Goal: Navigation & Orientation: Find specific page/section

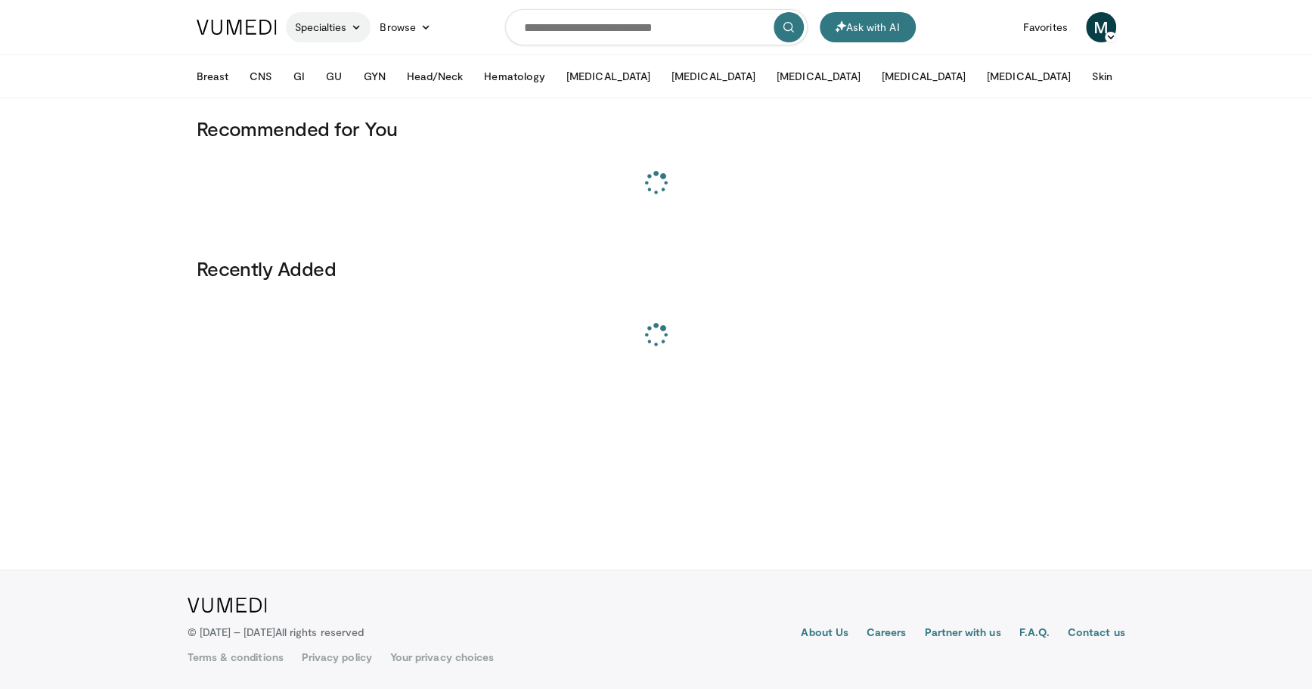
click at [343, 27] on link "Specialties" at bounding box center [328, 27] width 85 height 30
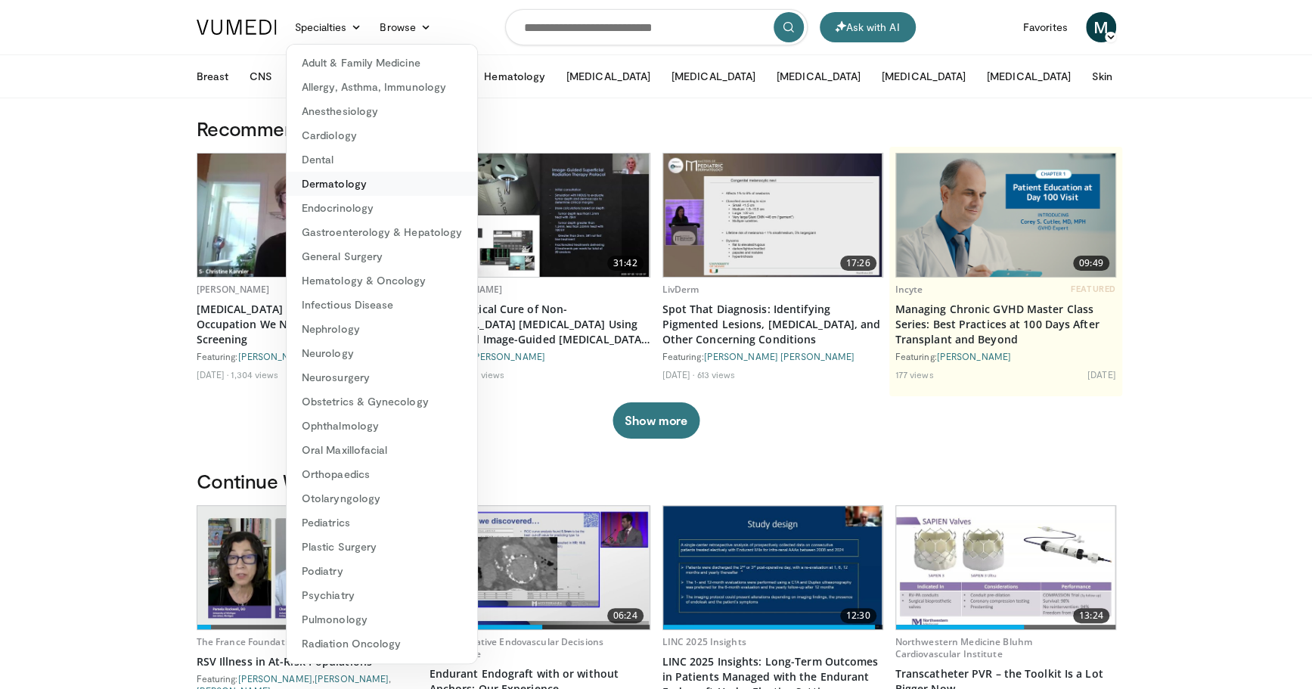
click at [347, 175] on link "Dermatology" at bounding box center [382, 184] width 191 height 24
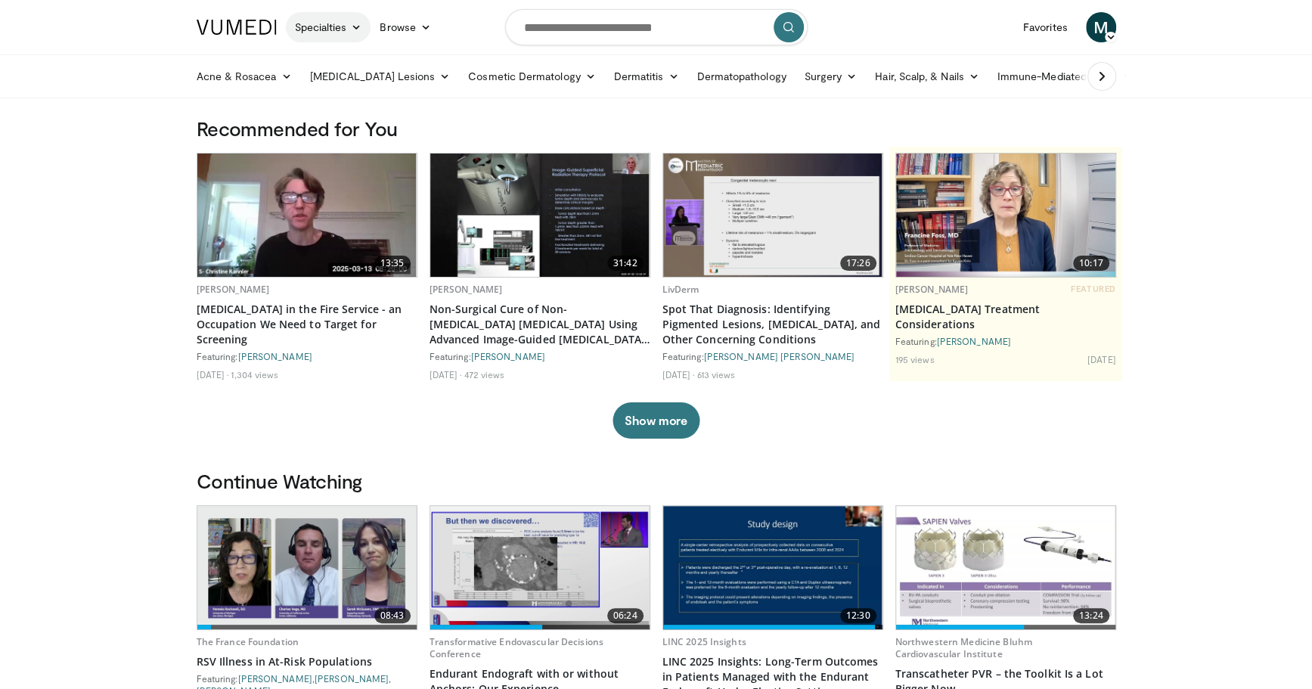
click at [346, 20] on link "Specialties" at bounding box center [328, 27] width 85 height 30
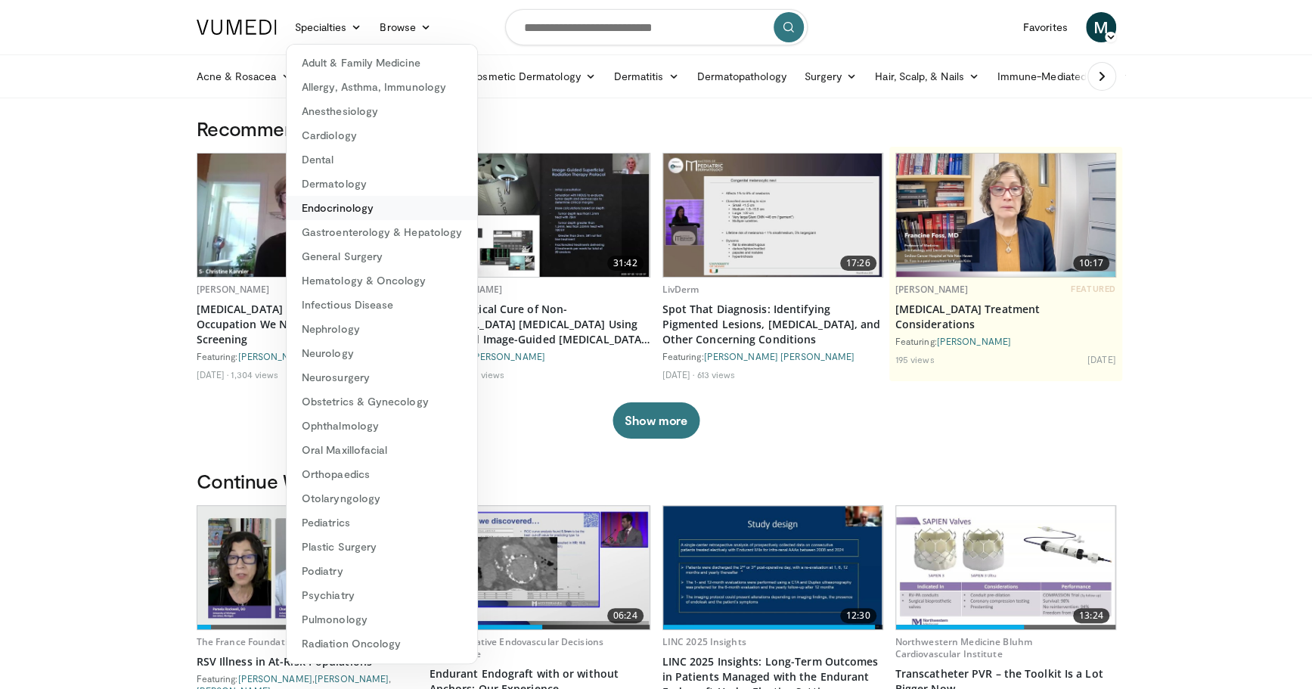
click at [355, 210] on link "Endocrinology" at bounding box center [382, 208] width 191 height 24
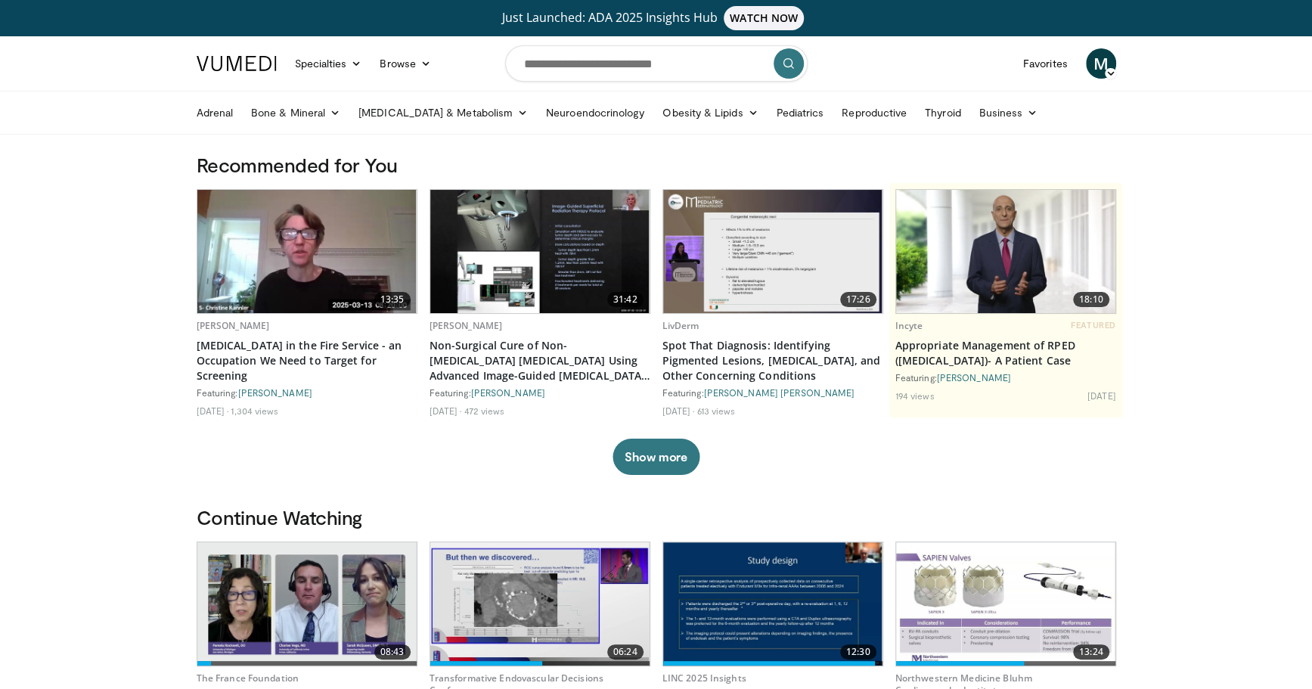
click at [321, 60] on link "Specialties" at bounding box center [328, 63] width 85 height 30
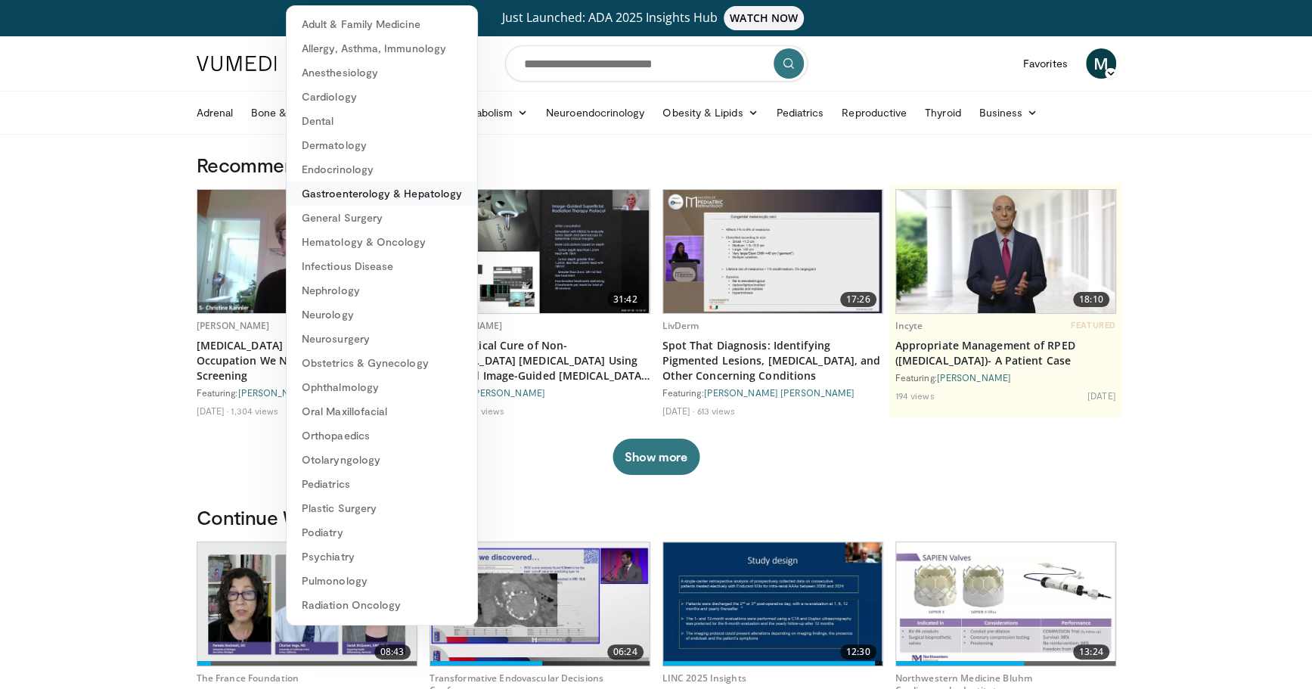
click at [334, 195] on link "Gastroenterology & Hepatology" at bounding box center [382, 194] width 191 height 24
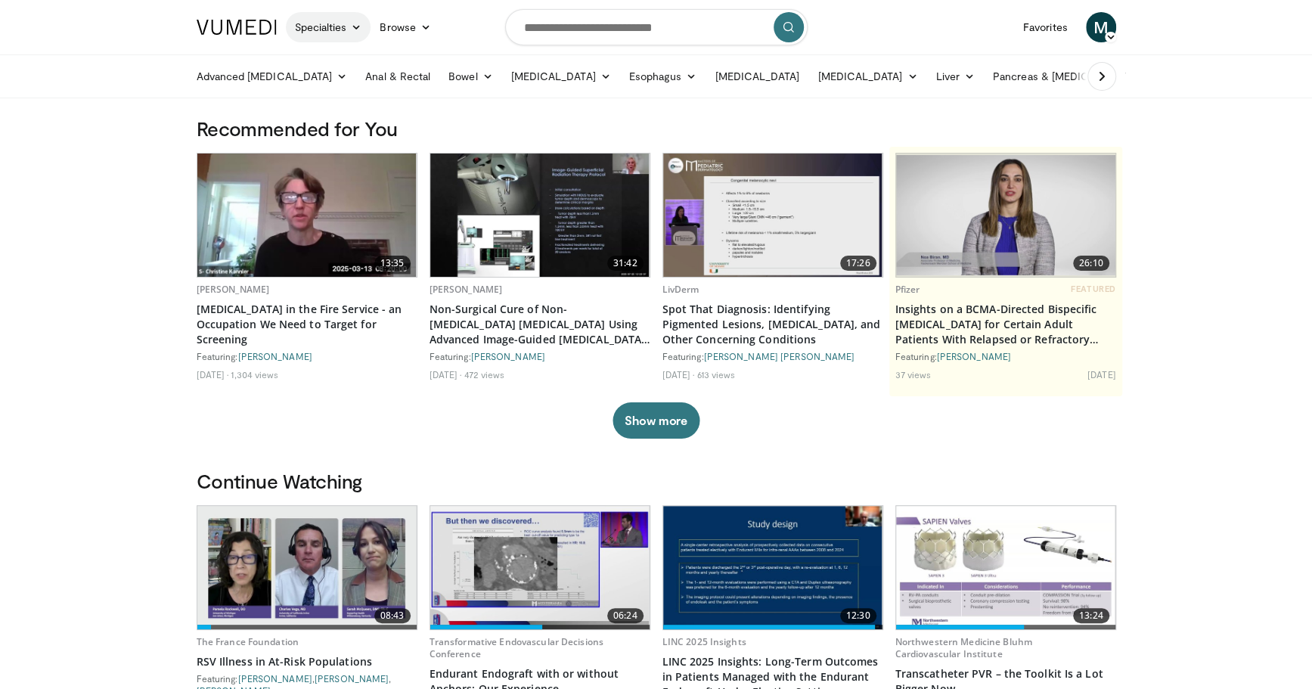
click at [334, 17] on link "Specialties" at bounding box center [328, 27] width 85 height 30
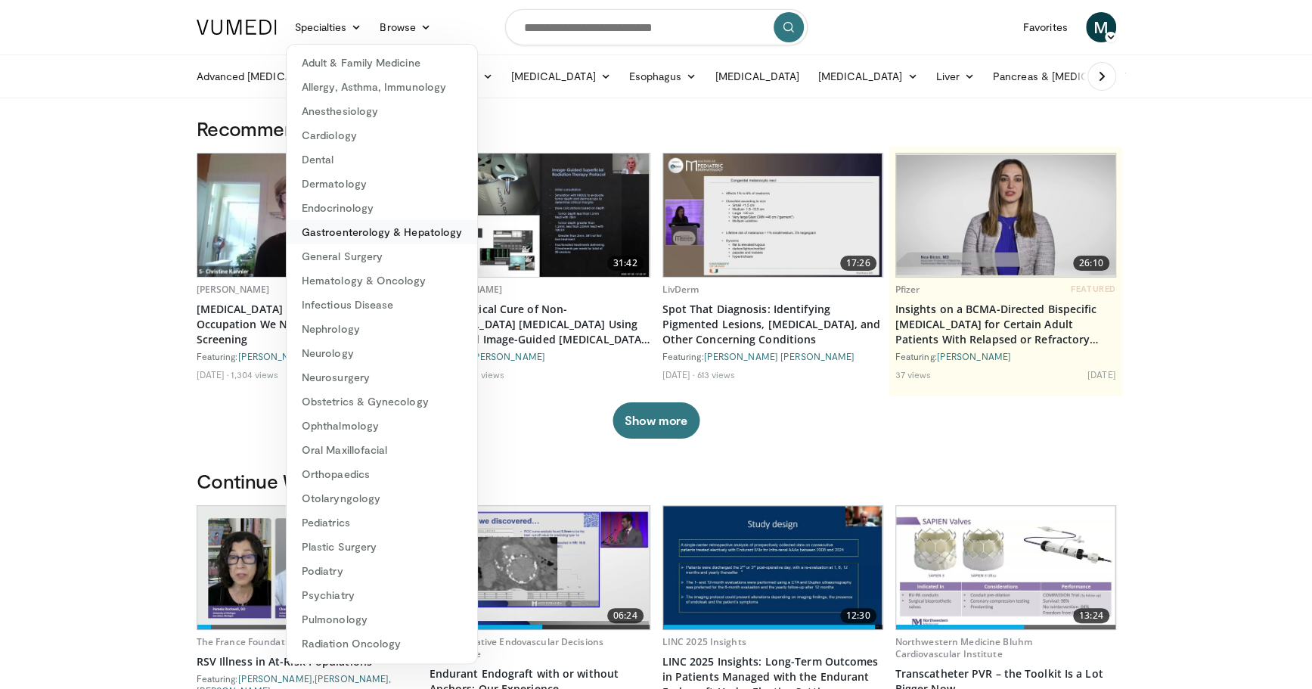
click at [365, 231] on link "Gastroenterology & Hepatology" at bounding box center [382, 232] width 191 height 24
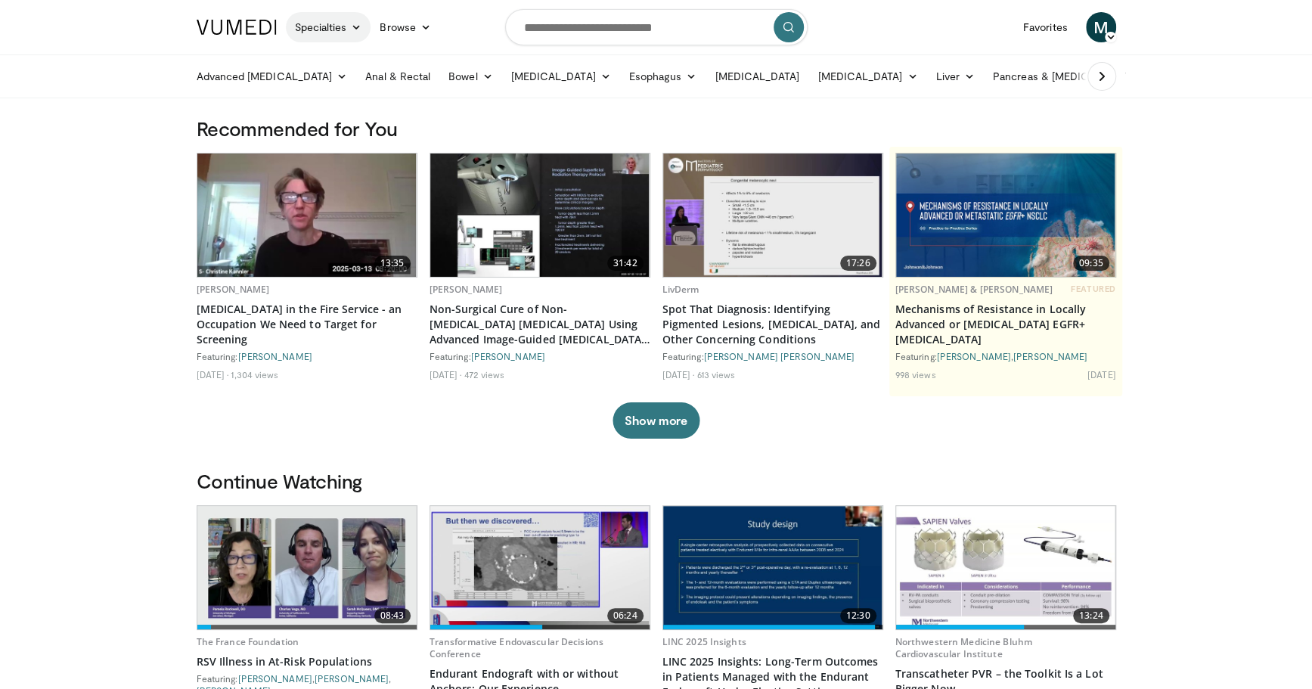
click at [336, 23] on link "Specialties" at bounding box center [328, 27] width 85 height 30
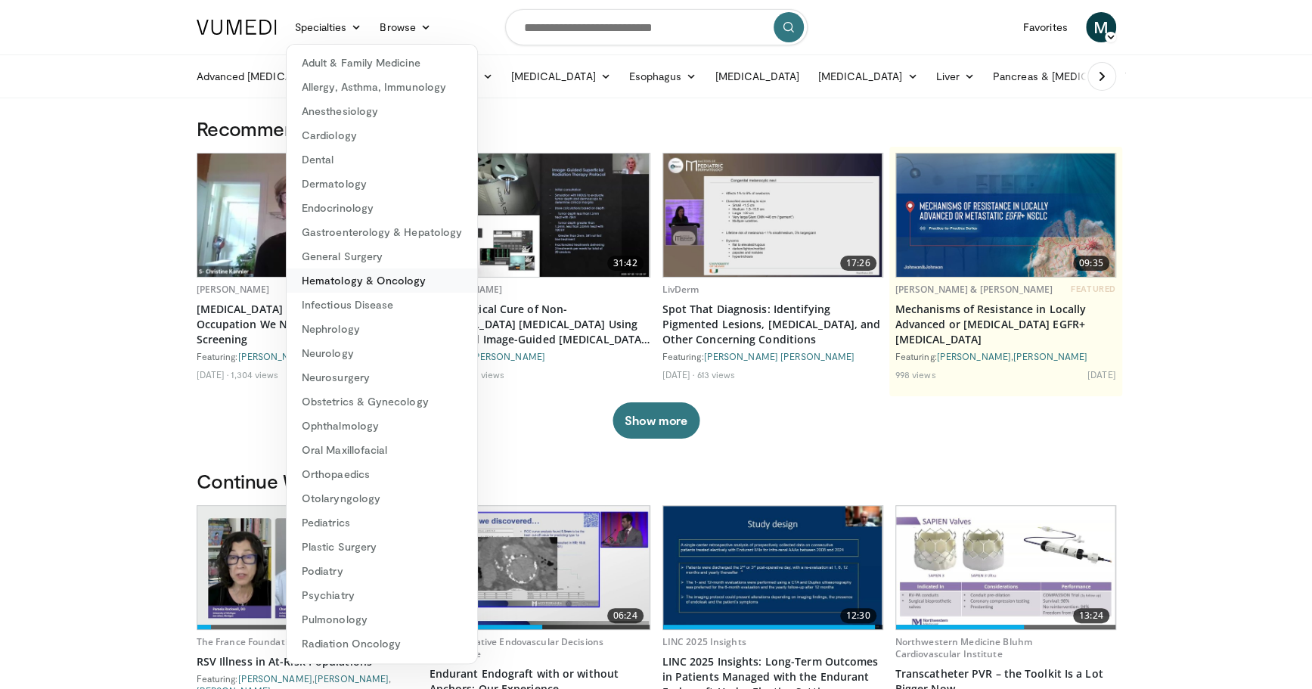
click at [344, 277] on link "Hematology & Oncology" at bounding box center [382, 280] width 191 height 24
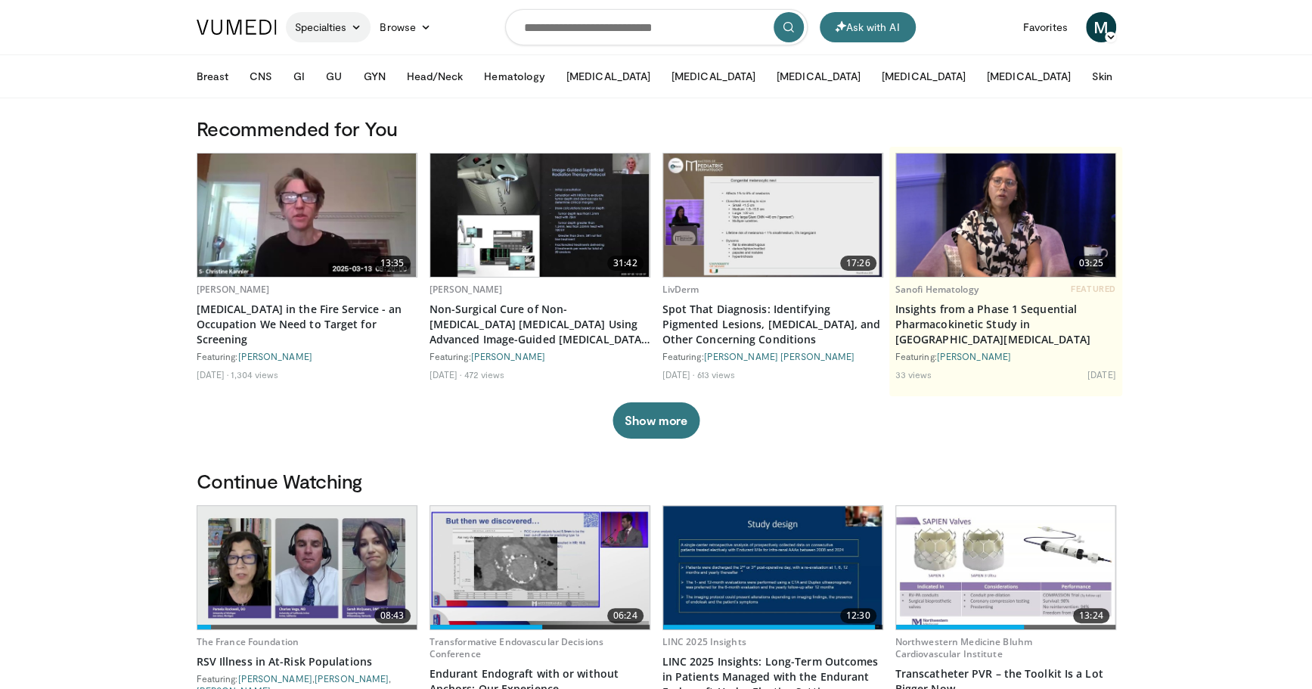
click at [327, 28] on link "Specialties" at bounding box center [328, 27] width 85 height 30
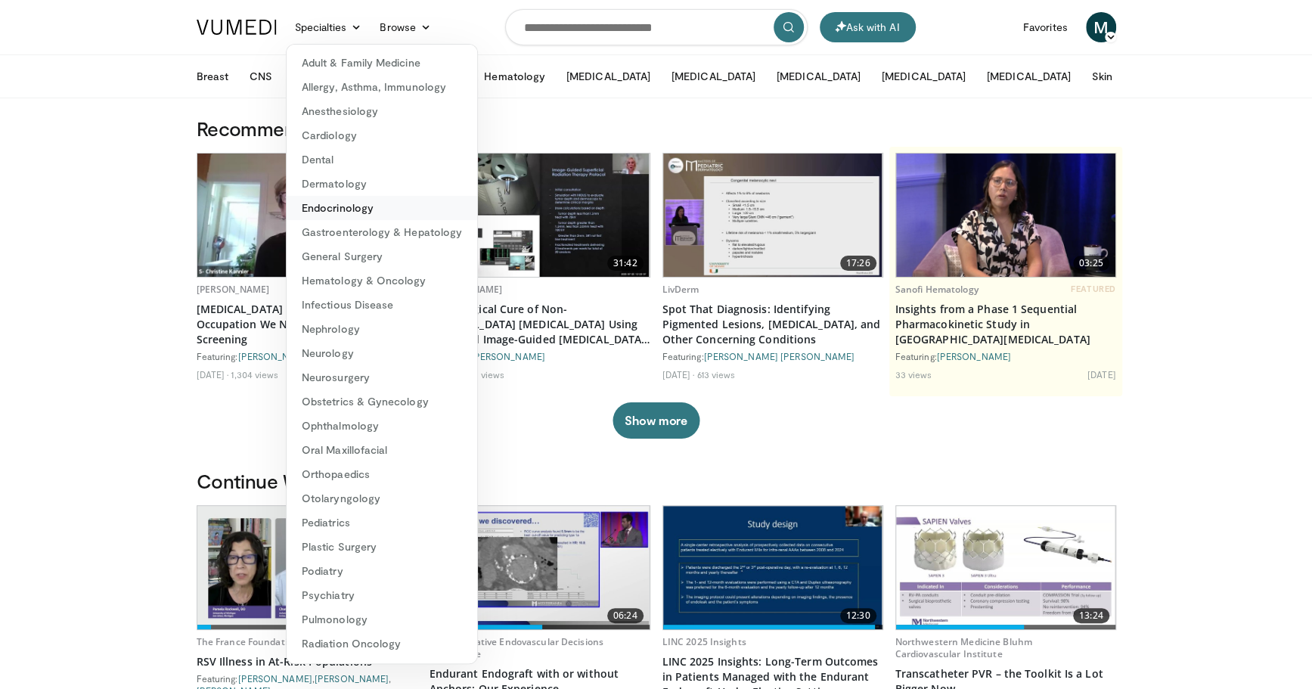
click at [341, 201] on link "Endocrinology" at bounding box center [382, 208] width 191 height 24
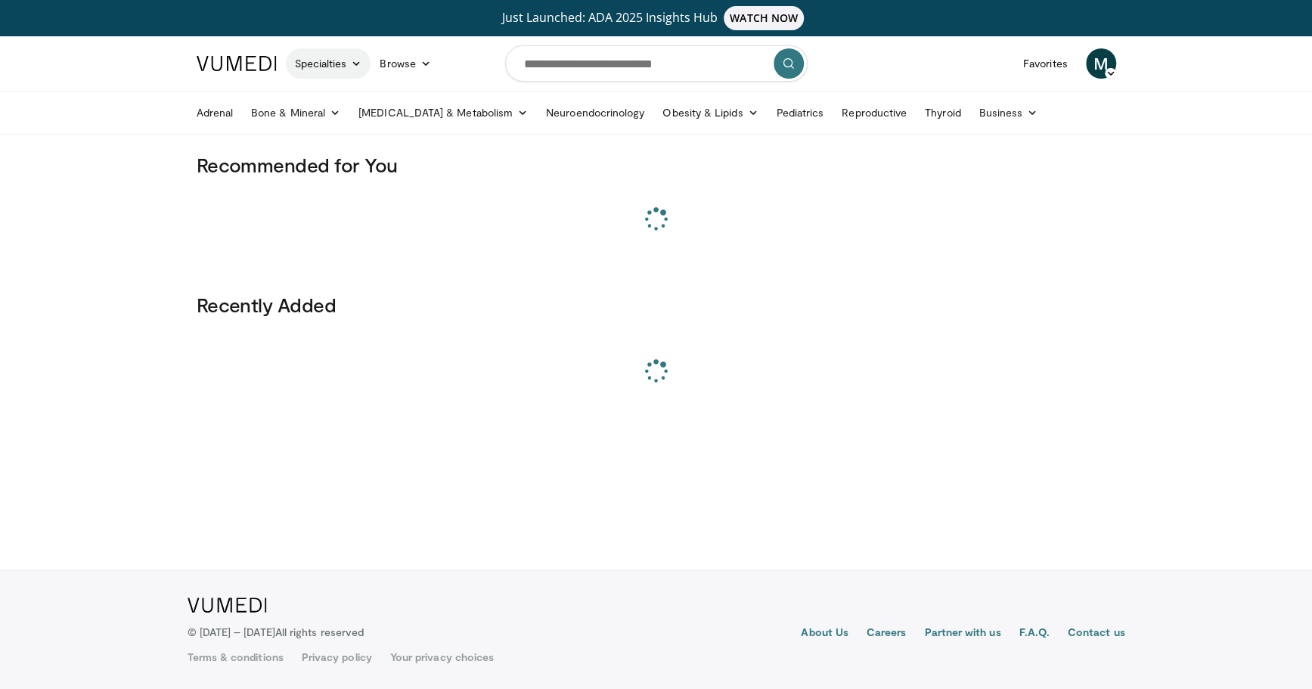
click at [344, 49] on link "Specialties" at bounding box center [328, 63] width 85 height 30
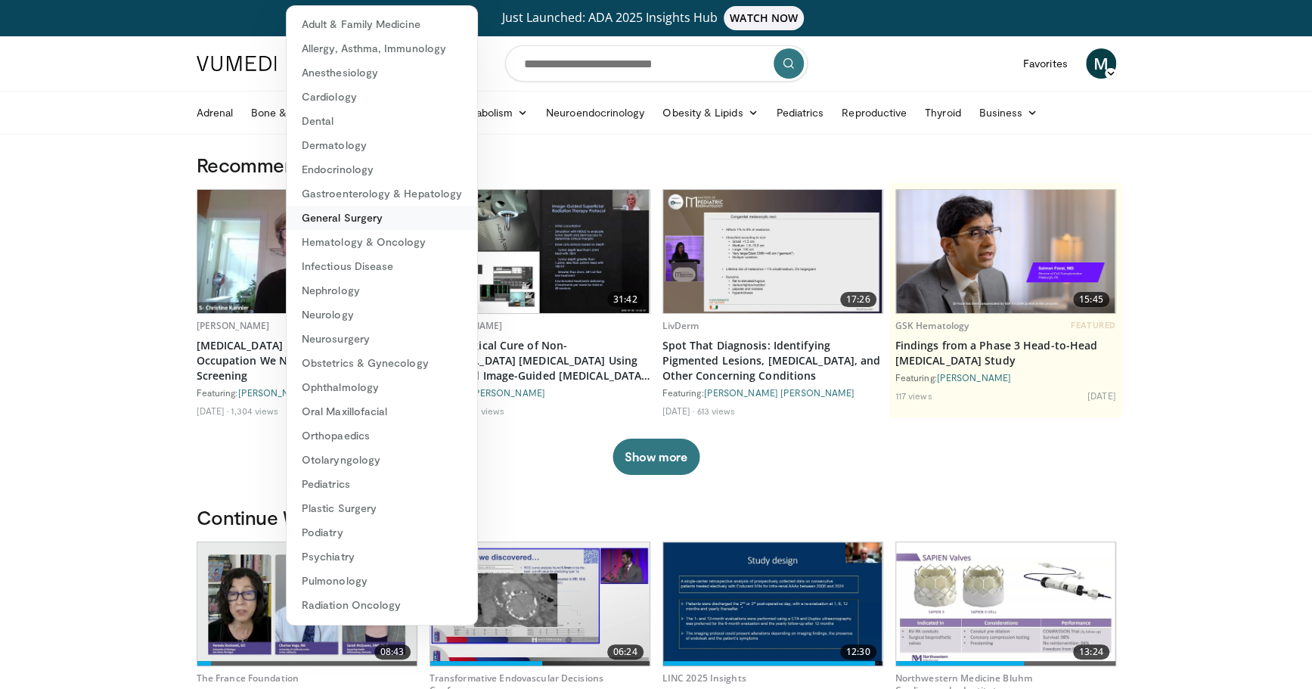
click at [355, 214] on link "General Surgery" at bounding box center [382, 218] width 191 height 24
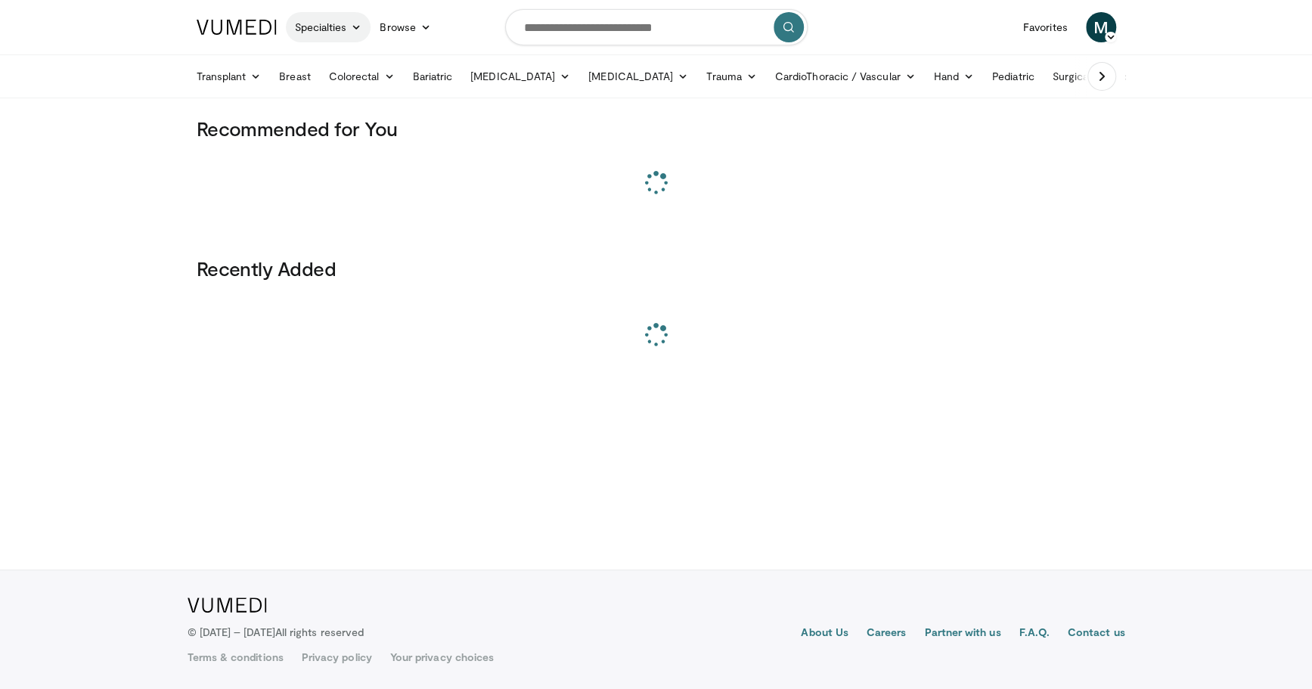
click at [314, 29] on link "Specialties" at bounding box center [328, 27] width 85 height 30
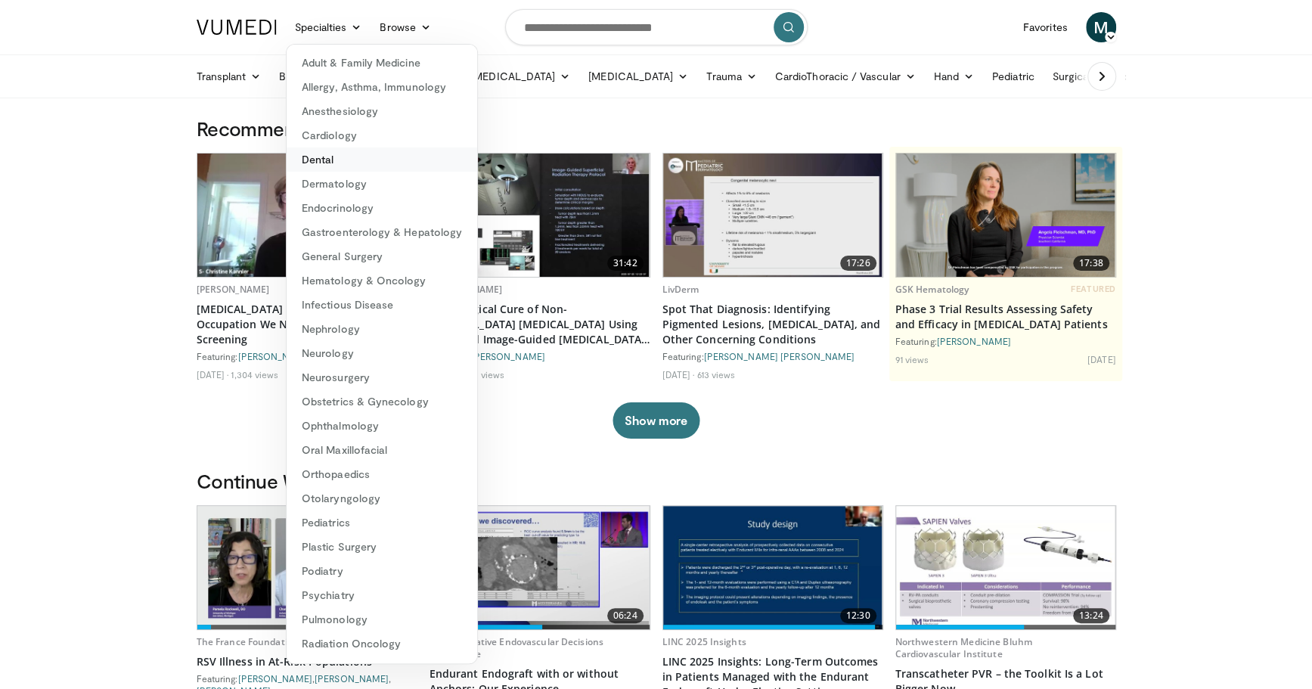
click at [350, 149] on link "Dental" at bounding box center [382, 159] width 191 height 24
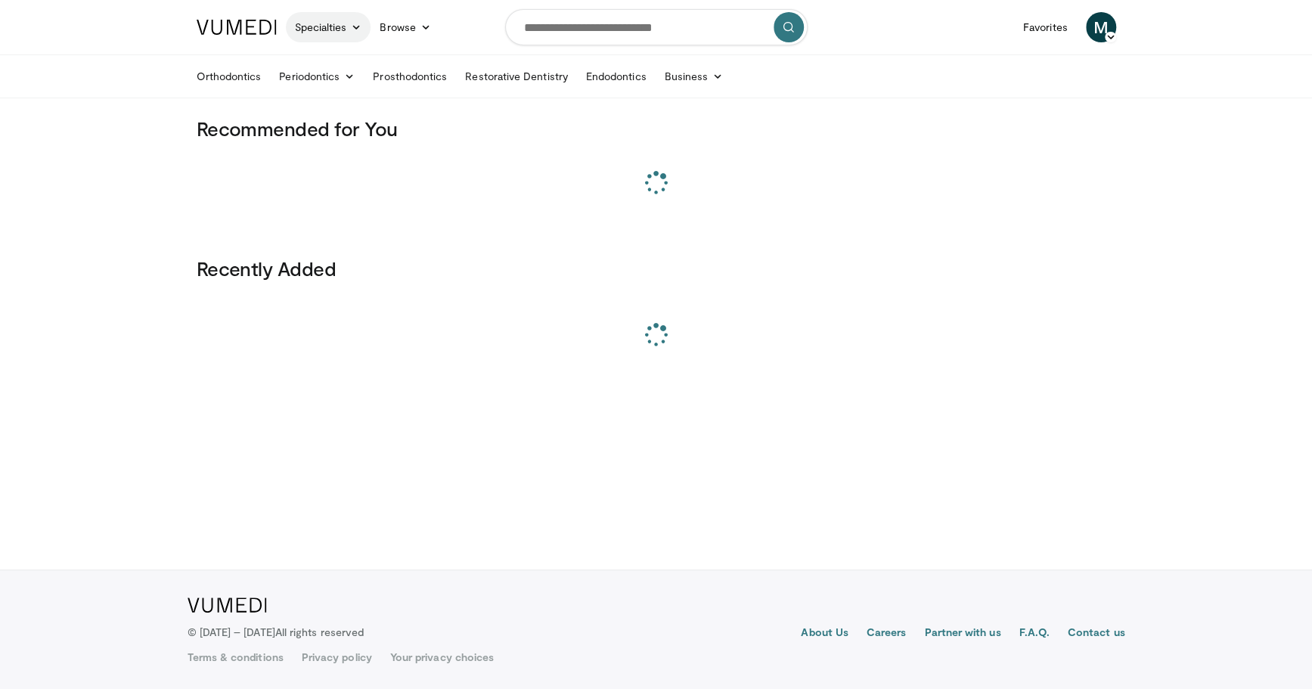
click at [325, 17] on link "Specialties" at bounding box center [328, 27] width 85 height 30
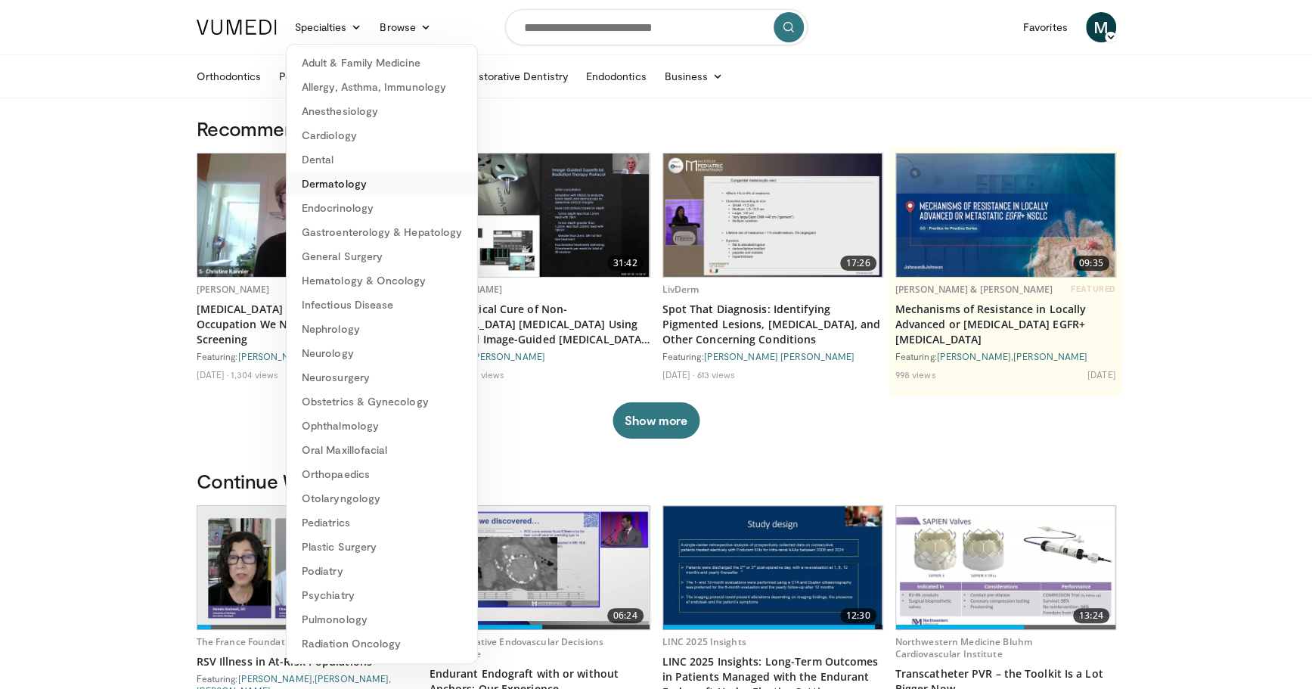
click at [341, 182] on link "Dermatology" at bounding box center [382, 184] width 191 height 24
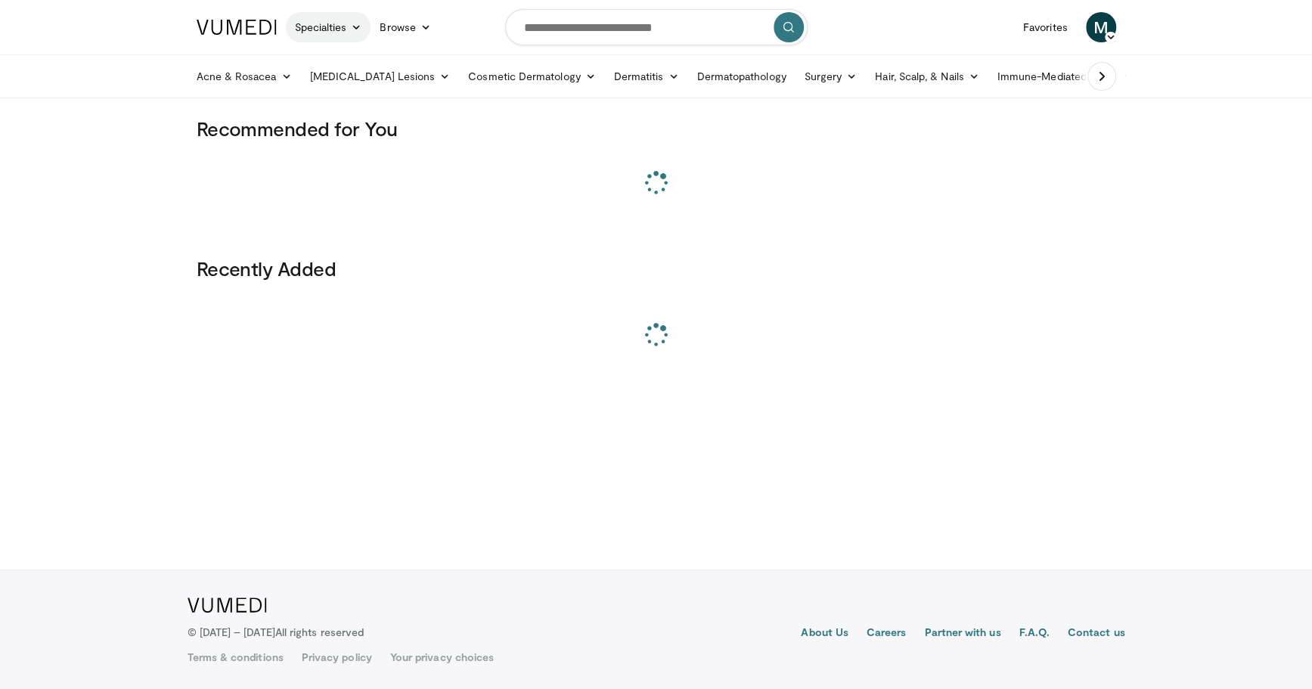
click at [326, 30] on link "Specialties" at bounding box center [328, 27] width 85 height 30
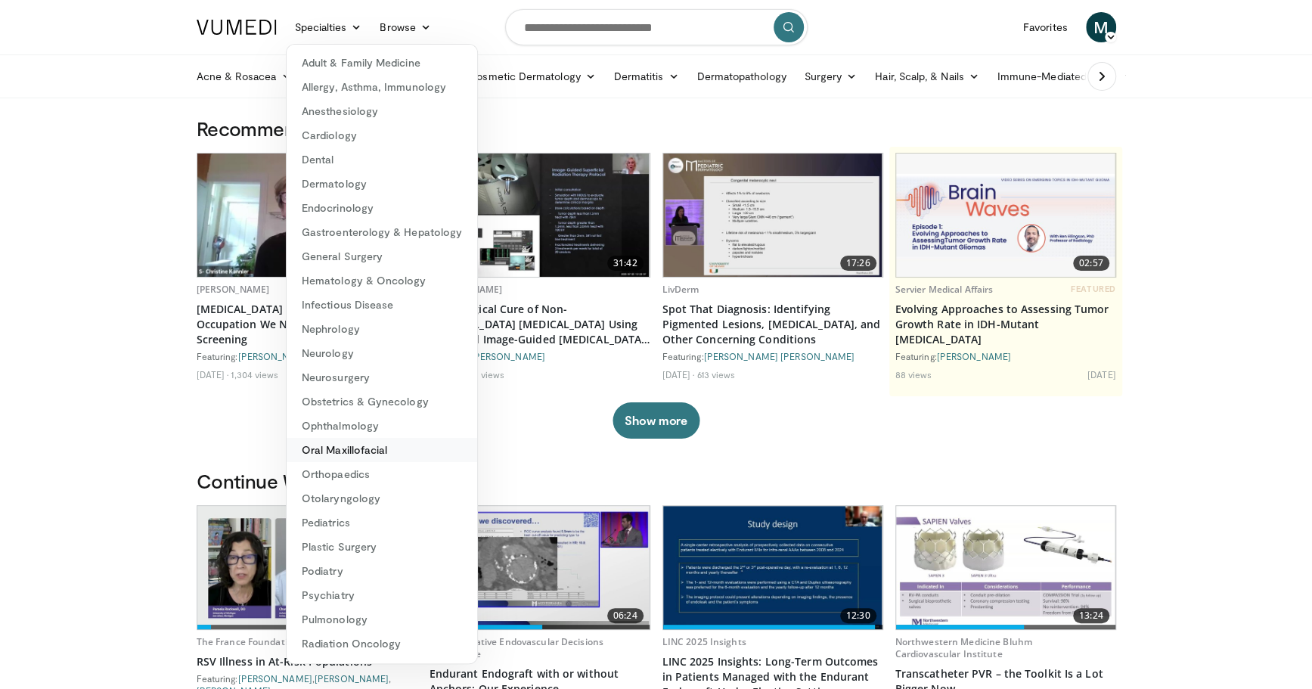
click at [355, 443] on link "Oral Maxillofacial" at bounding box center [382, 450] width 191 height 24
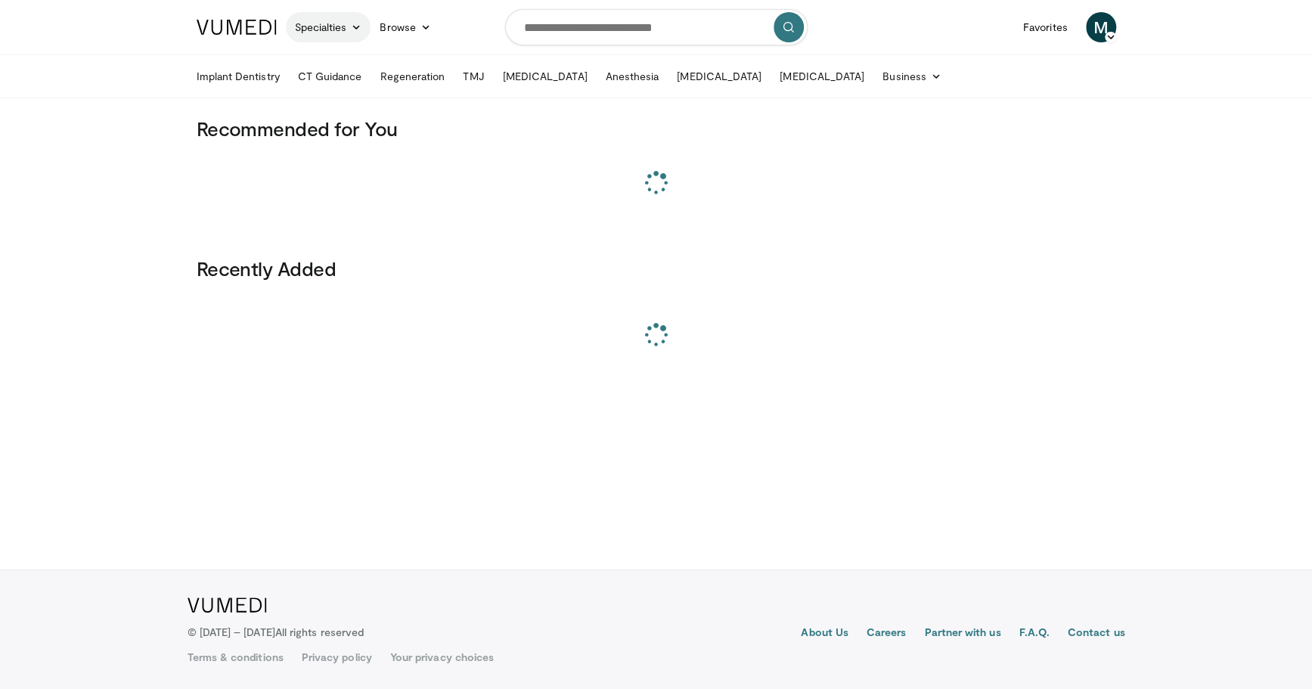
click at [309, 33] on link "Specialties" at bounding box center [328, 27] width 85 height 30
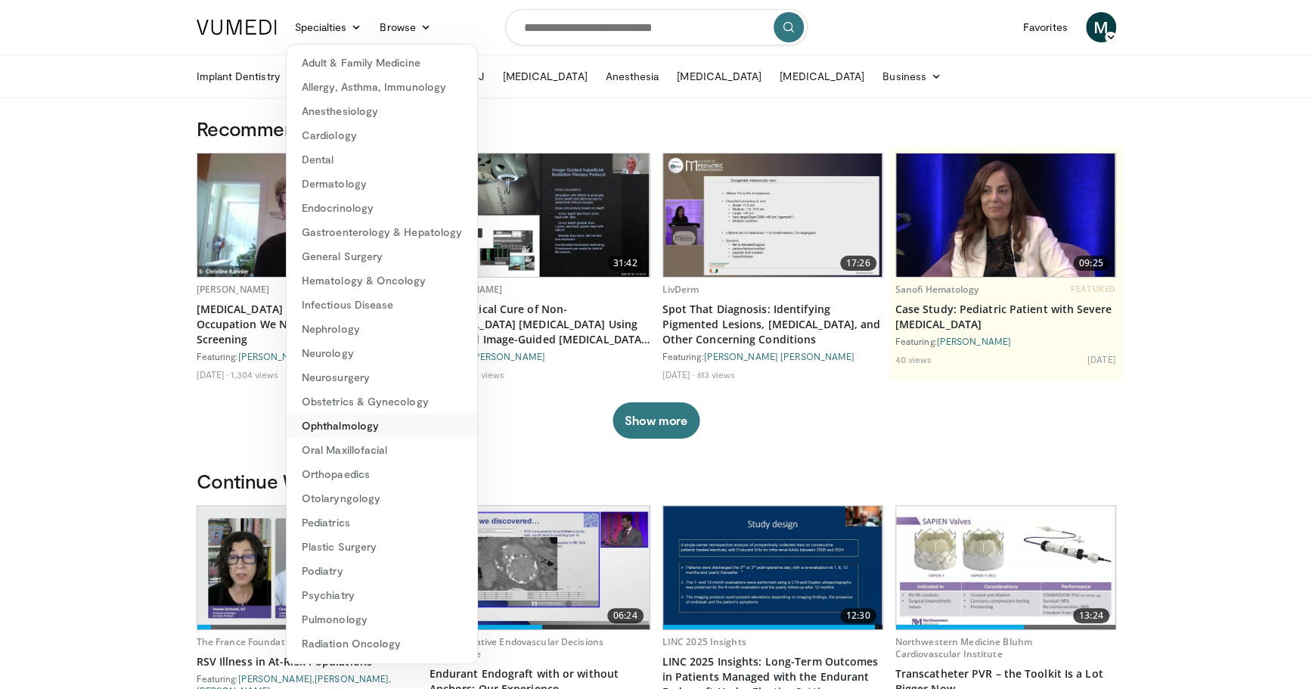
click at [370, 429] on link "Ophthalmology" at bounding box center [382, 426] width 191 height 24
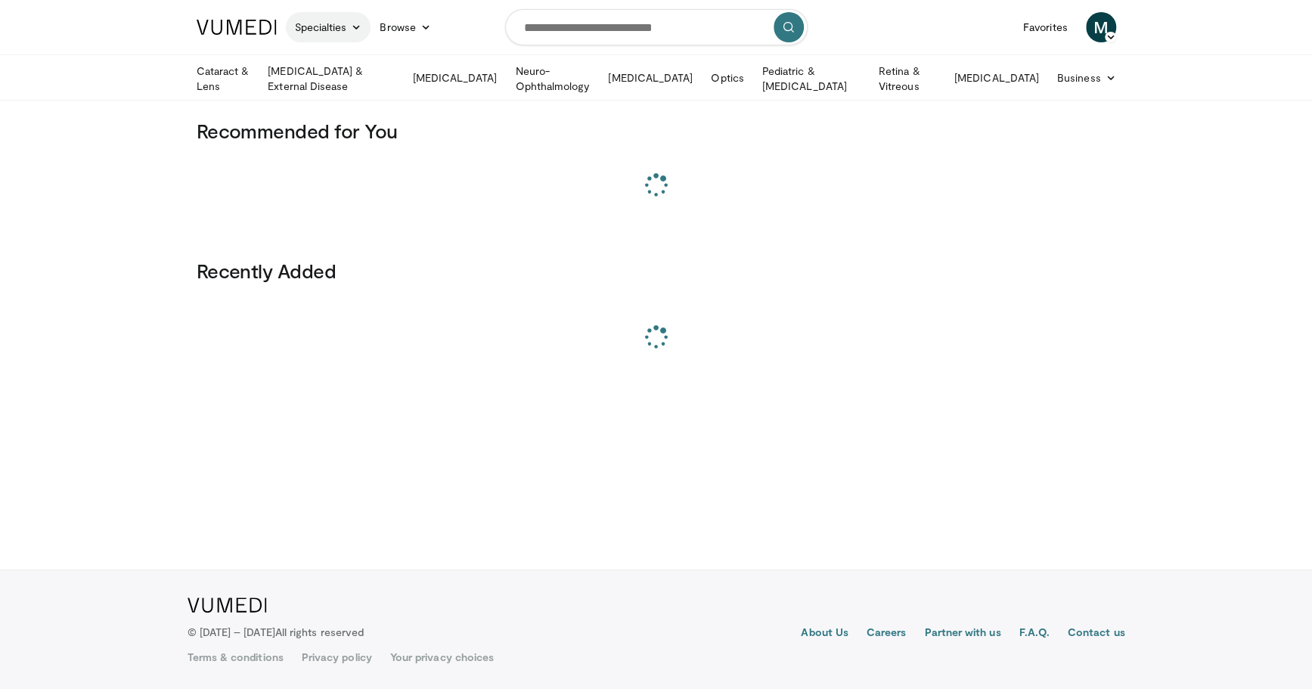
click at [334, 26] on link "Specialties" at bounding box center [328, 27] width 85 height 30
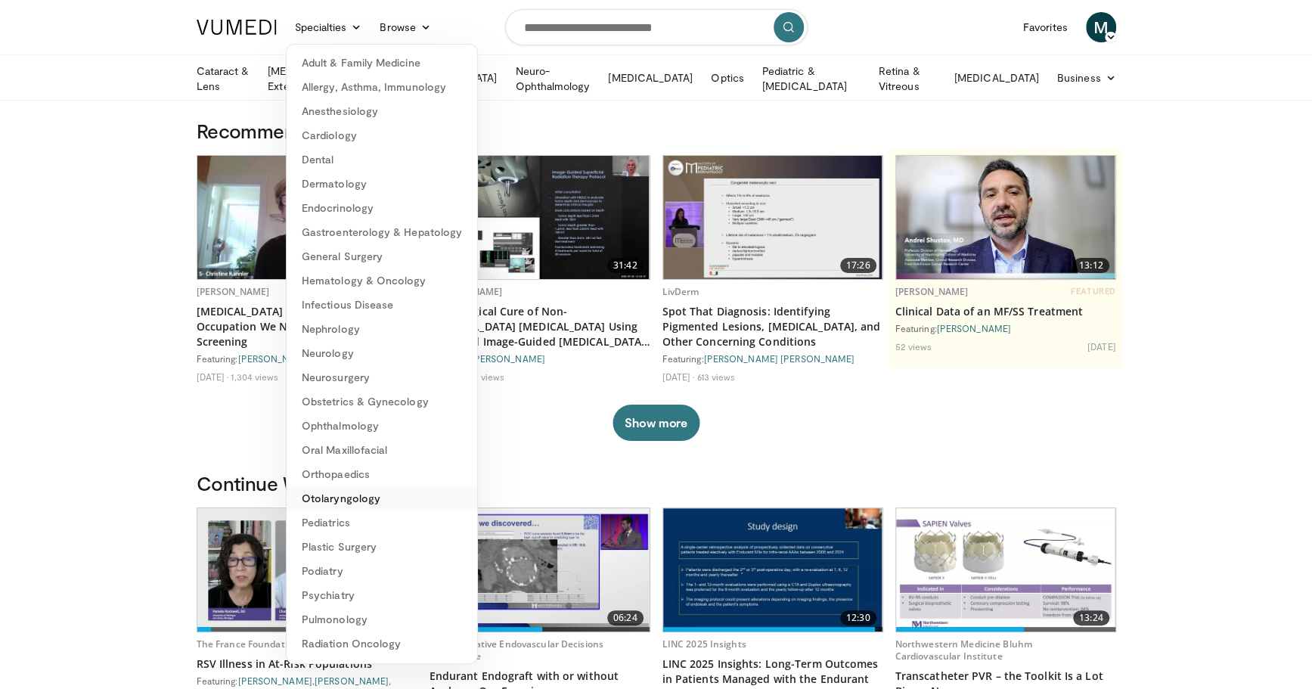
click at [362, 495] on link "Otolaryngology" at bounding box center [382, 498] width 191 height 24
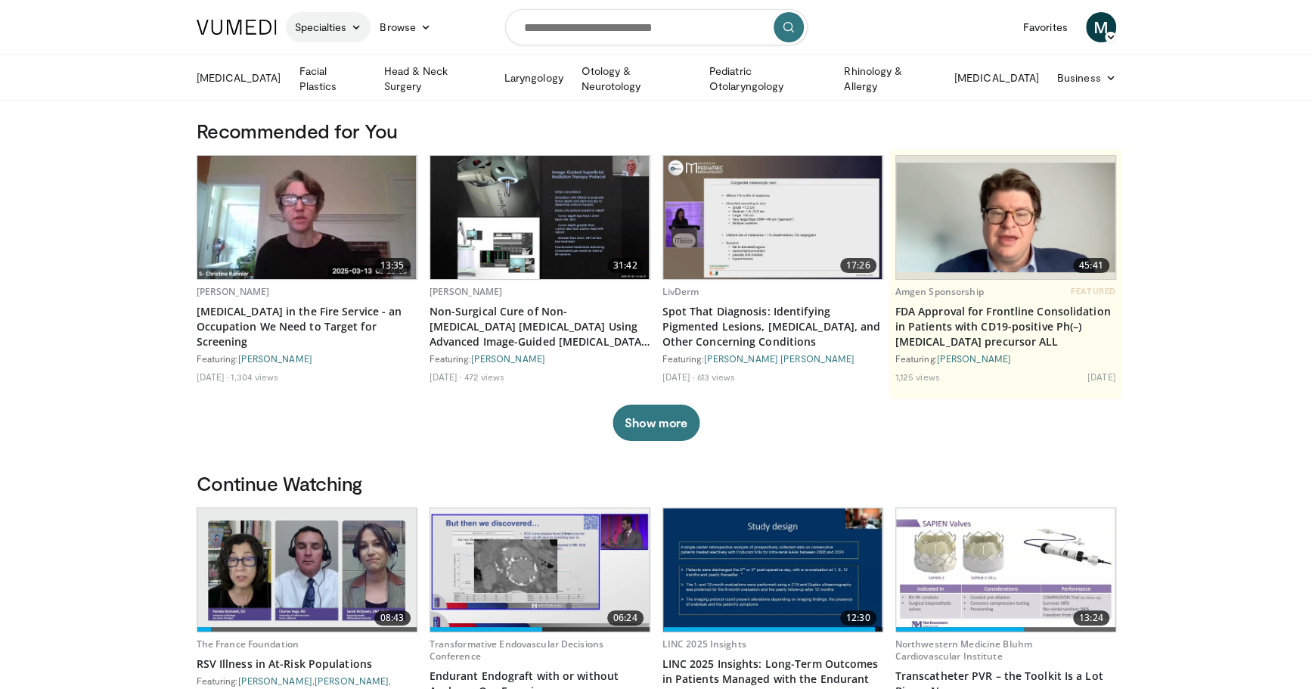
click at [301, 21] on link "Specialties" at bounding box center [328, 27] width 85 height 30
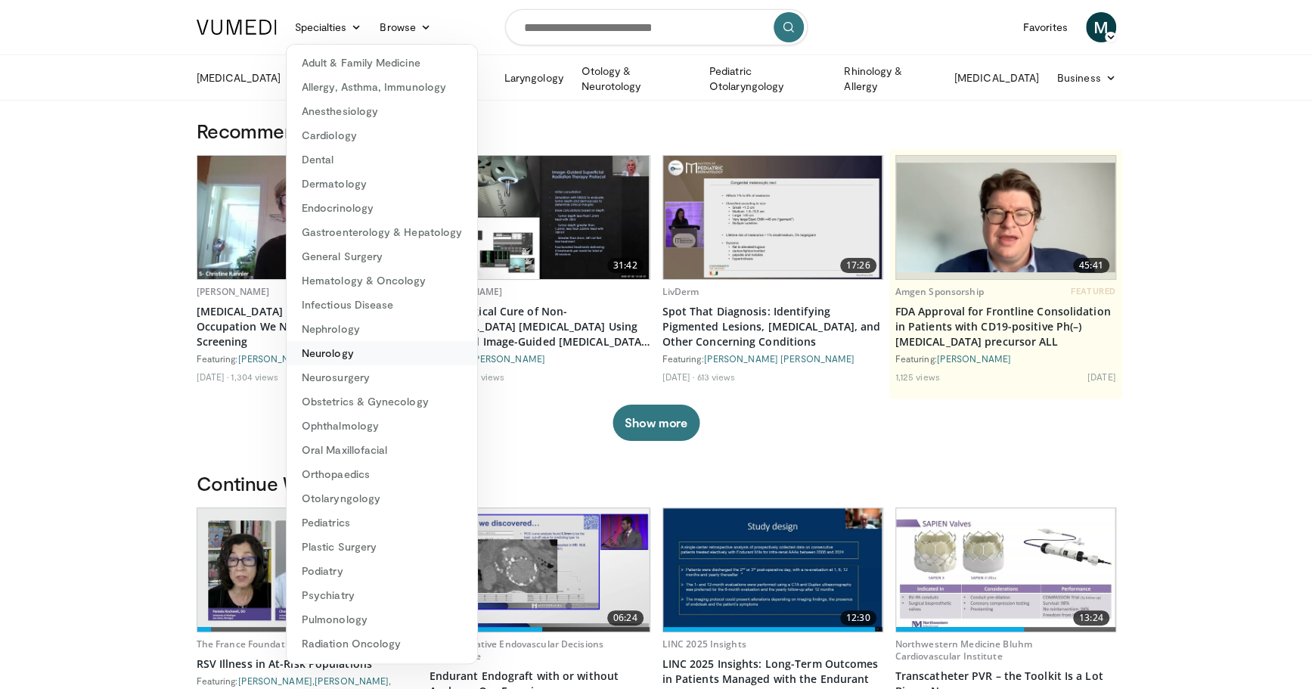
click at [349, 353] on link "Neurology" at bounding box center [382, 353] width 191 height 24
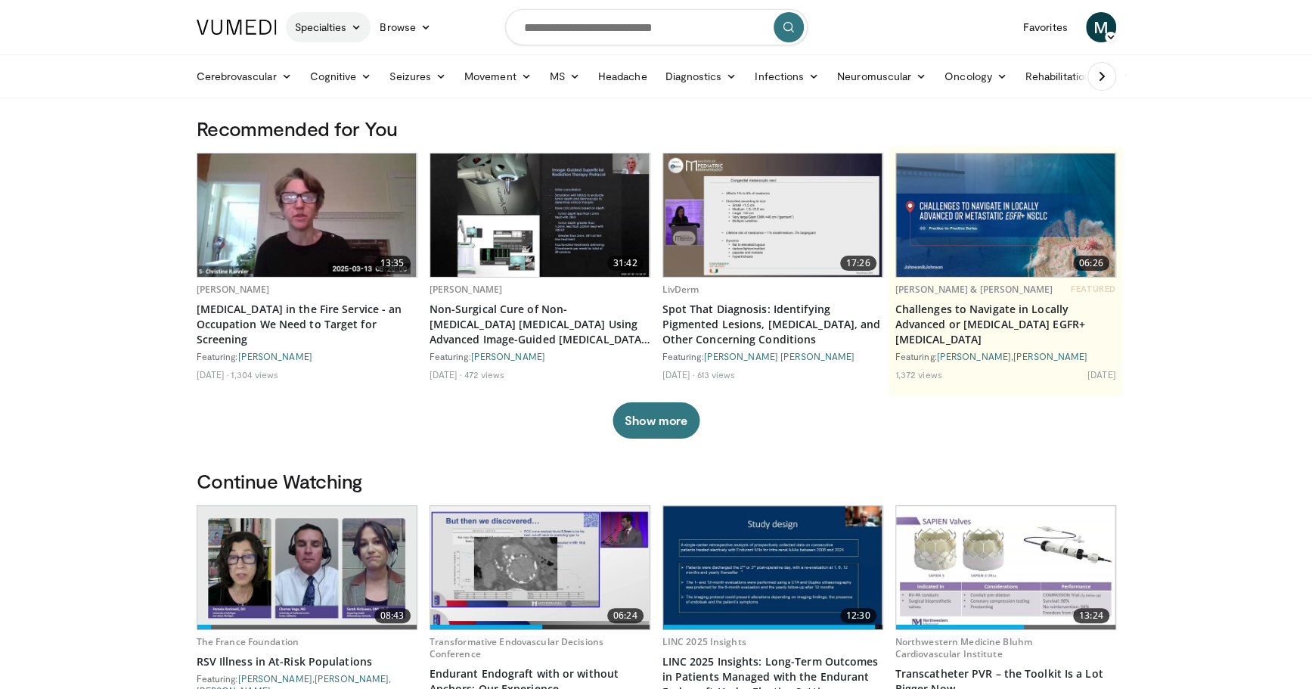
click at [352, 28] on icon at bounding box center [356, 27] width 11 height 11
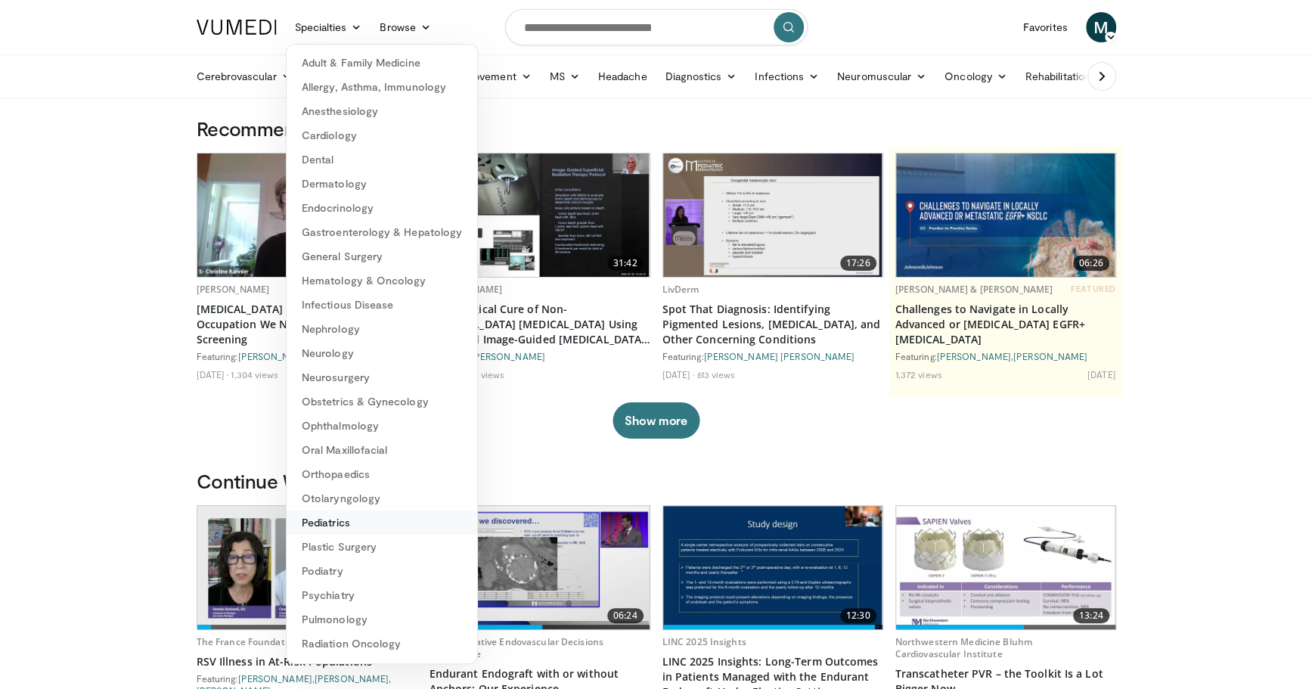
click at [346, 519] on link "Pediatrics" at bounding box center [382, 523] width 191 height 24
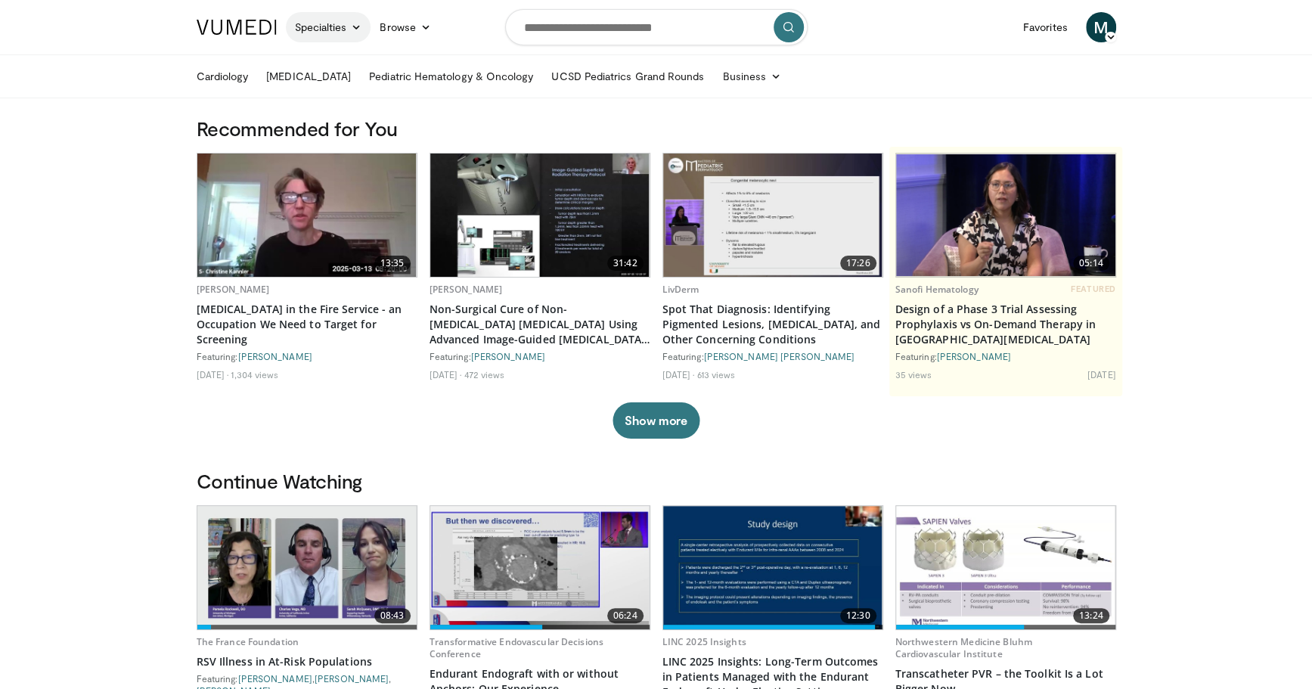
click at [292, 21] on link "Specialties" at bounding box center [328, 27] width 85 height 30
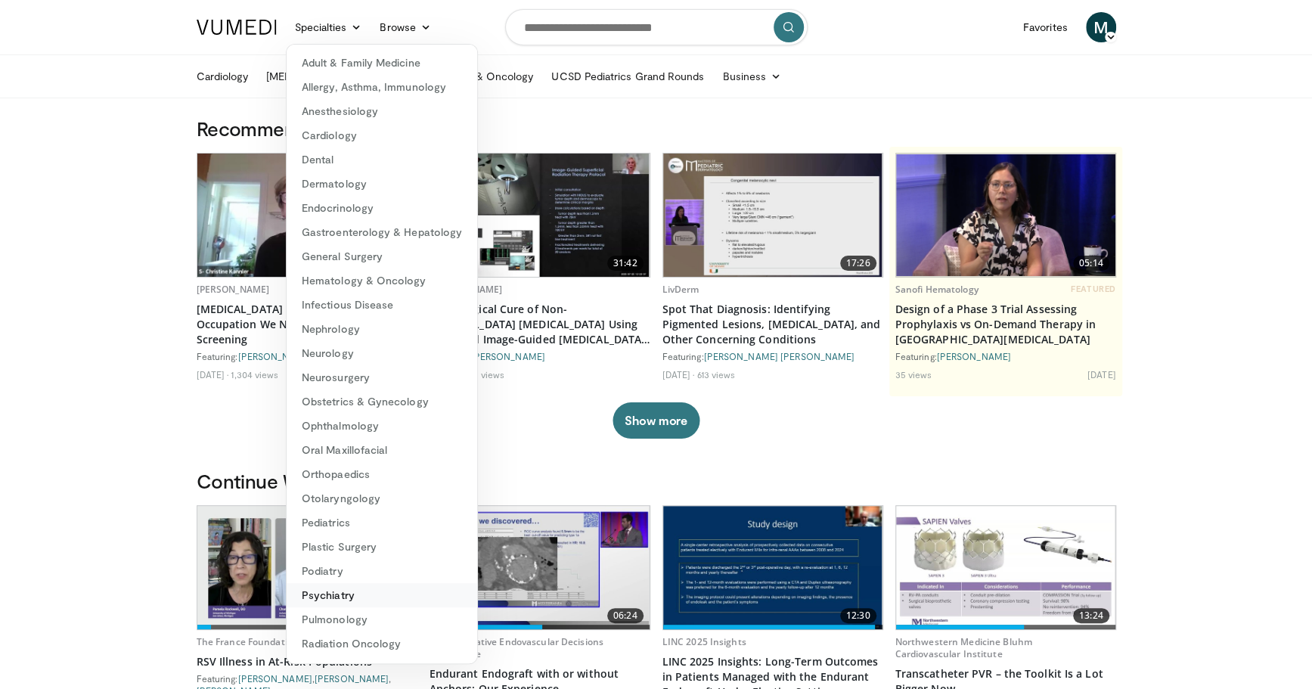
click at [340, 591] on link "Psychiatry" at bounding box center [382, 595] width 191 height 24
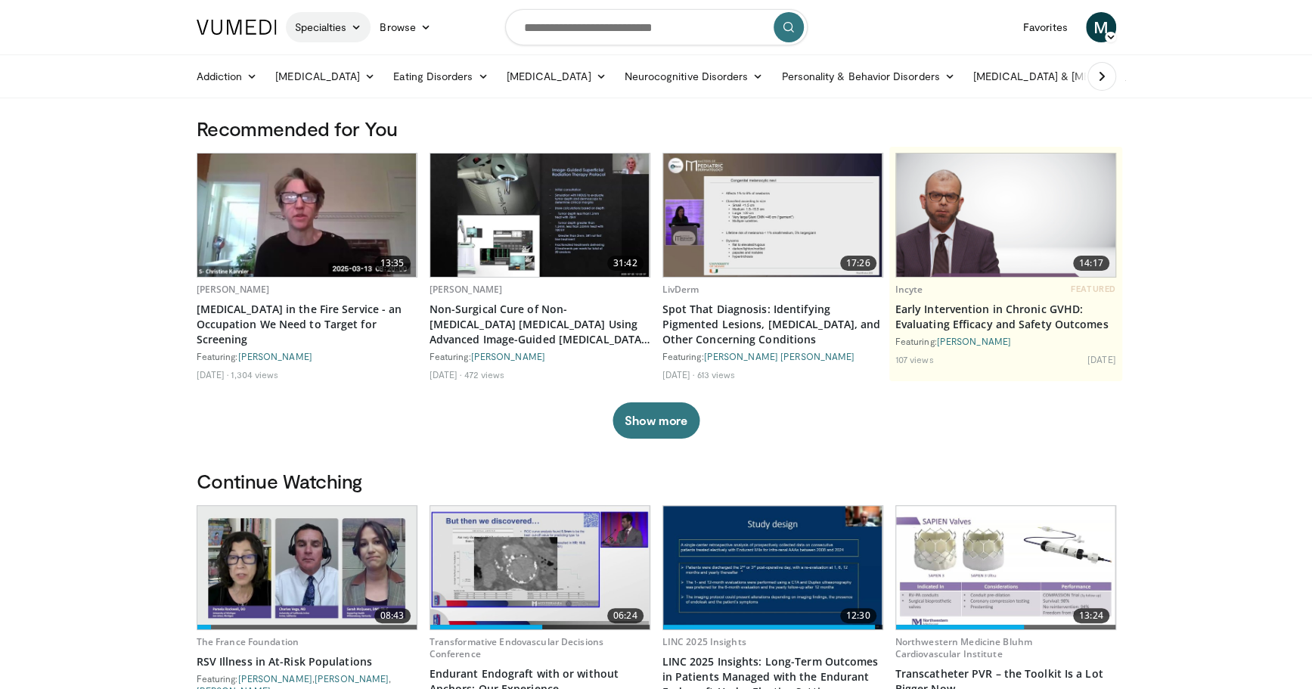
click at [337, 15] on link "Specialties" at bounding box center [328, 27] width 85 height 30
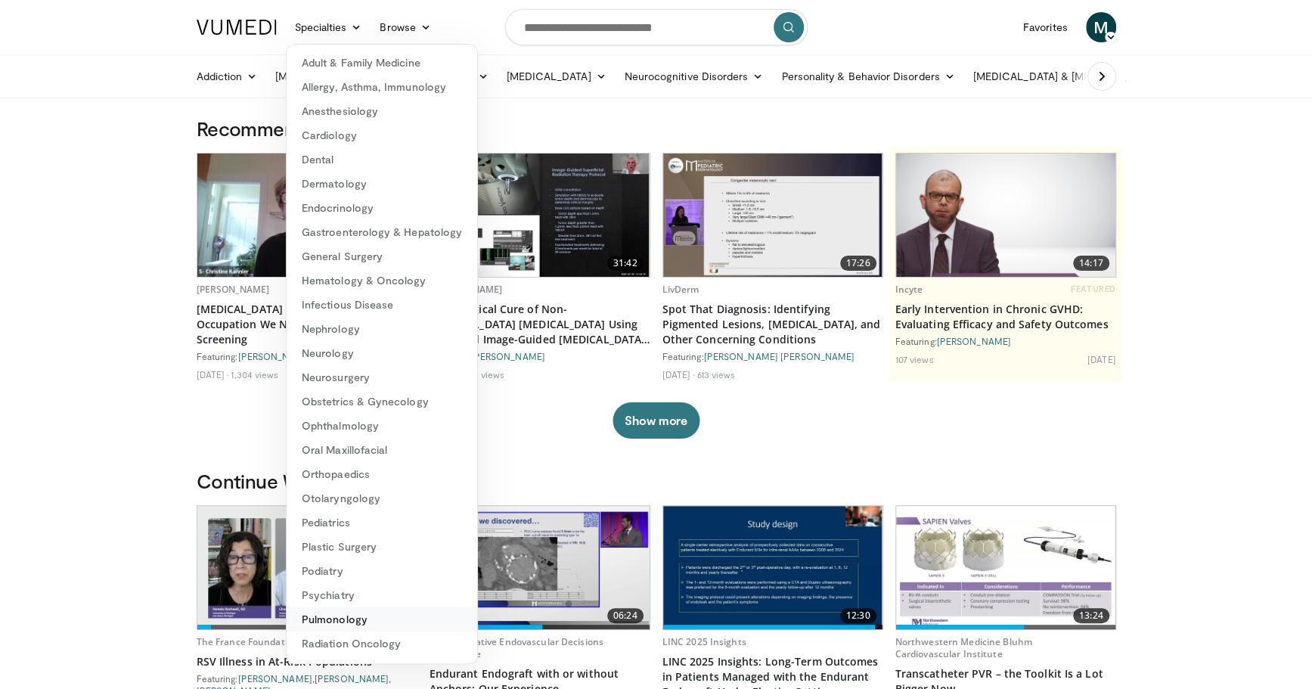
scroll to position [45, 0]
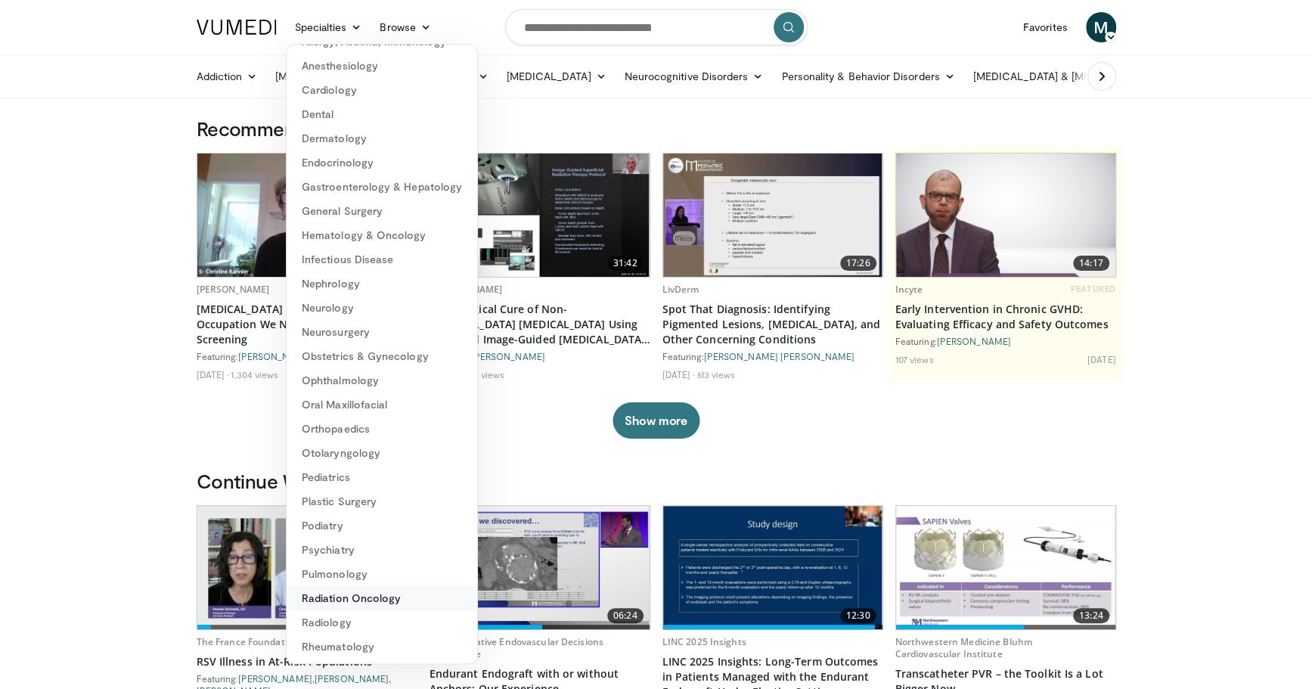
click at [339, 606] on link "Radiation Oncology" at bounding box center [382, 598] width 191 height 24
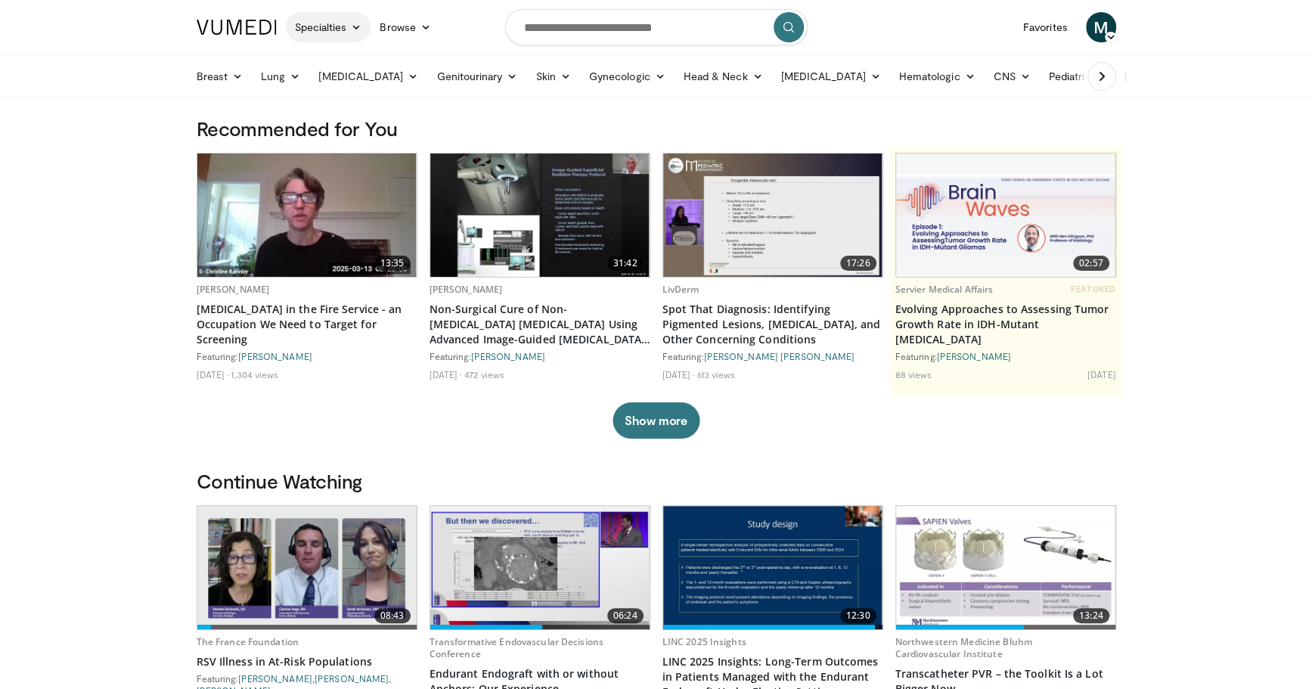
click at [335, 20] on link "Specialties" at bounding box center [328, 27] width 85 height 30
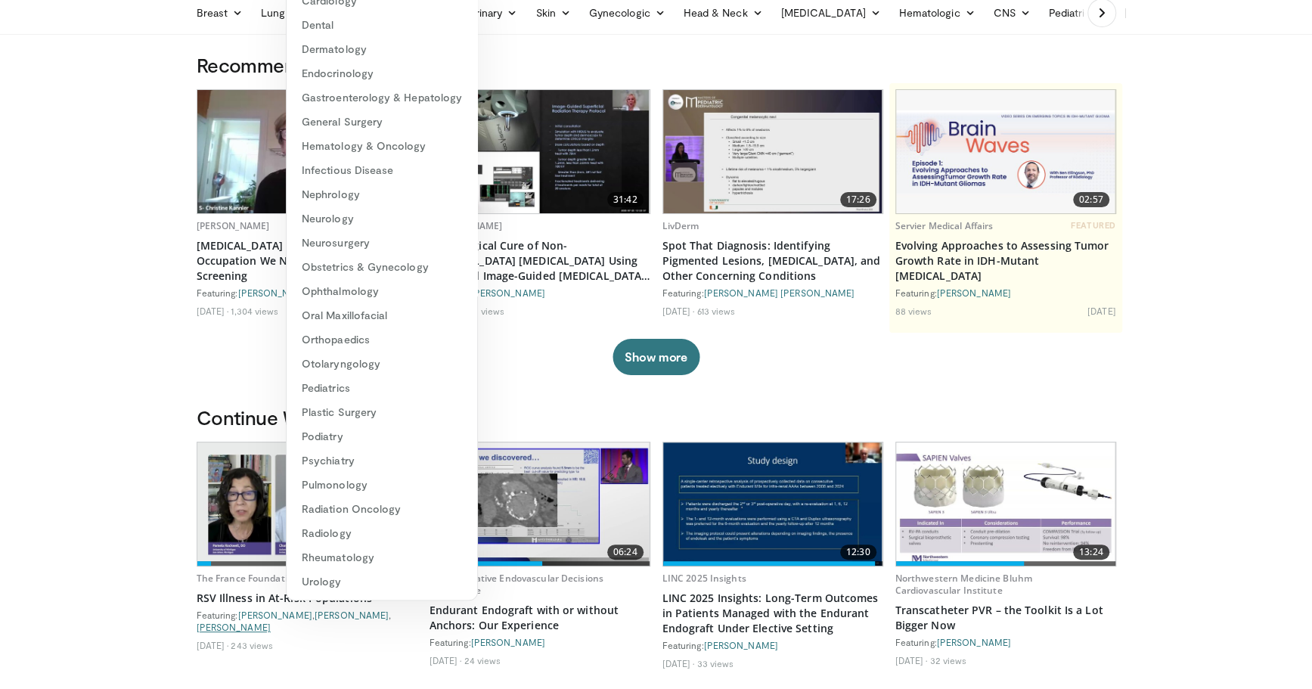
scroll to position [67, 0]
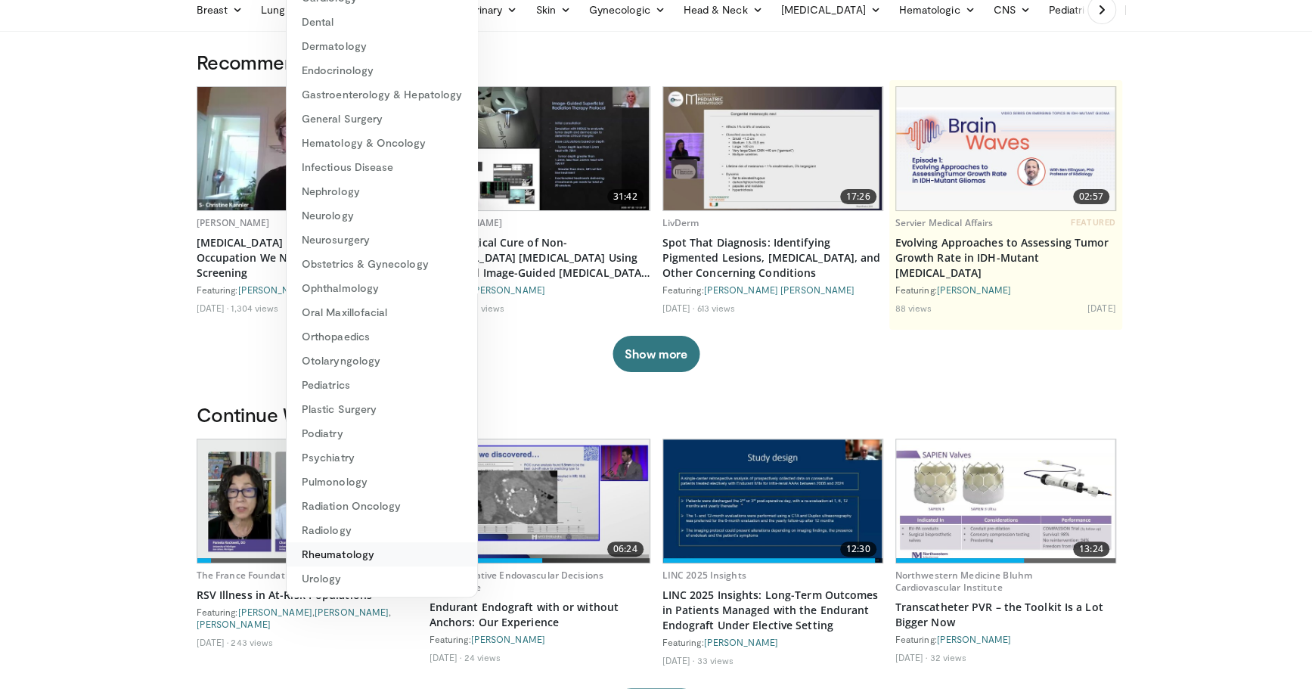
click at [368, 552] on link "Rheumatology" at bounding box center [382, 554] width 191 height 24
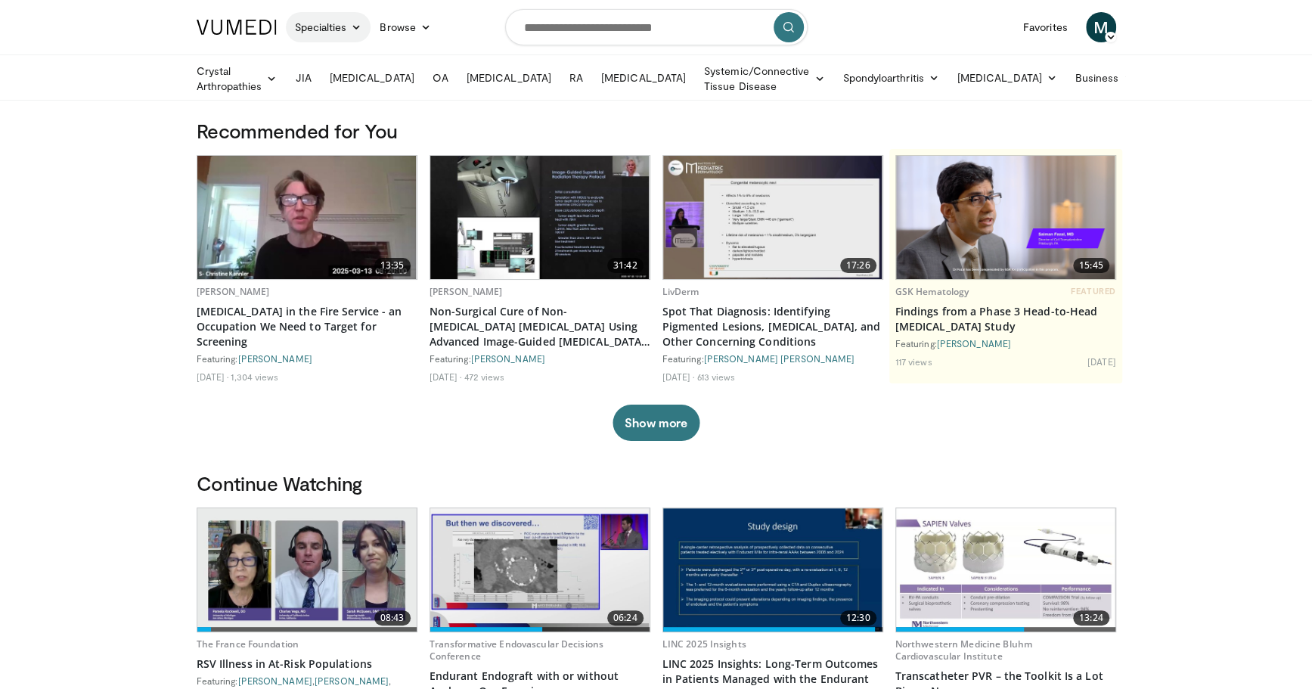
click at [331, 24] on link "Specialties" at bounding box center [328, 27] width 85 height 30
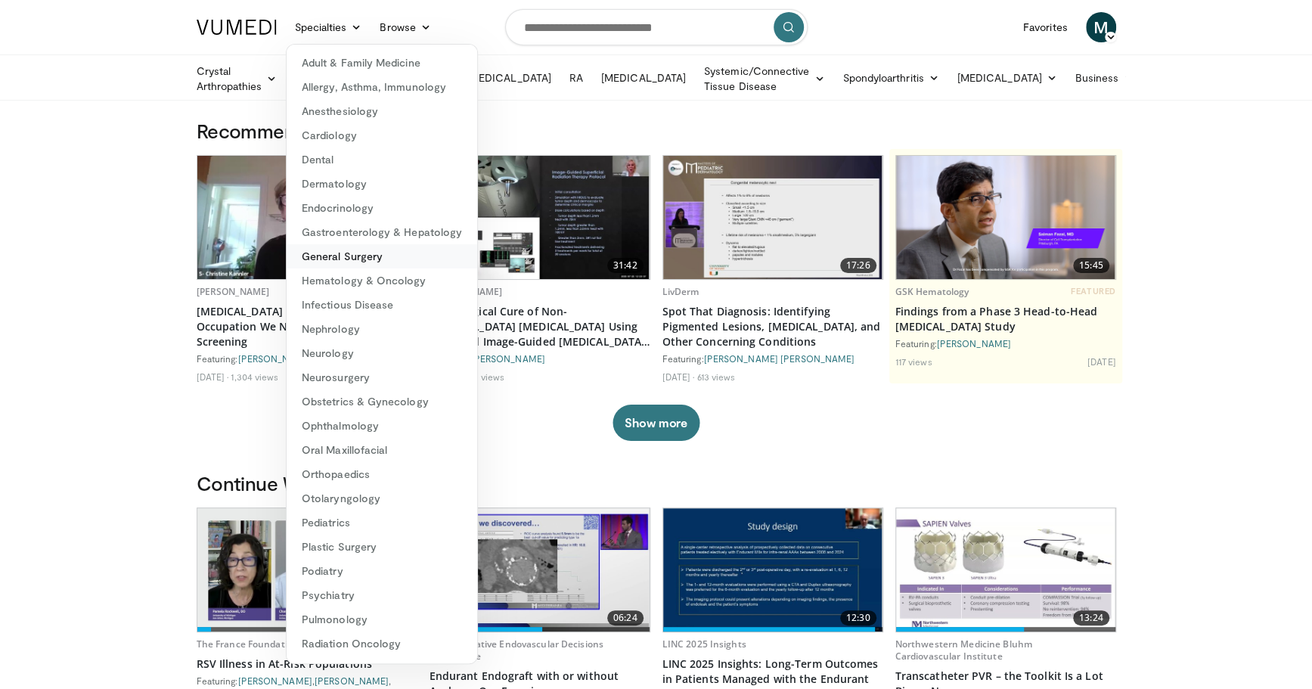
click at [346, 253] on link "General Surgery" at bounding box center [382, 256] width 191 height 24
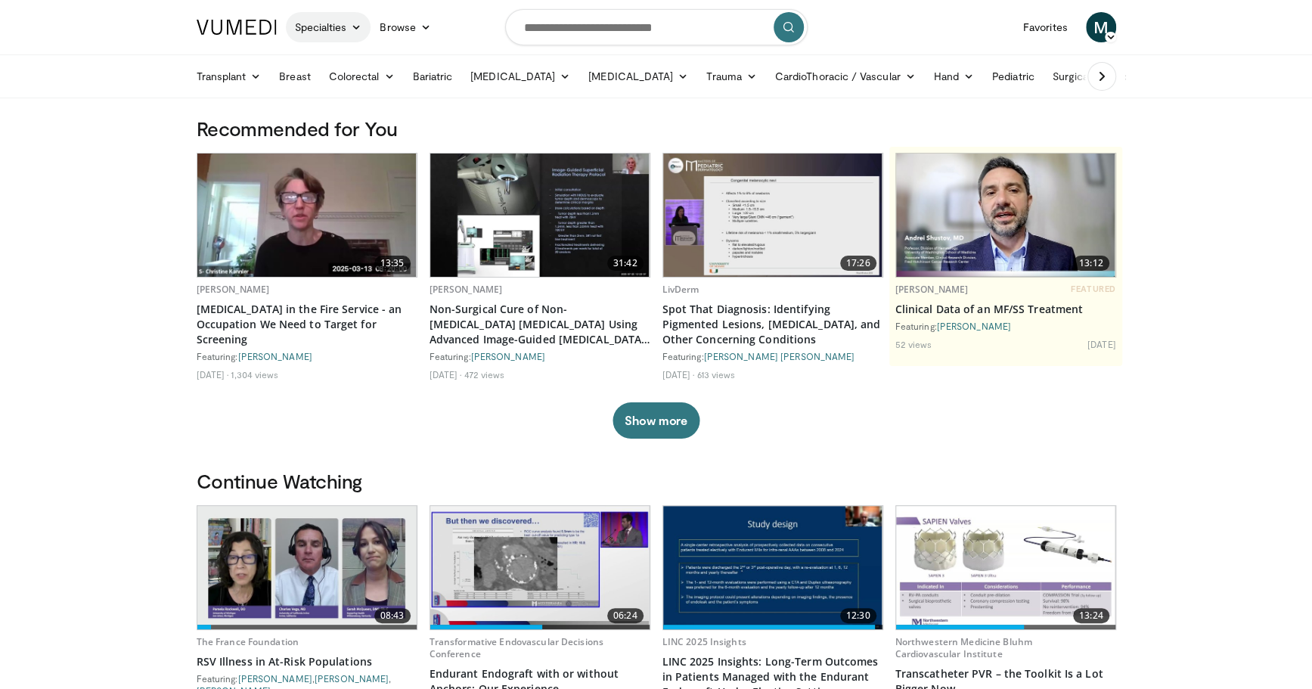
click at [293, 32] on link "Specialties" at bounding box center [328, 27] width 85 height 30
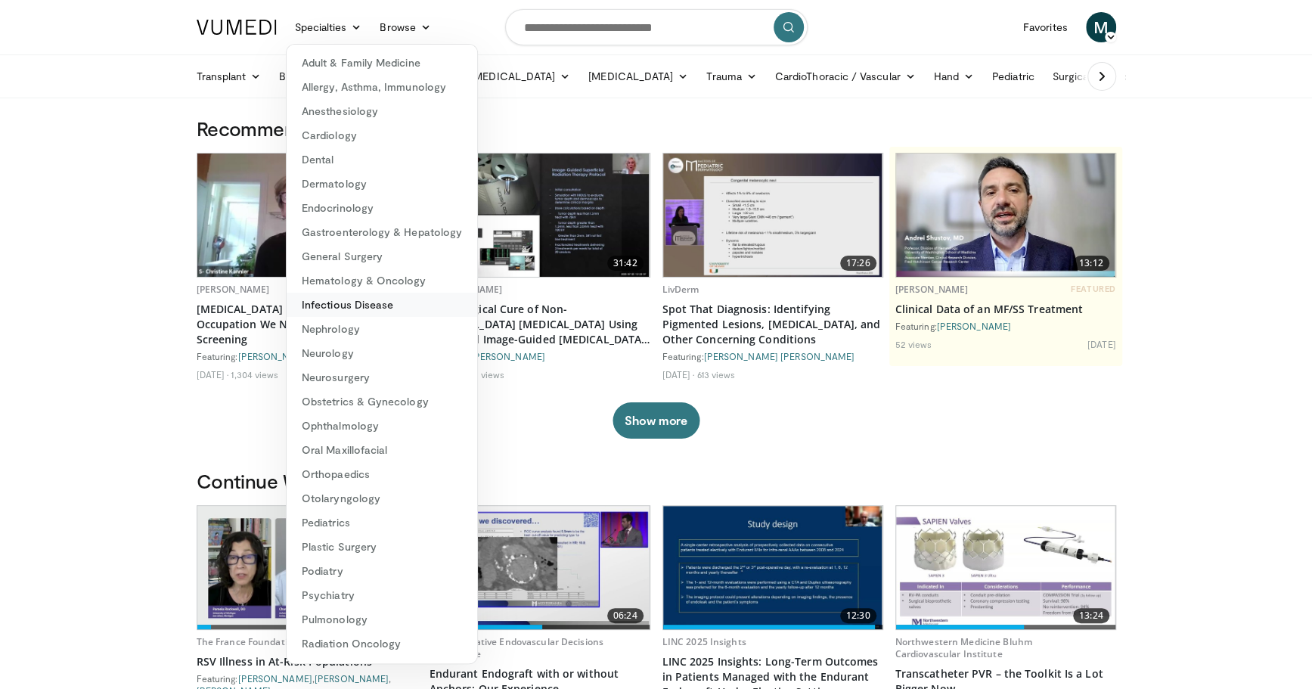
click at [369, 303] on link "Infectious Disease" at bounding box center [382, 305] width 191 height 24
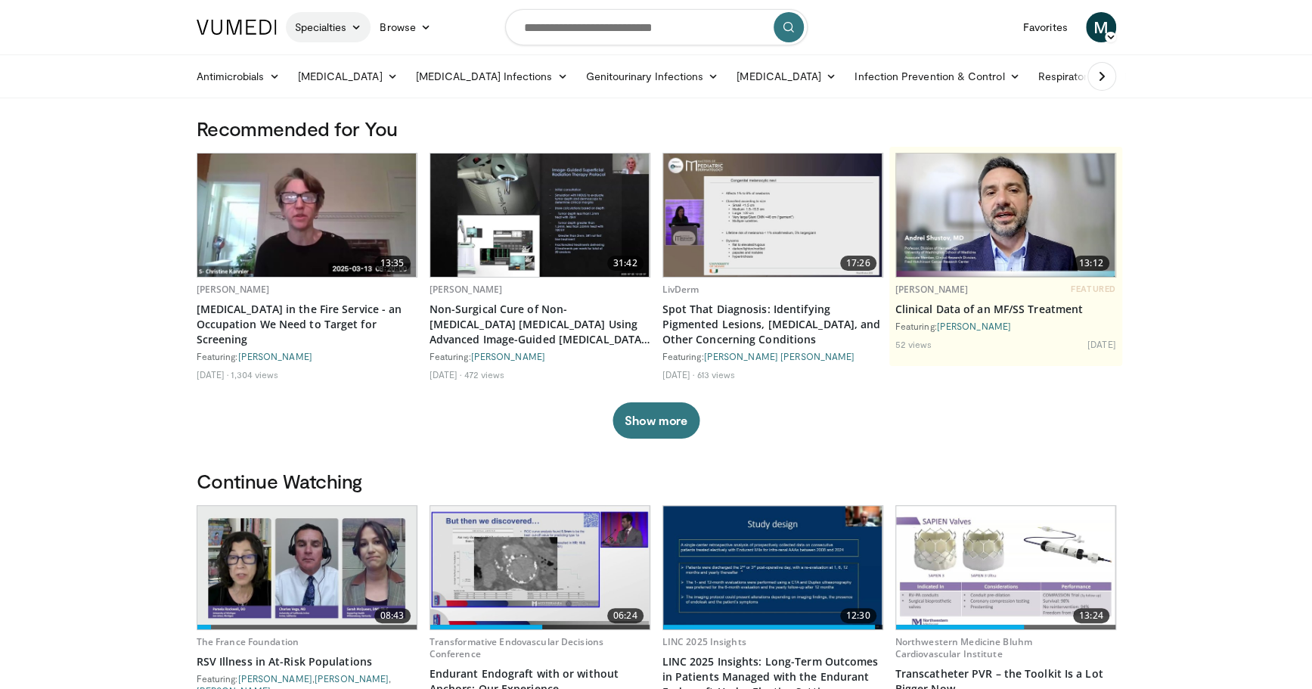
click at [326, 29] on link "Specialties" at bounding box center [328, 27] width 85 height 30
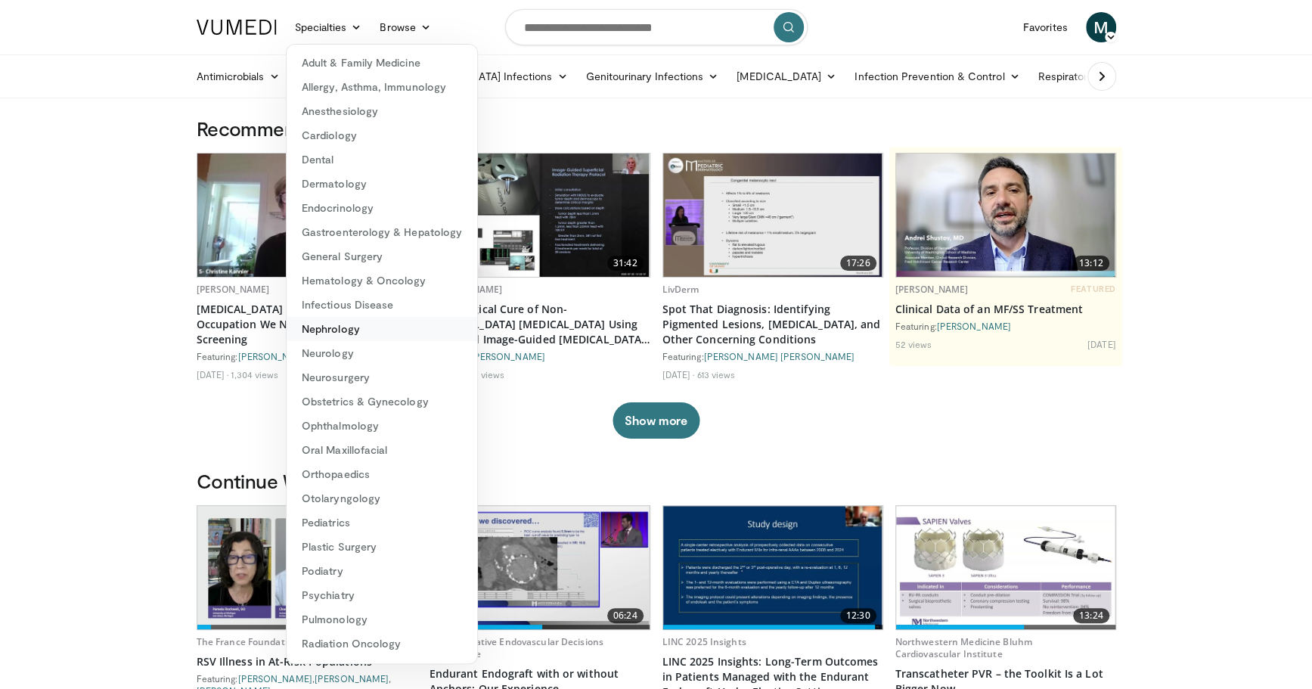
click at [359, 332] on link "Nephrology" at bounding box center [382, 329] width 191 height 24
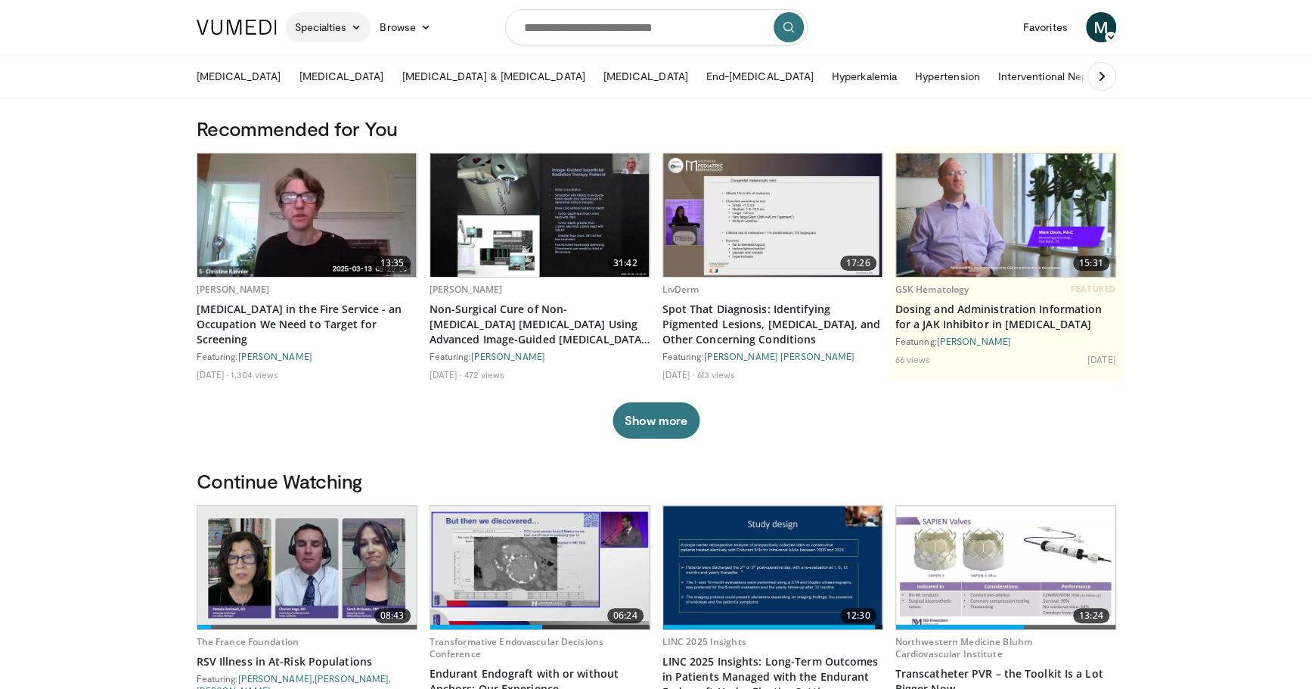
click at [326, 23] on link "Specialties" at bounding box center [328, 27] width 85 height 30
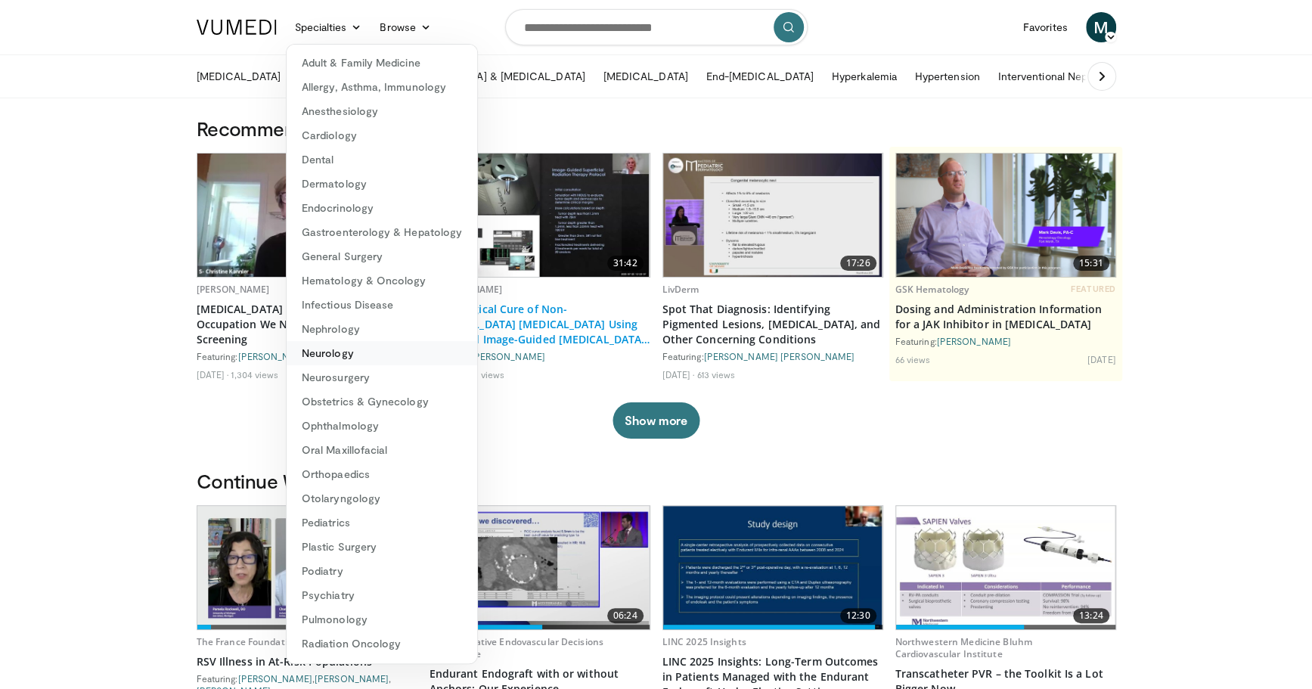
drag, startPoint x: 355, startPoint y: 349, endPoint x: 600, endPoint y: 318, distance: 246.2
click at [355, 349] on link "Neurology" at bounding box center [382, 353] width 191 height 24
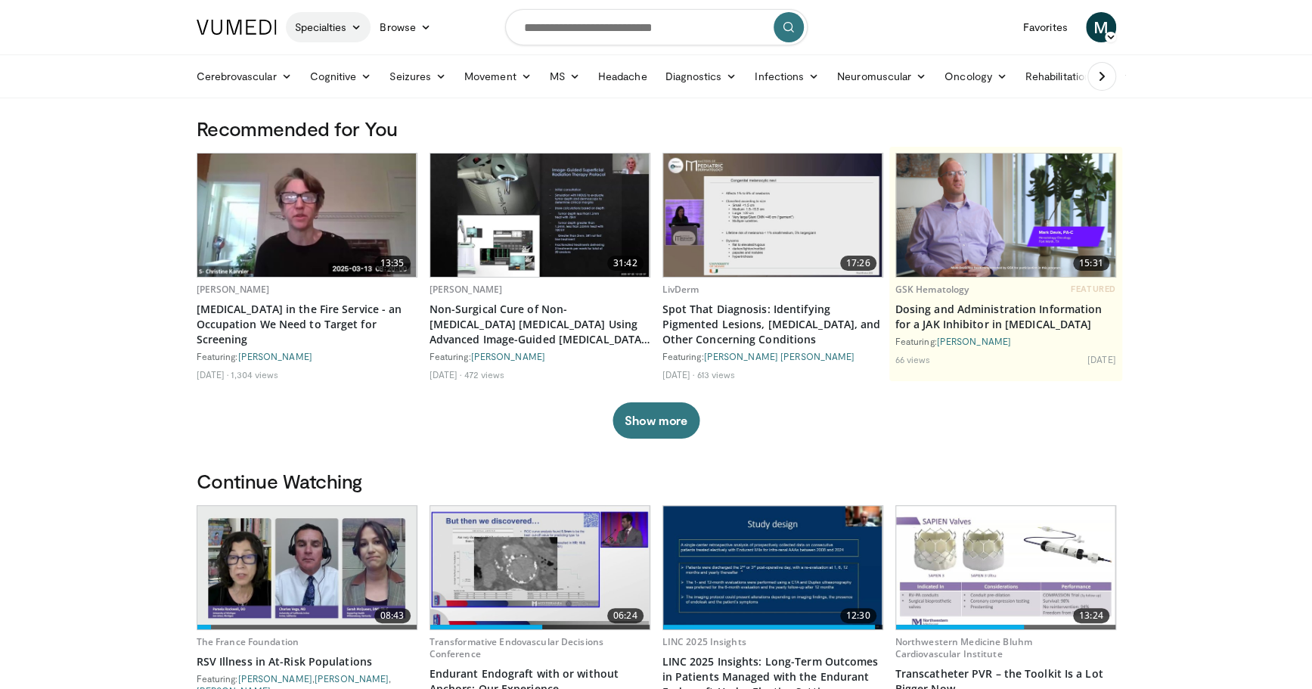
click at [354, 29] on icon at bounding box center [356, 27] width 11 height 11
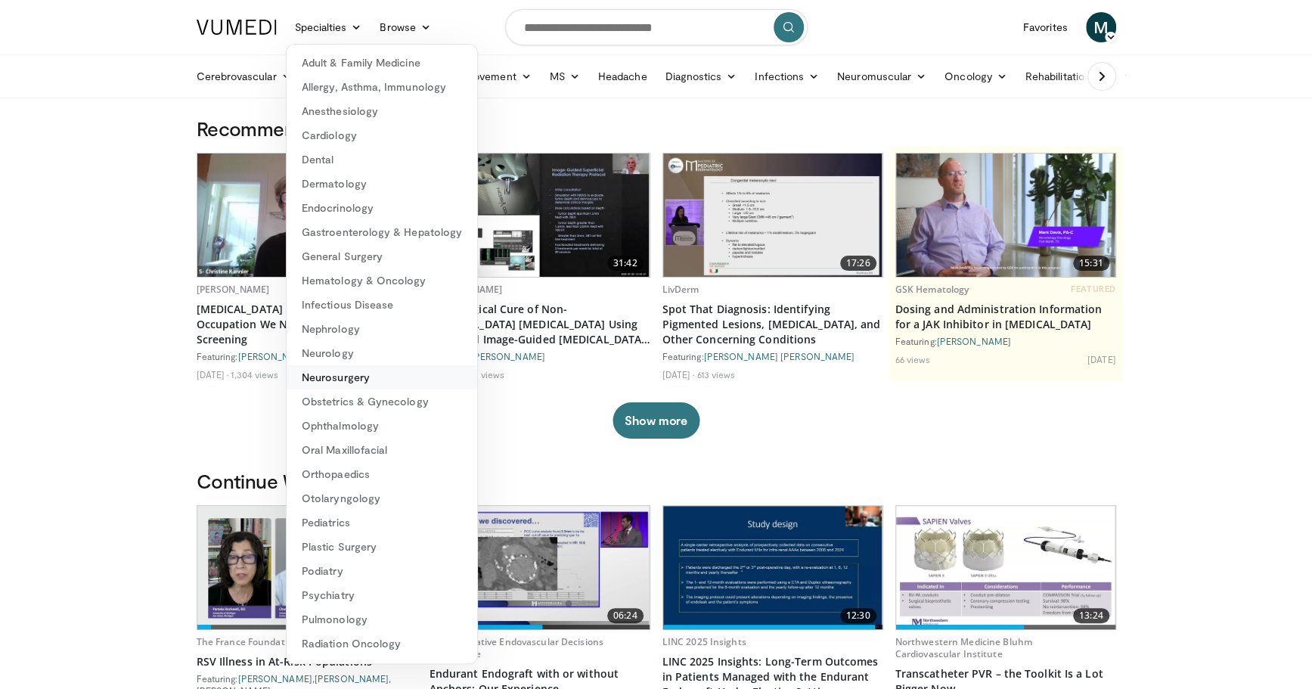
click at [349, 386] on link "Neurosurgery" at bounding box center [382, 377] width 191 height 24
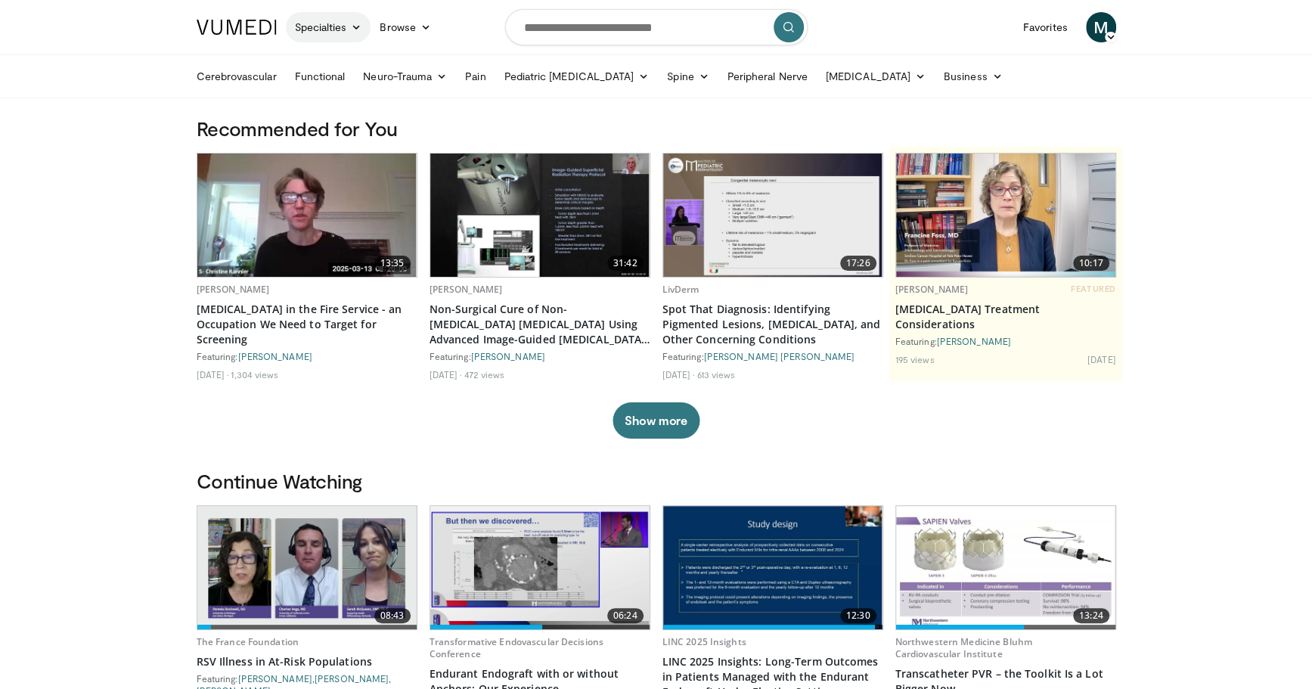
click at [357, 32] on icon at bounding box center [356, 27] width 11 height 11
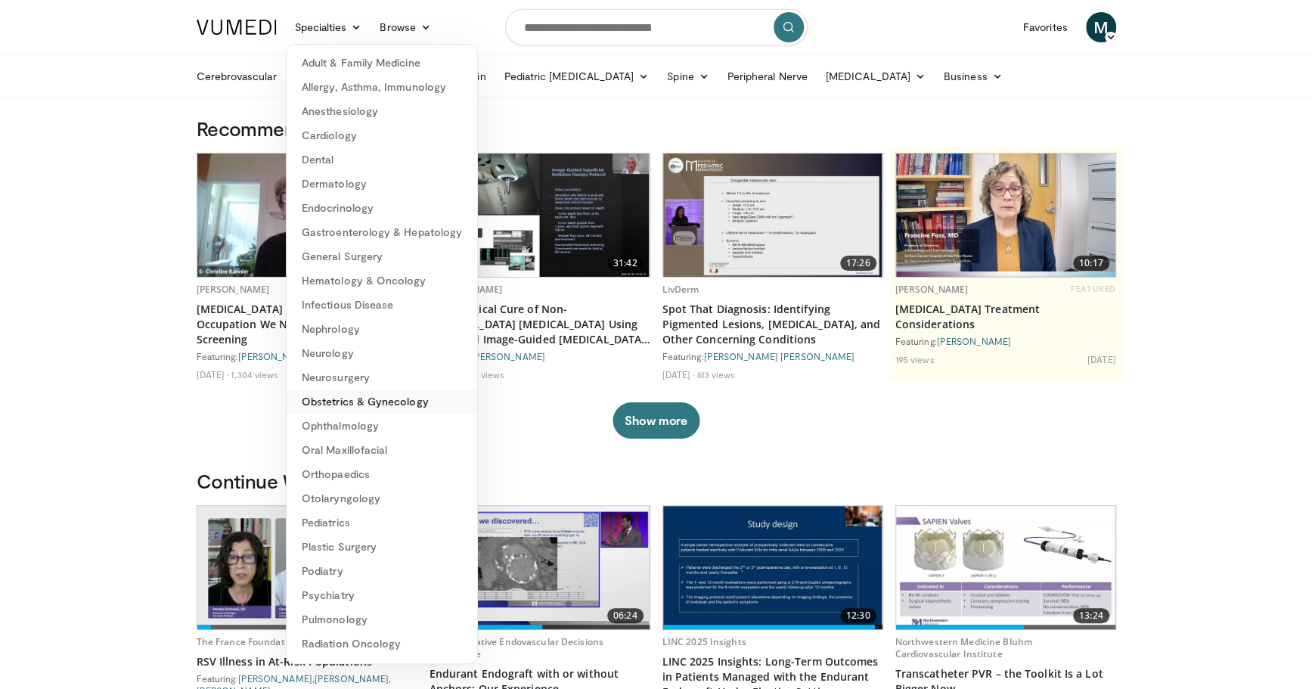
click at [365, 402] on link "Obstetrics & Gynecology" at bounding box center [382, 402] width 191 height 24
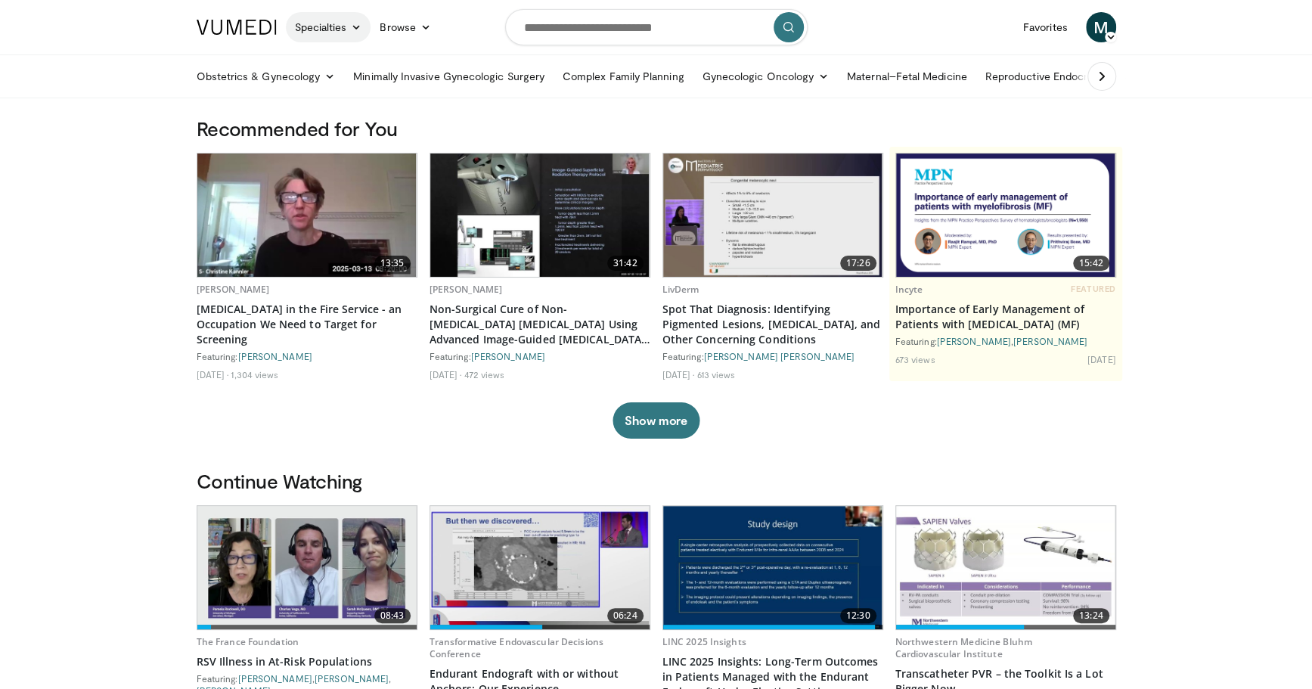
click at [333, 37] on link "Specialties" at bounding box center [328, 27] width 85 height 30
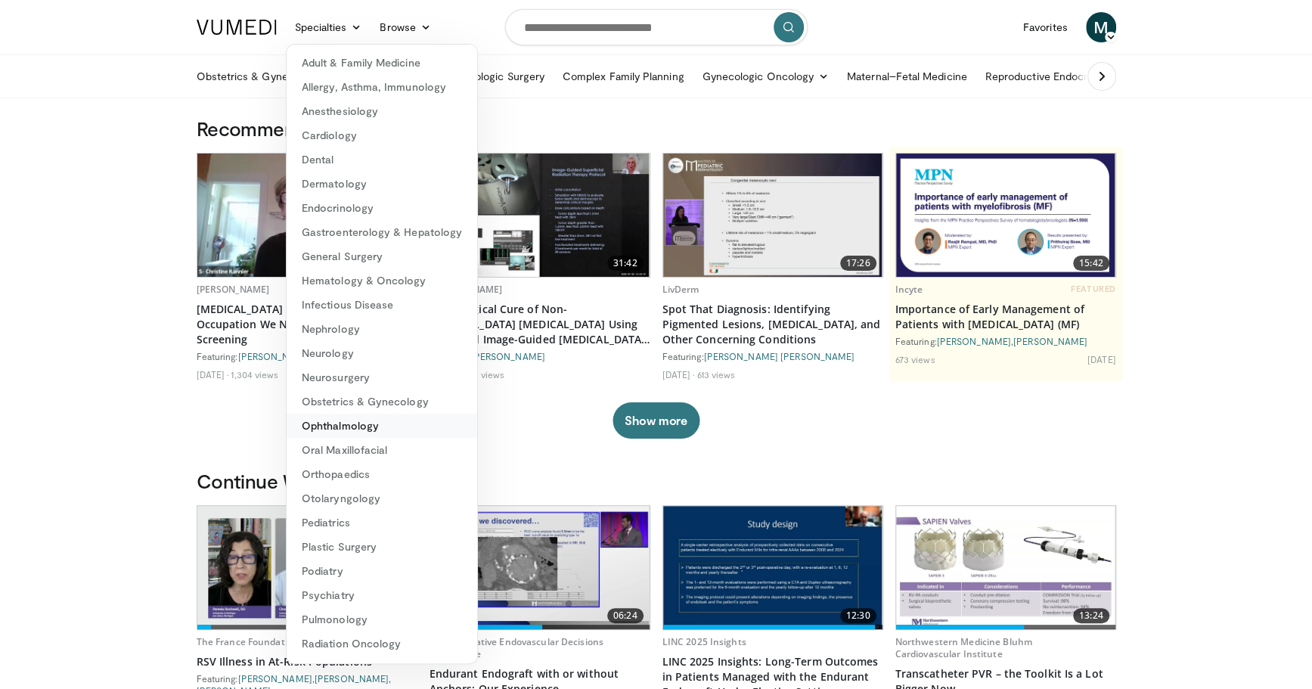
click at [340, 421] on link "Ophthalmology" at bounding box center [382, 426] width 191 height 24
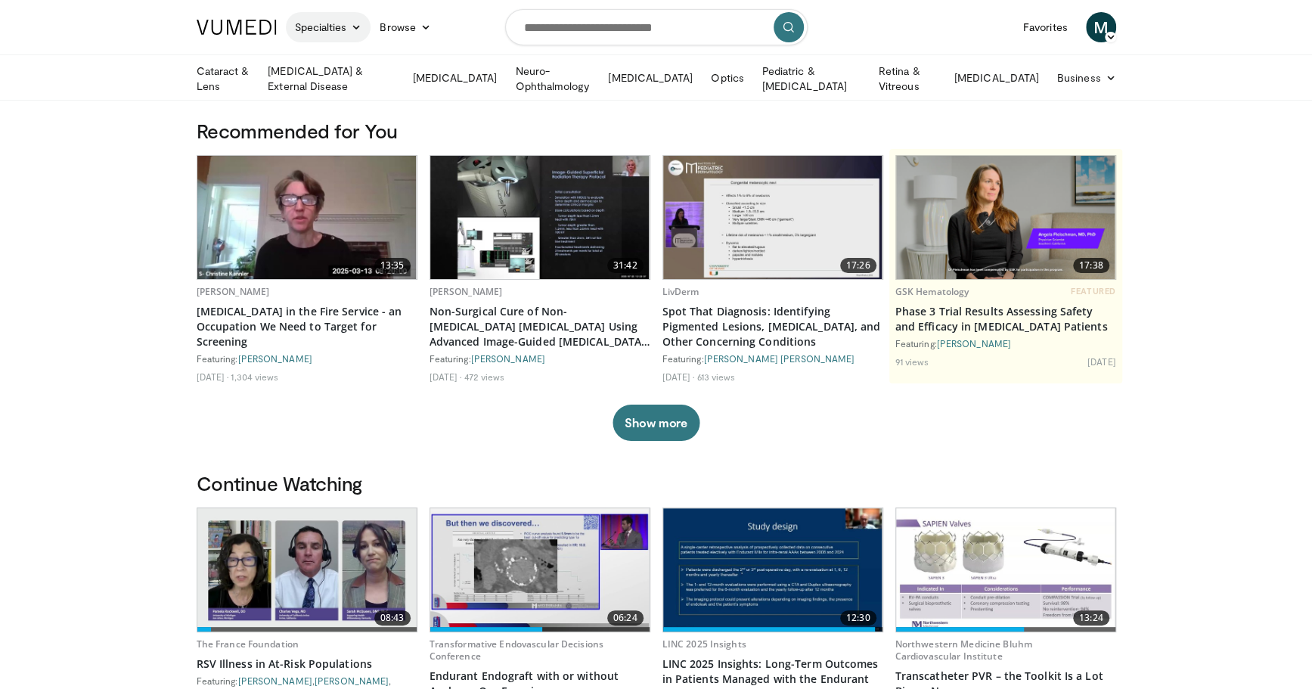
click at [335, 16] on link "Specialties" at bounding box center [328, 27] width 85 height 30
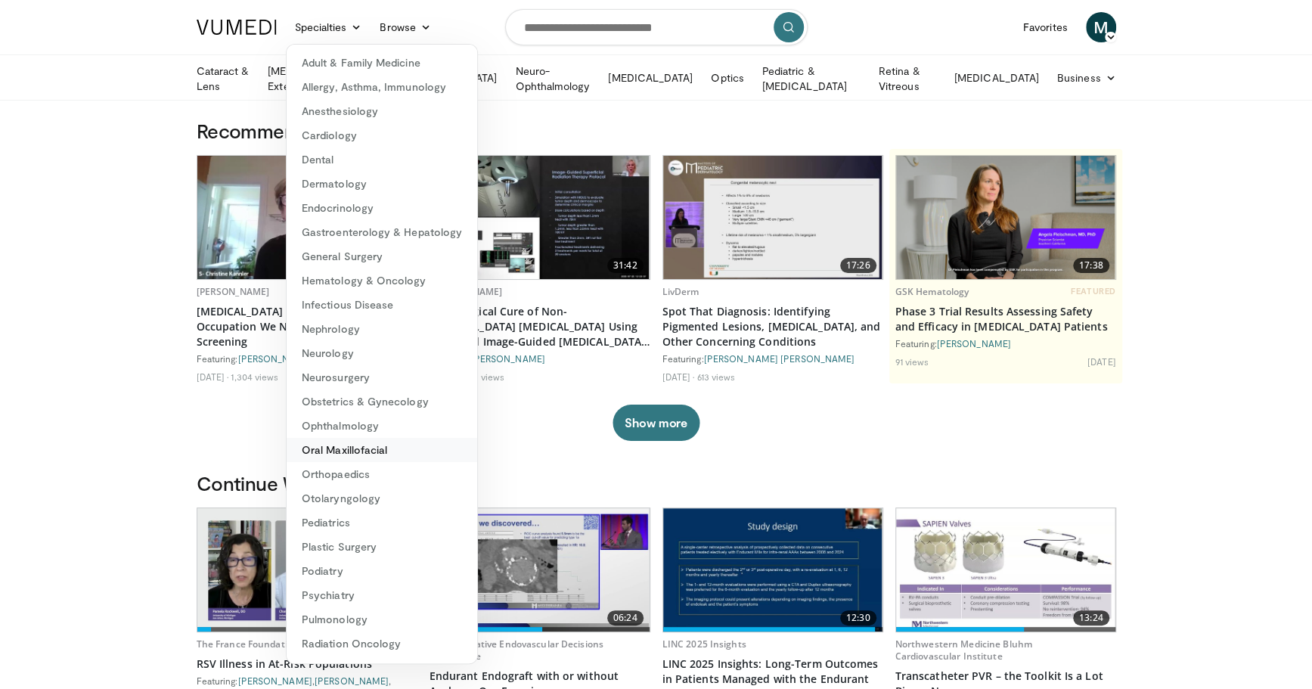
click at [369, 453] on link "Oral Maxillofacial" at bounding box center [382, 450] width 191 height 24
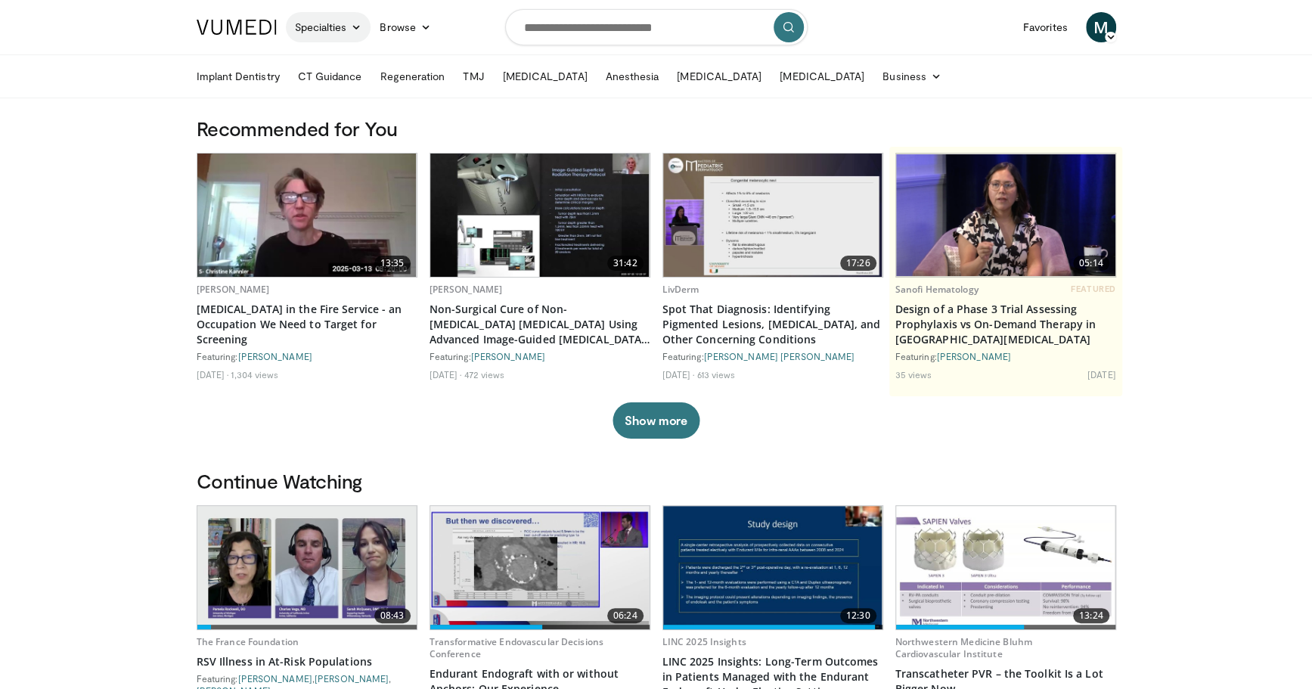
click at [336, 26] on link "Specialties" at bounding box center [328, 27] width 85 height 30
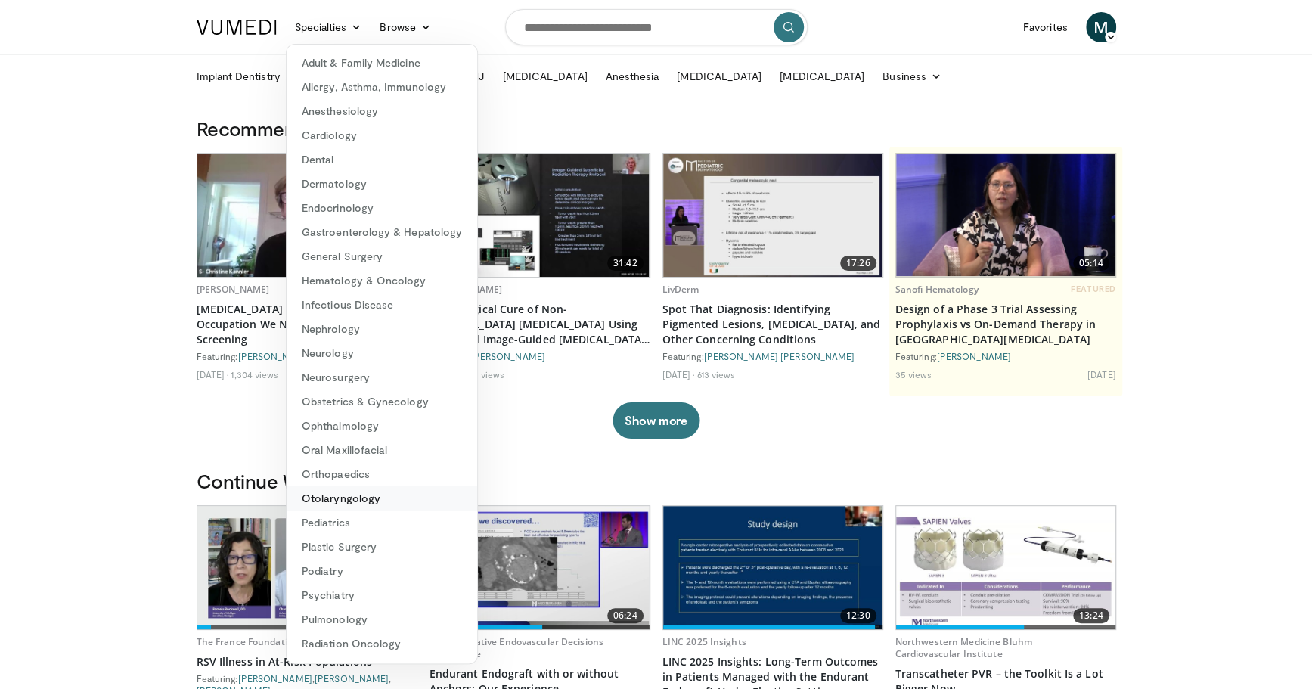
click at [349, 489] on link "Otolaryngology" at bounding box center [382, 498] width 191 height 24
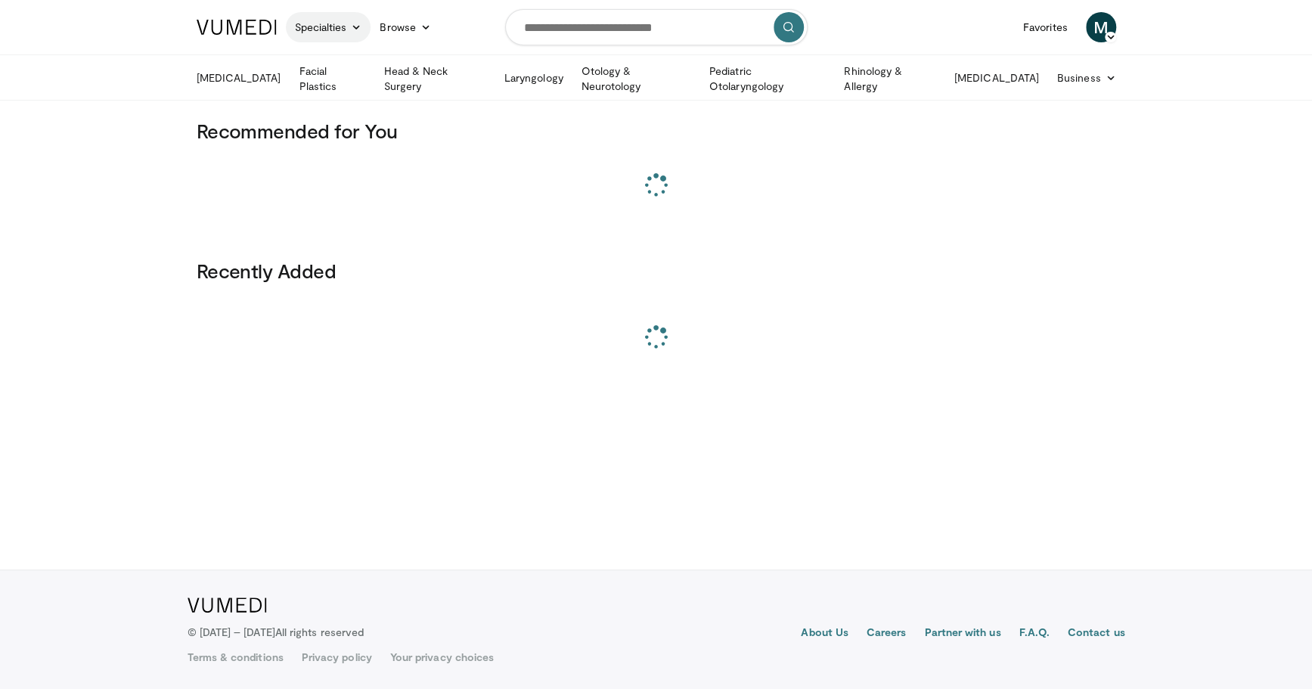
click at [340, 30] on link "Specialties" at bounding box center [328, 27] width 85 height 30
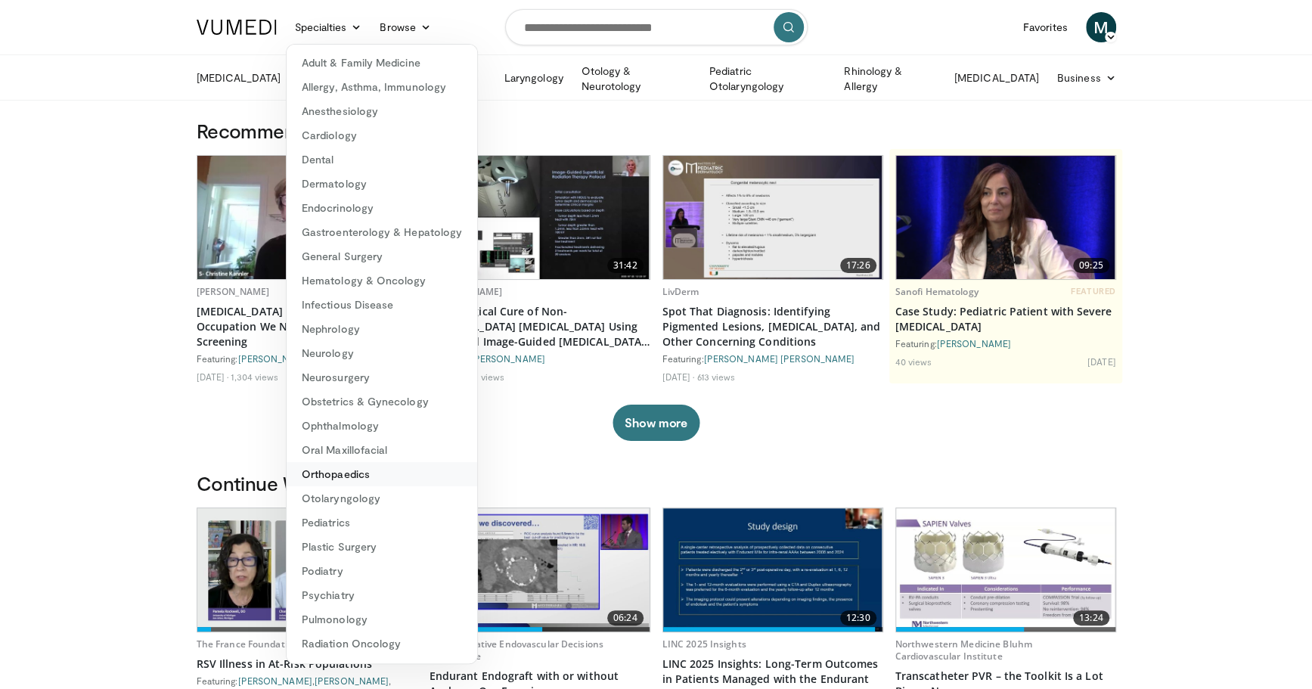
click at [349, 472] on link "Orthopaedics" at bounding box center [382, 474] width 191 height 24
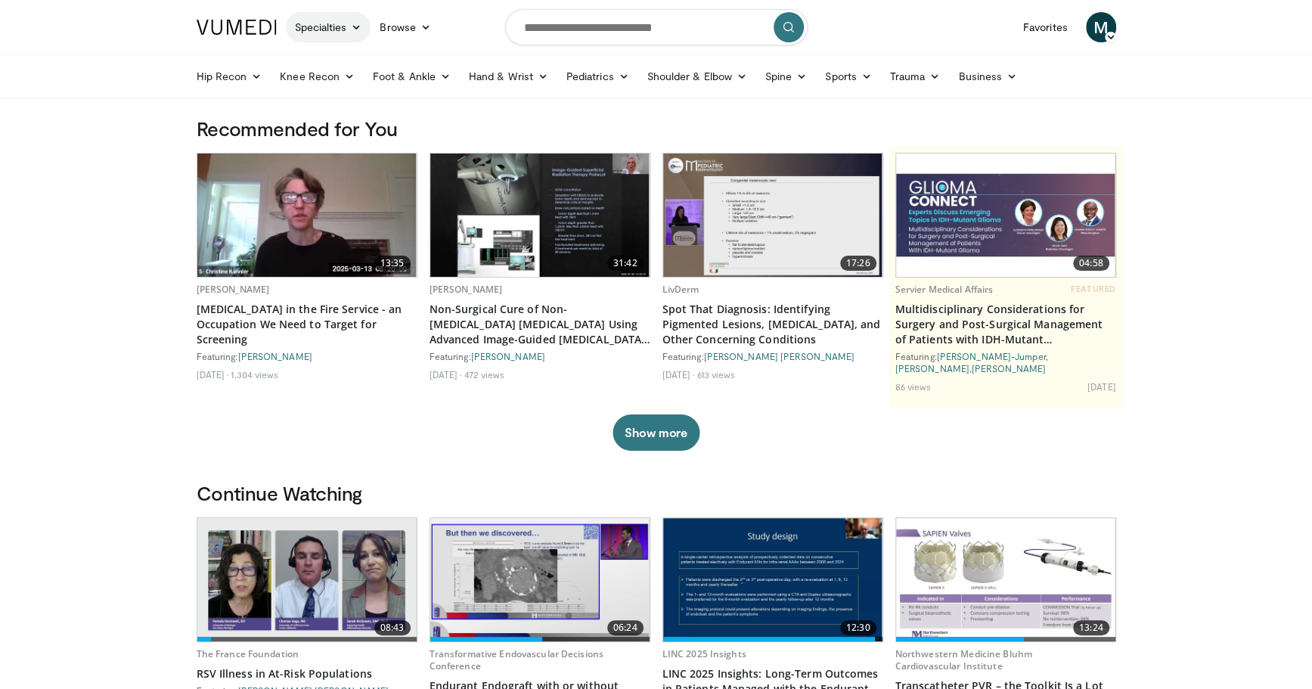
click at [350, 23] on link "Specialties" at bounding box center [328, 27] width 85 height 30
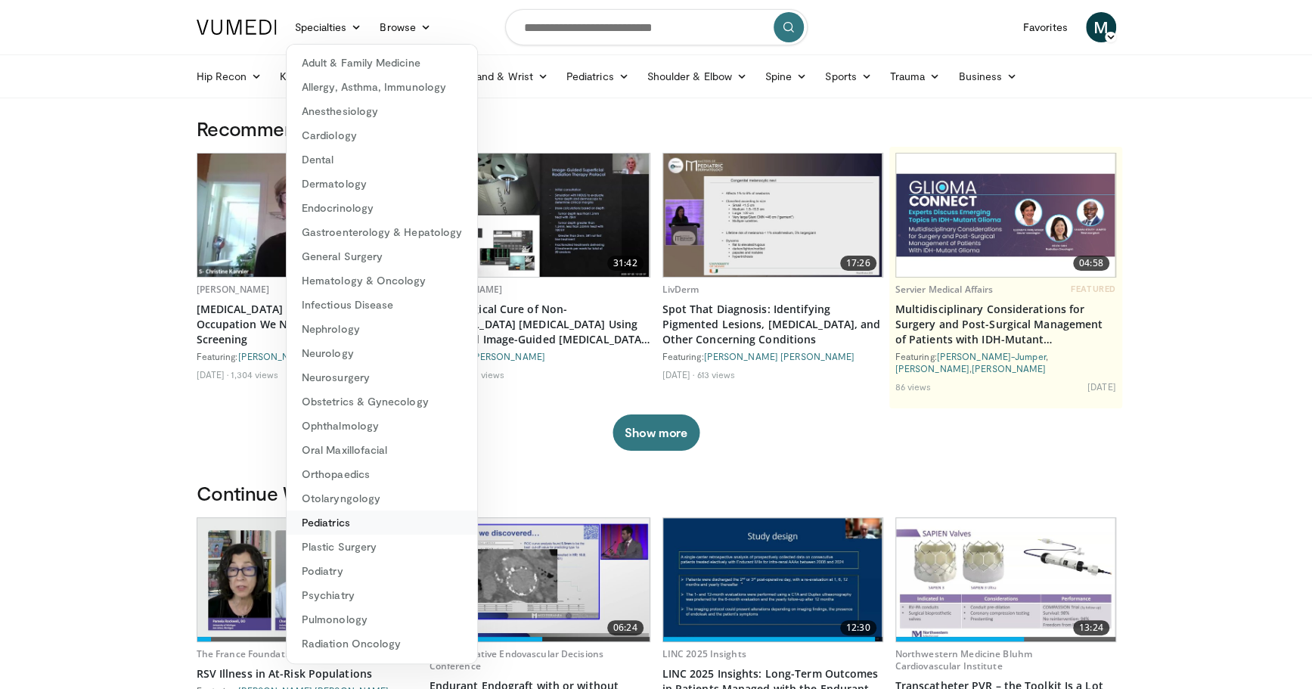
click at [352, 524] on link "Pediatrics" at bounding box center [382, 523] width 191 height 24
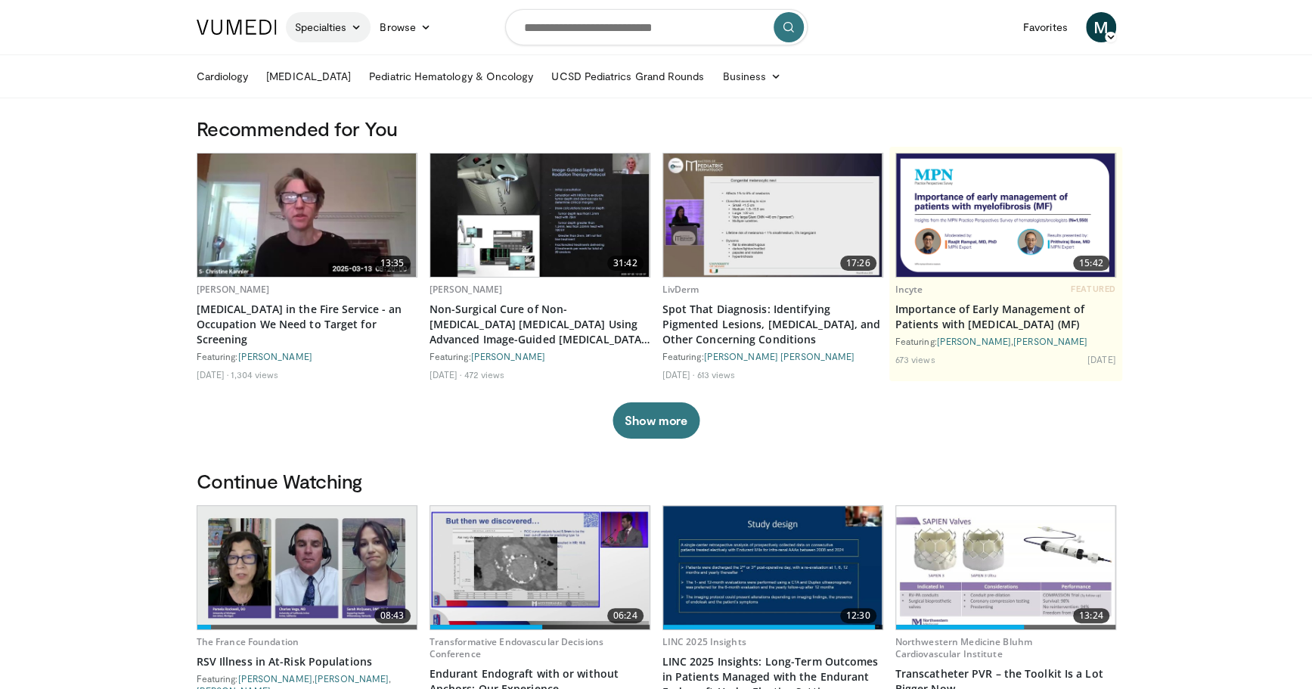
click at [327, 23] on link "Specialties" at bounding box center [328, 27] width 85 height 30
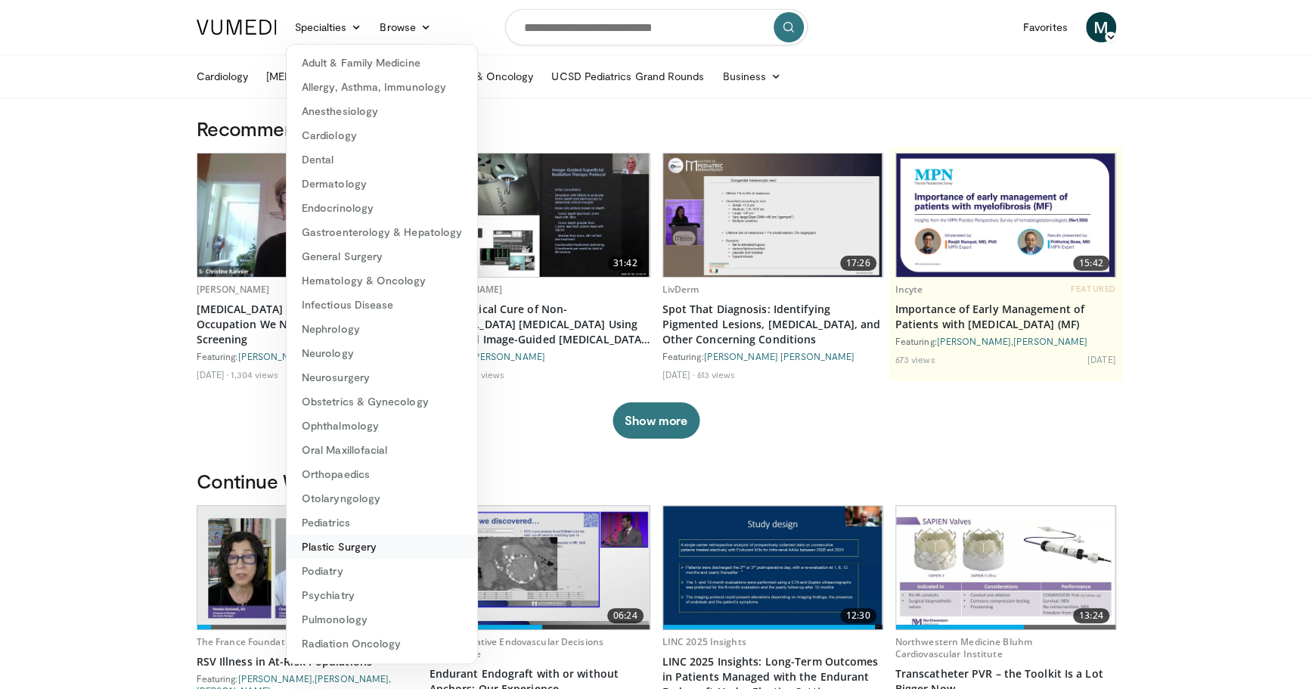
click at [363, 548] on link "Plastic Surgery" at bounding box center [382, 547] width 191 height 24
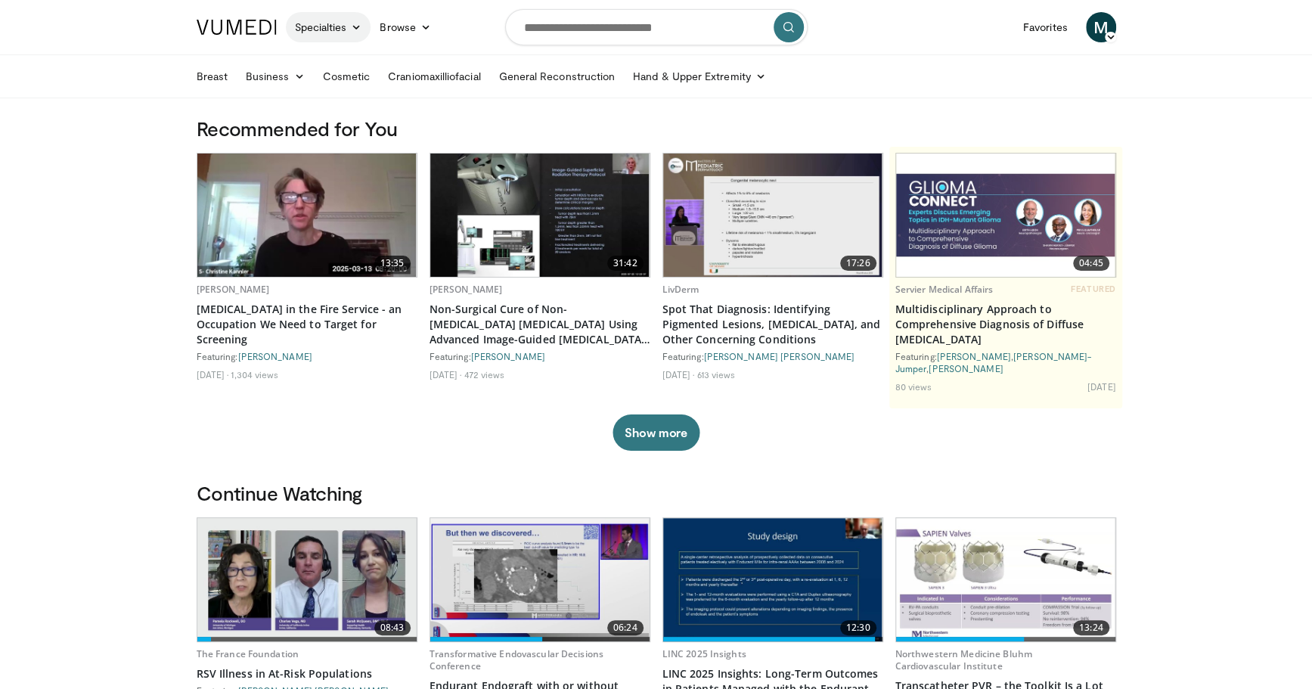
click at [329, 32] on link "Specialties" at bounding box center [328, 27] width 85 height 30
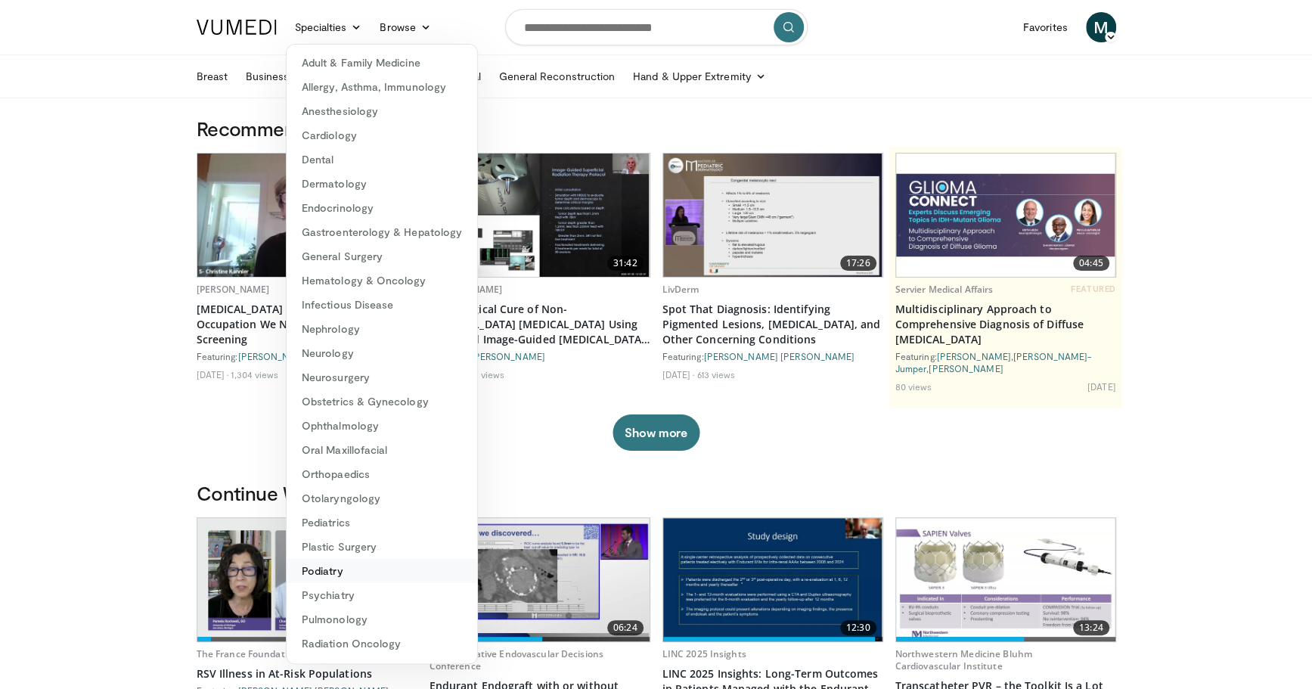
click at [343, 569] on link "Podiatry" at bounding box center [382, 571] width 191 height 24
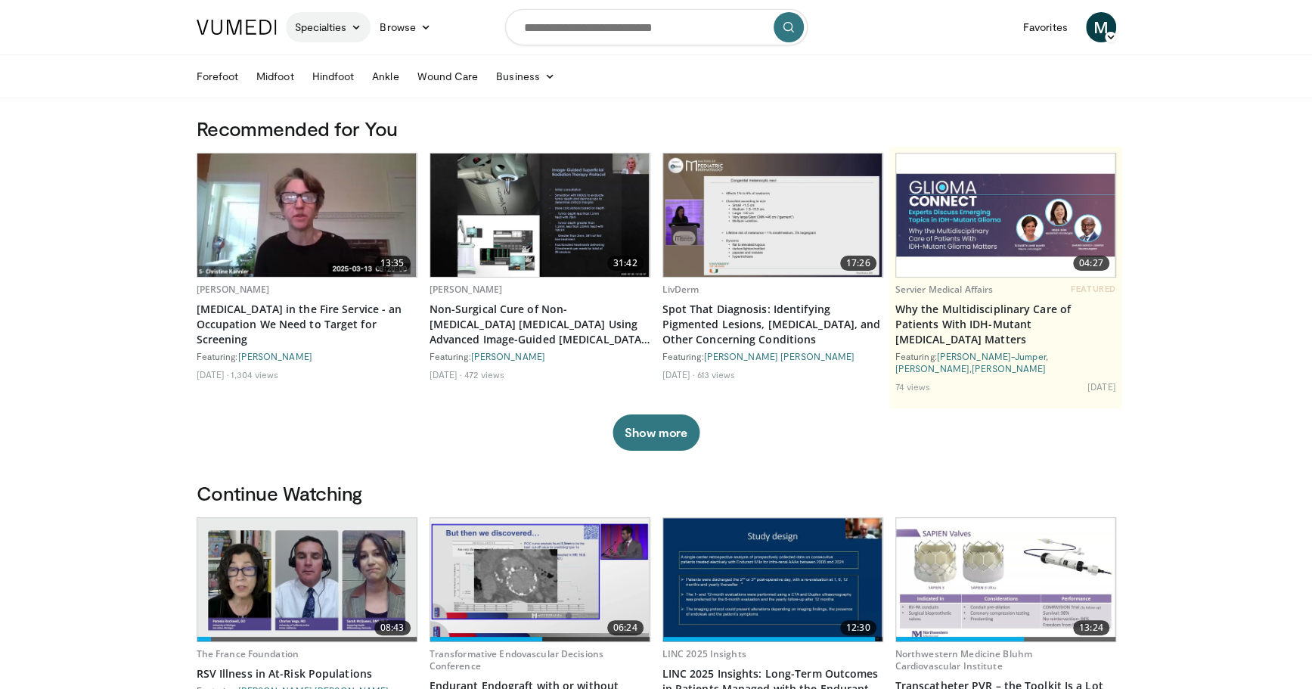
click at [309, 20] on link "Specialties" at bounding box center [328, 27] width 85 height 30
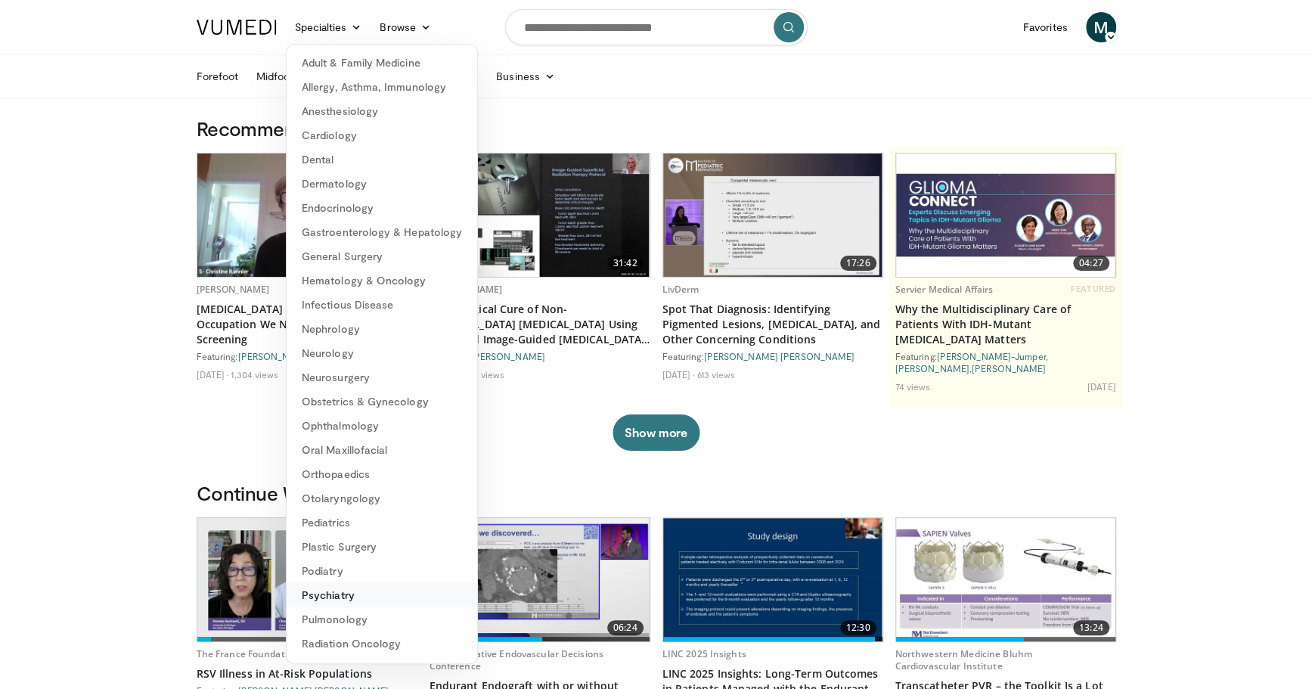
click at [354, 590] on link "Psychiatry" at bounding box center [382, 595] width 191 height 24
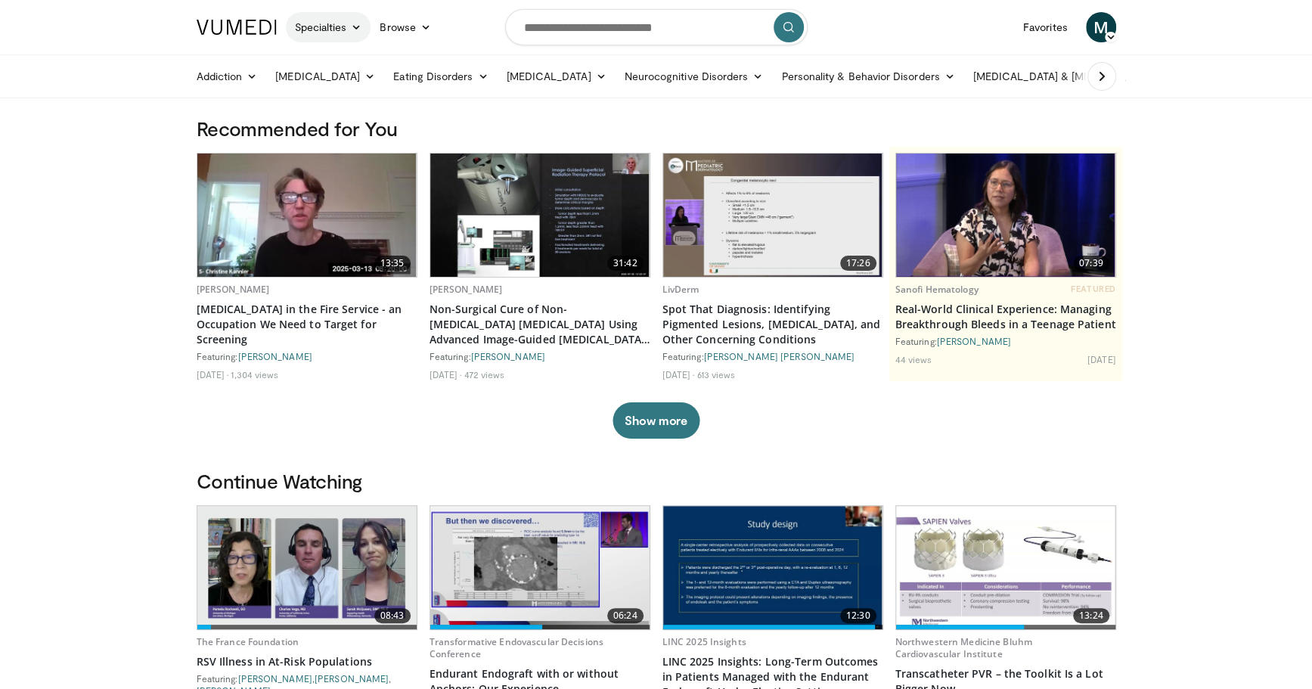
click at [348, 19] on link "Specialties" at bounding box center [328, 27] width 85 height 30
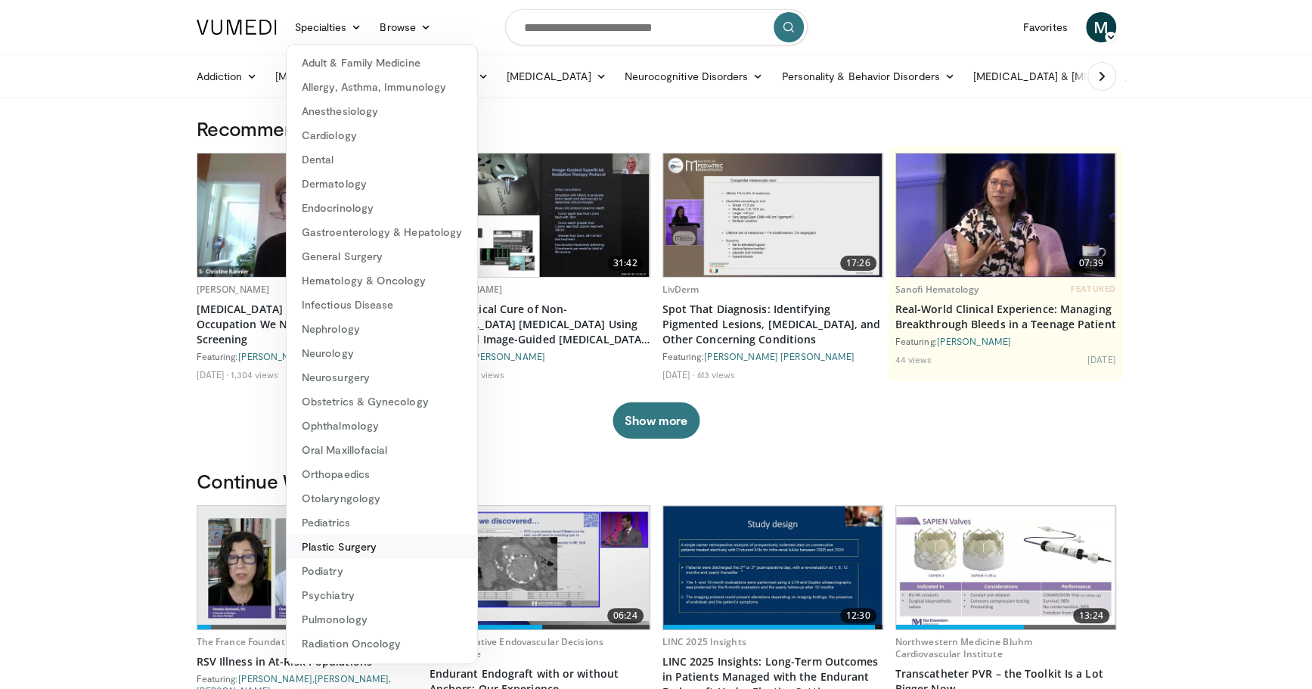
scroll to position [49, 0]
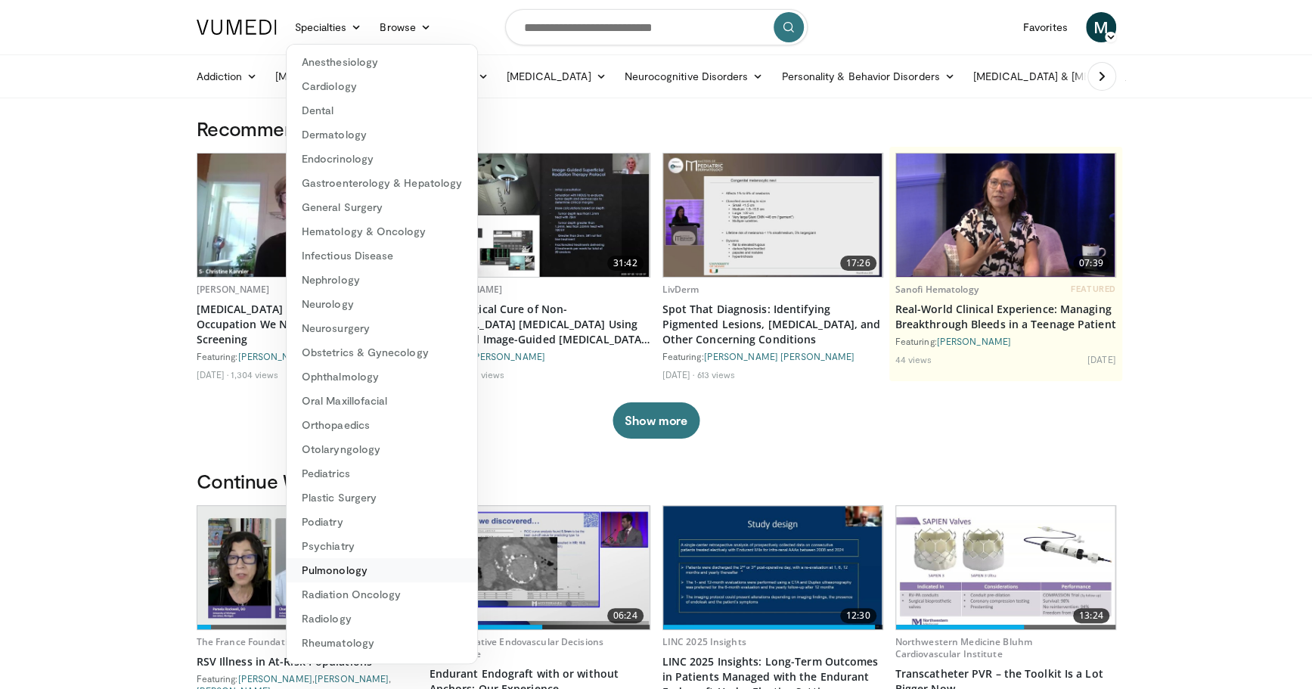
click at [353, 572] on link "Pulmonology" at bounding box center [382, 570] width 191 height 24
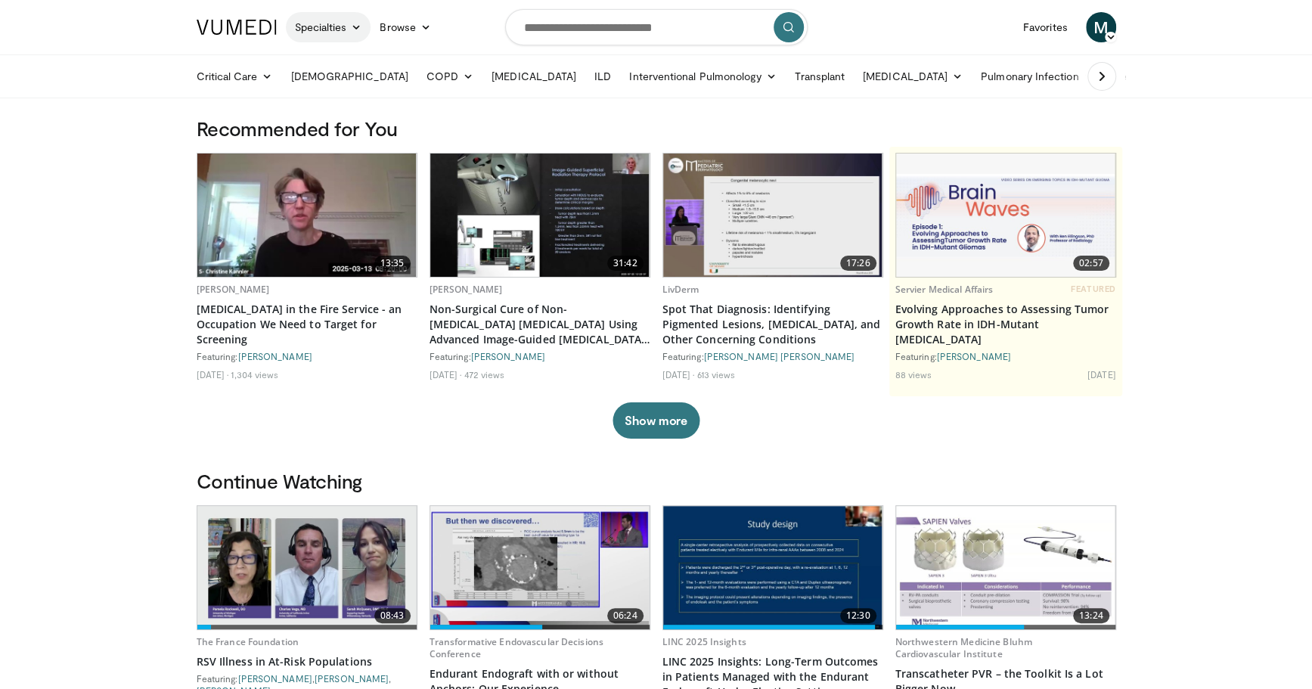
click at [295, 28] on link "Specialties" at bounding box center [328, 27] width 85 height 30
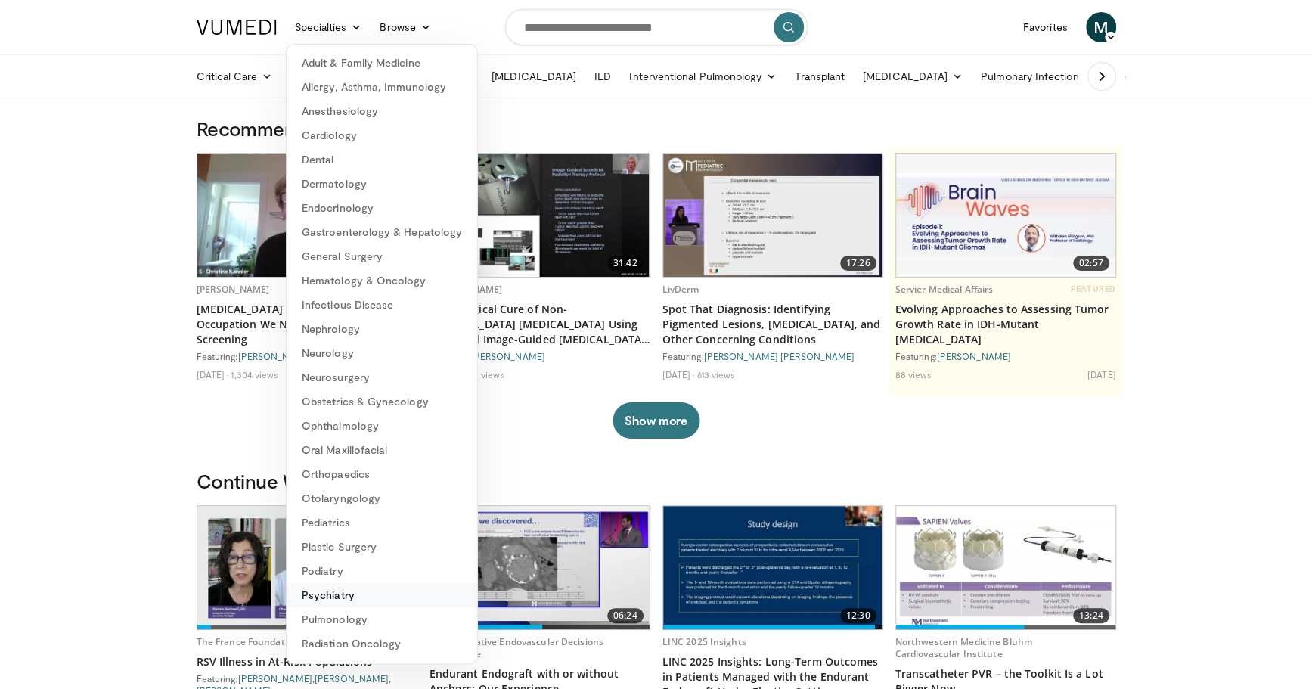
scroll to position [71, 0]
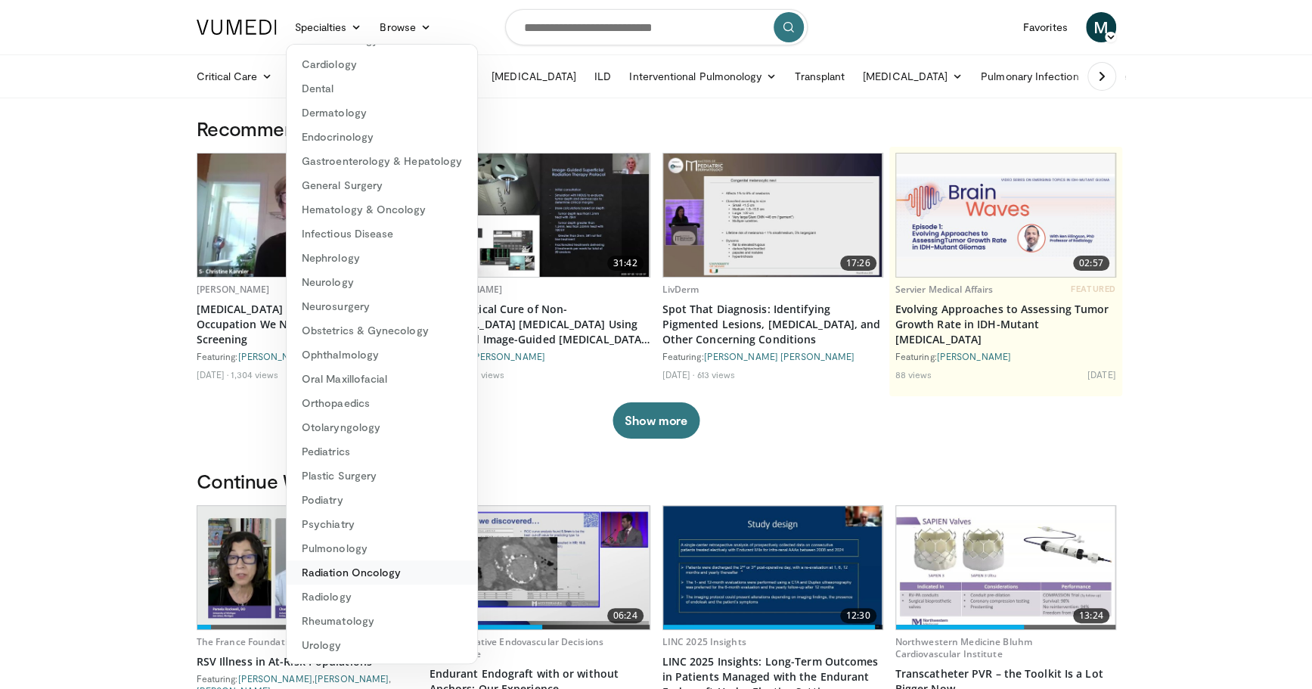
click at [337, 573] on link "Radiation Oncology" at bounding box center [382, 572] width 191 height 24
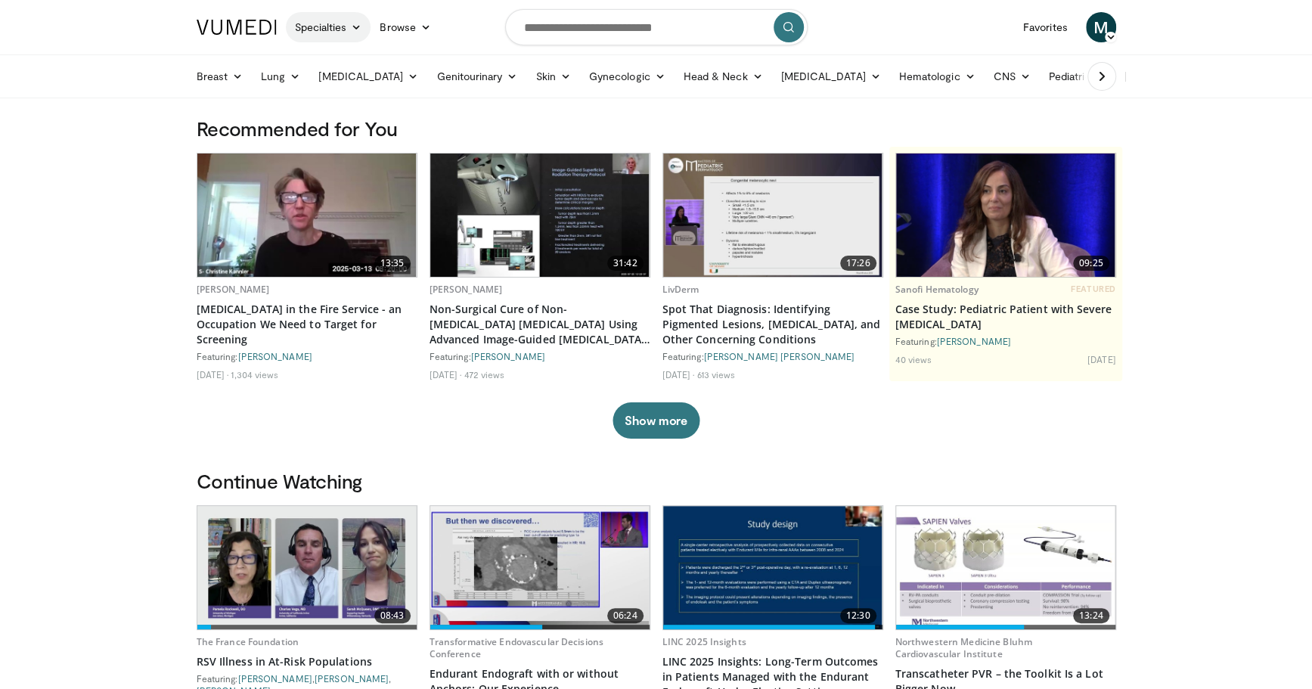
click at [340, 42] on link "Specialties" at bounding box center [328, 27] width 85 height 30
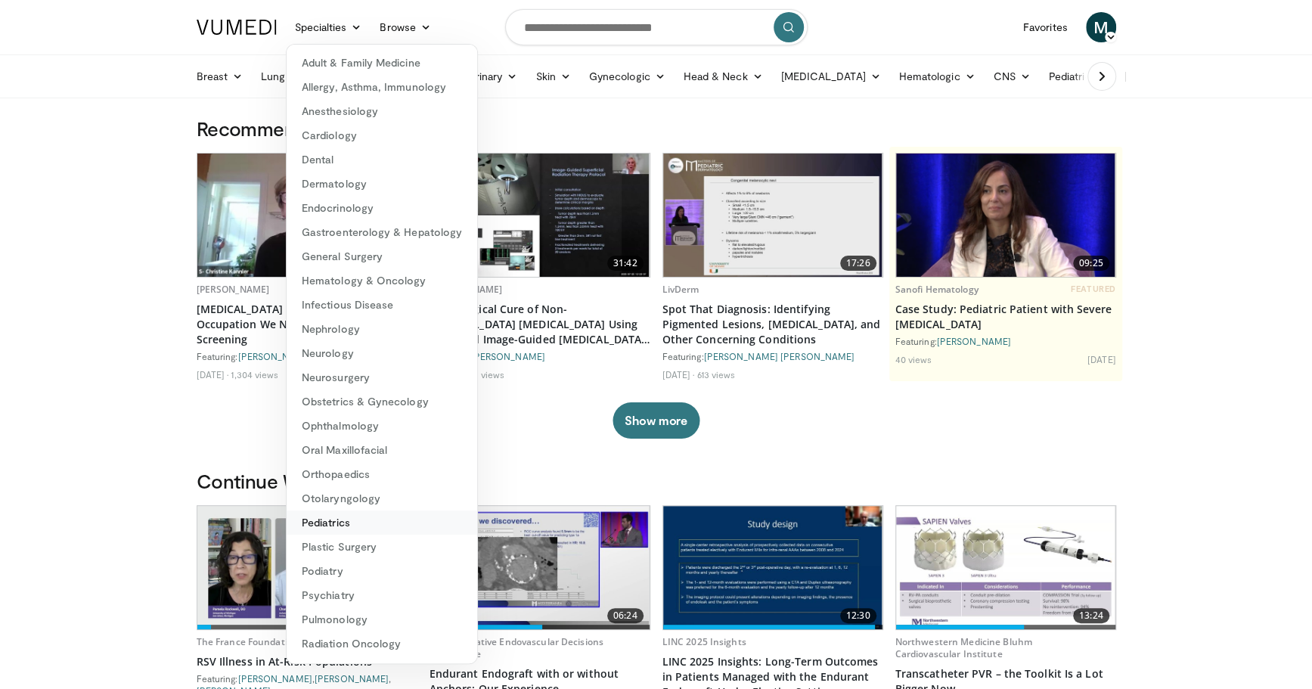
scroll to position [71, 0]
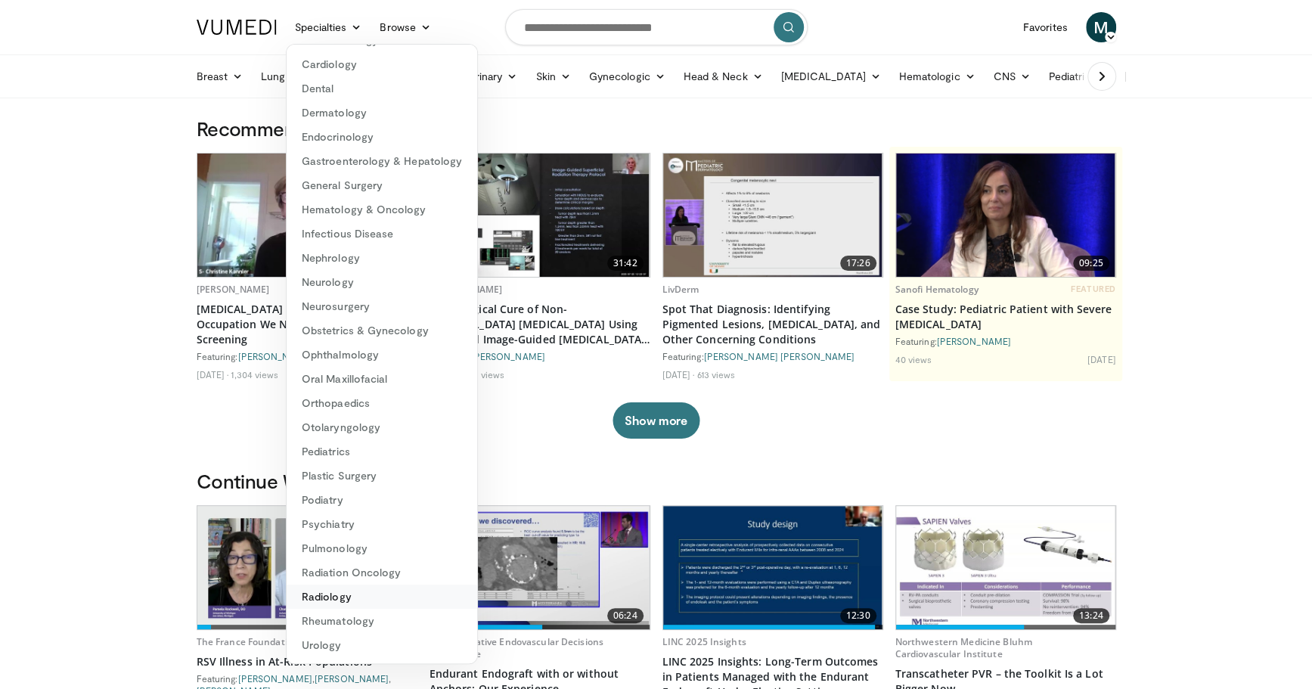
click at [340, 604] on link "Radiology" at bounding box center [382, 597] width 191 height 24
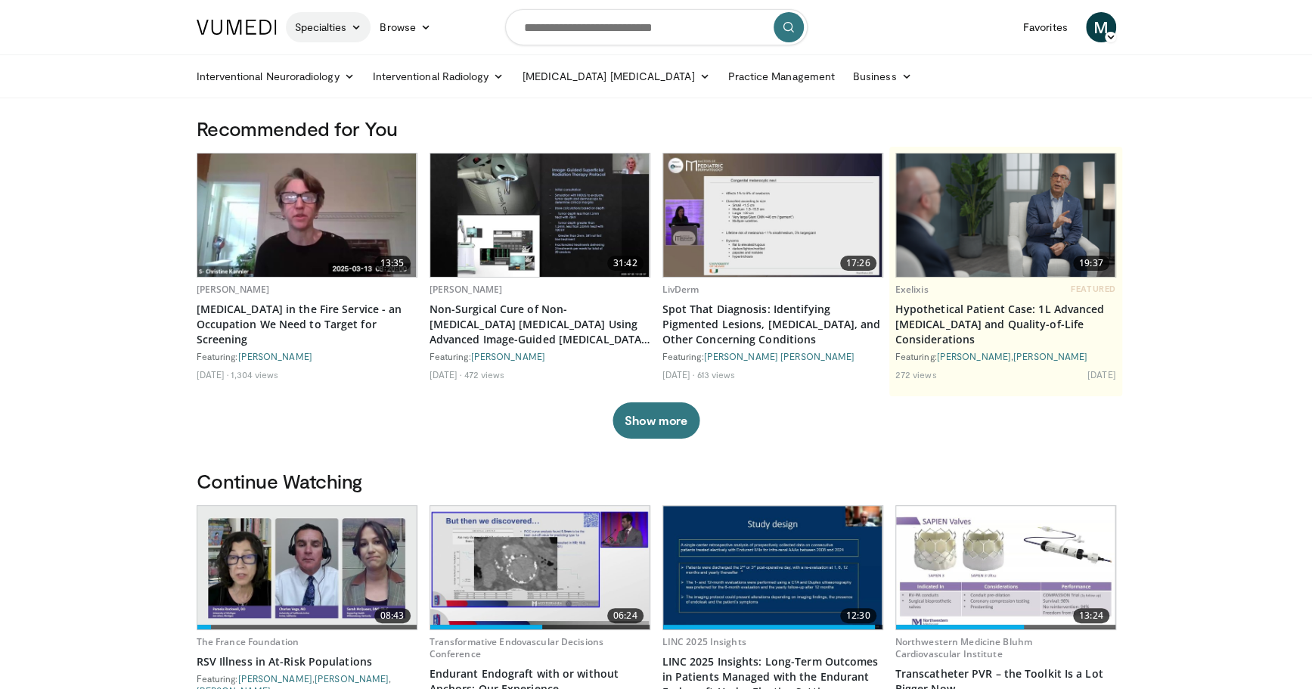
click at [309, 20] on link "Specialties" at bounding box center [328, 27] width 85 height 30
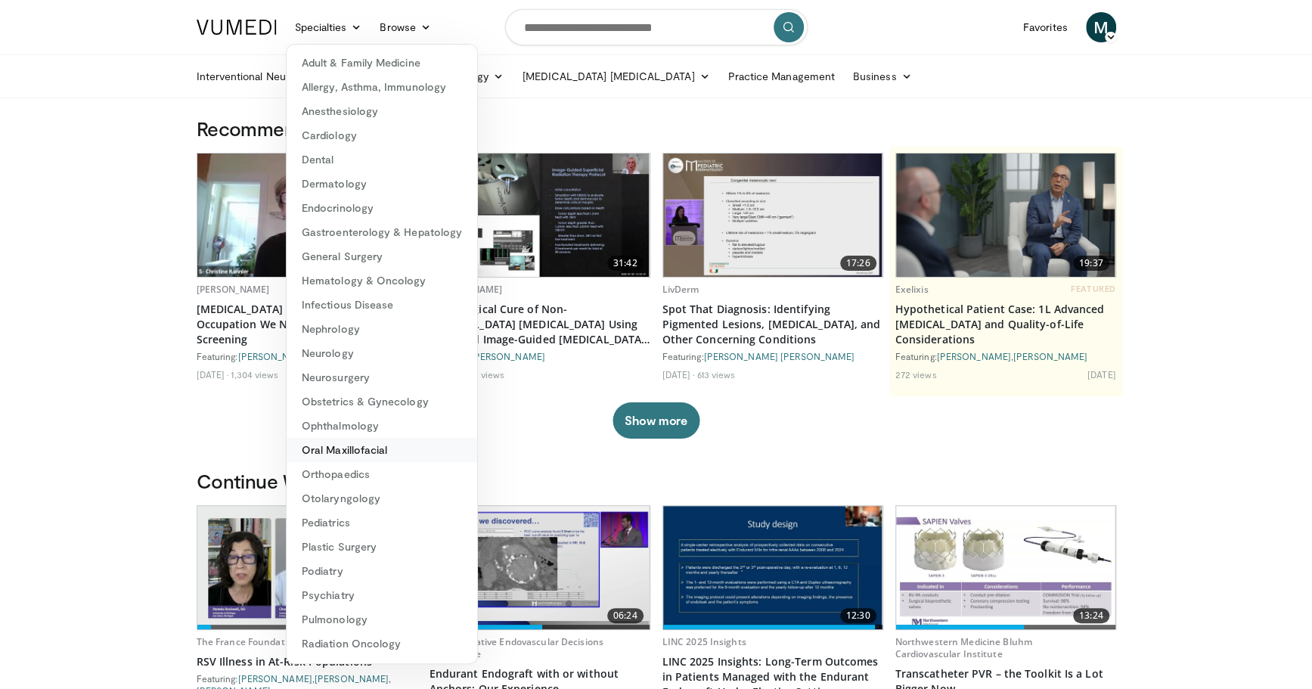
scroll to position [71, 0]
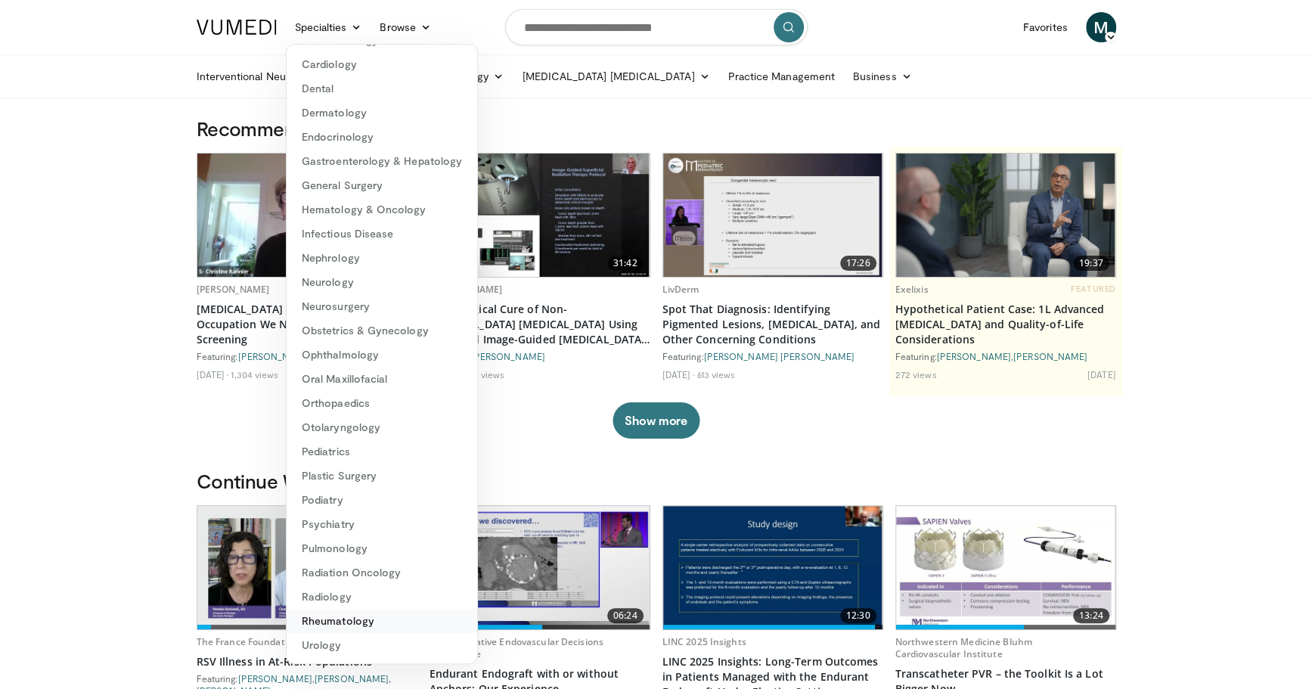
click at [375, 624] on link "Rheumatology" at bounding box center [382, 621] width 191 height 24
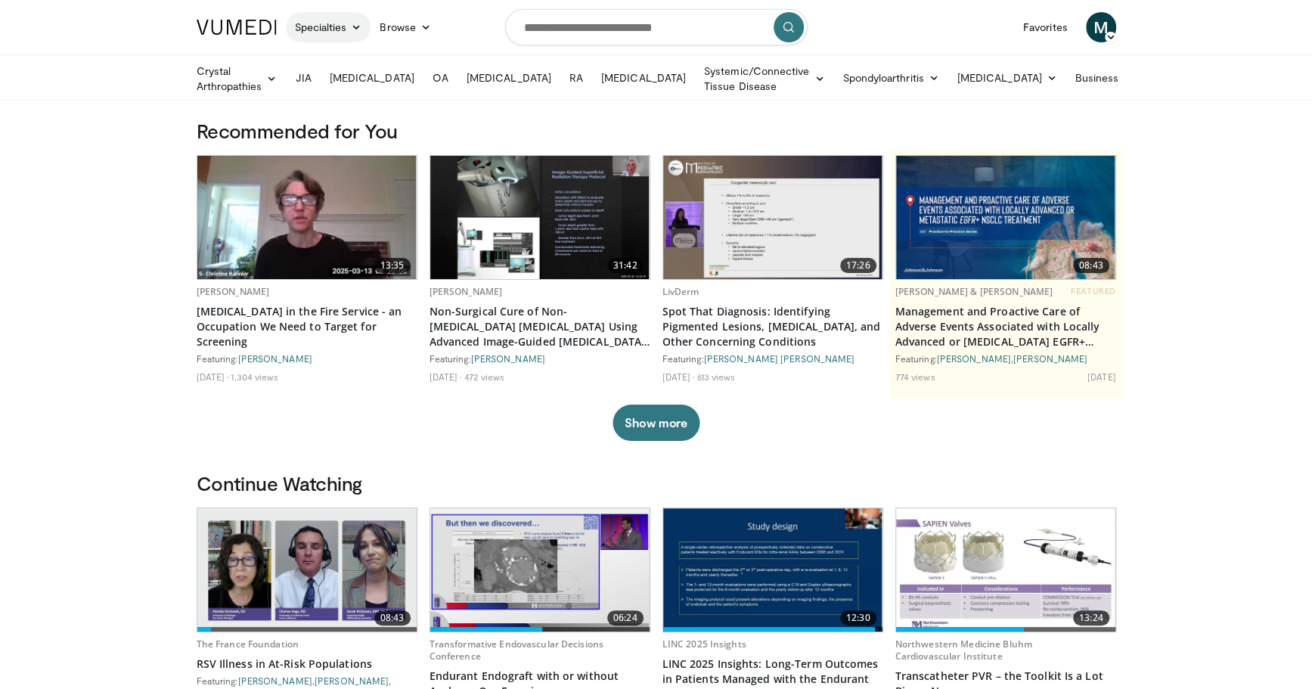
click at [335, 29] on link "Specialties" at bounding box center [328, 27] width 85 height 30
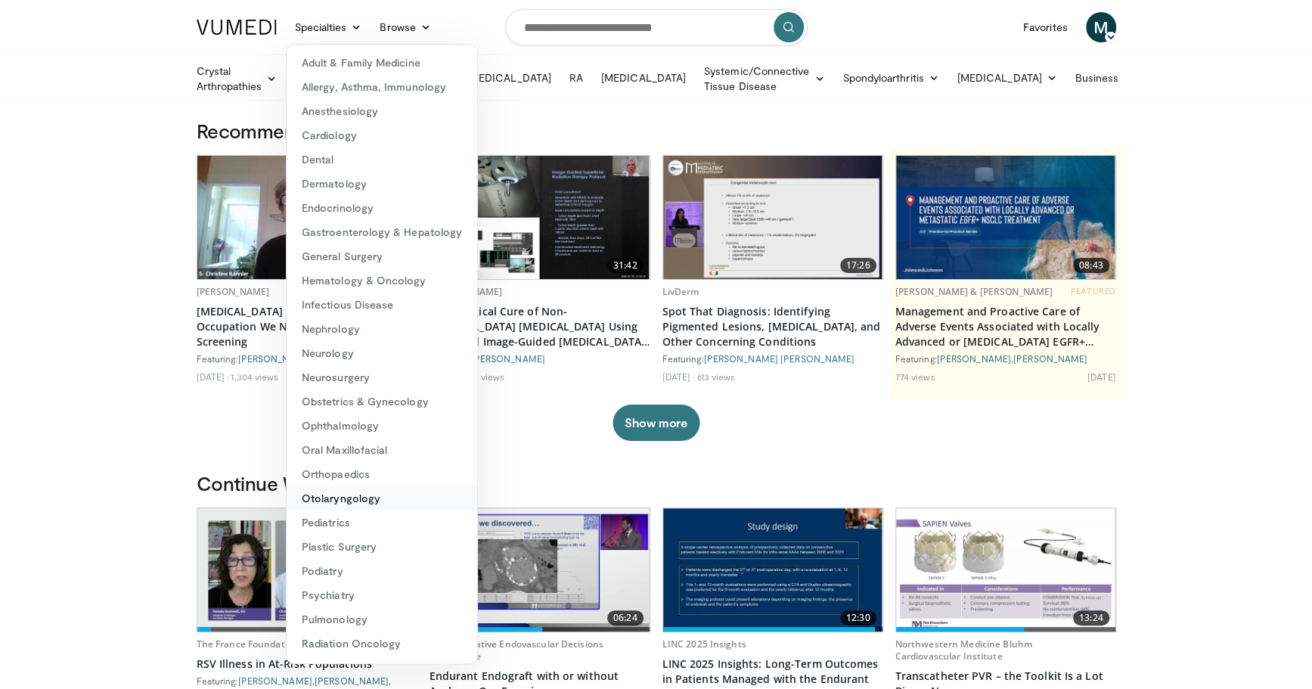
scroll to position [71, 0]
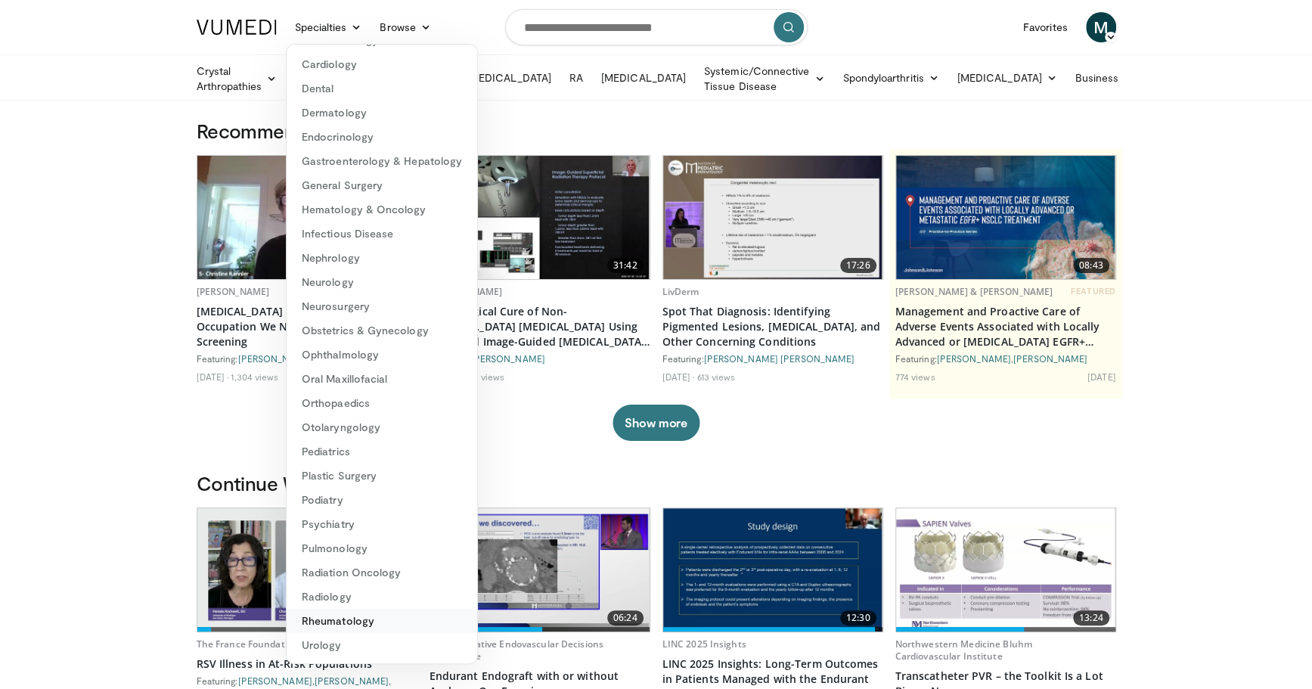
click at [372, 630] on link "Rheumatology" at bounding box center [382, 621] width 191 height 24
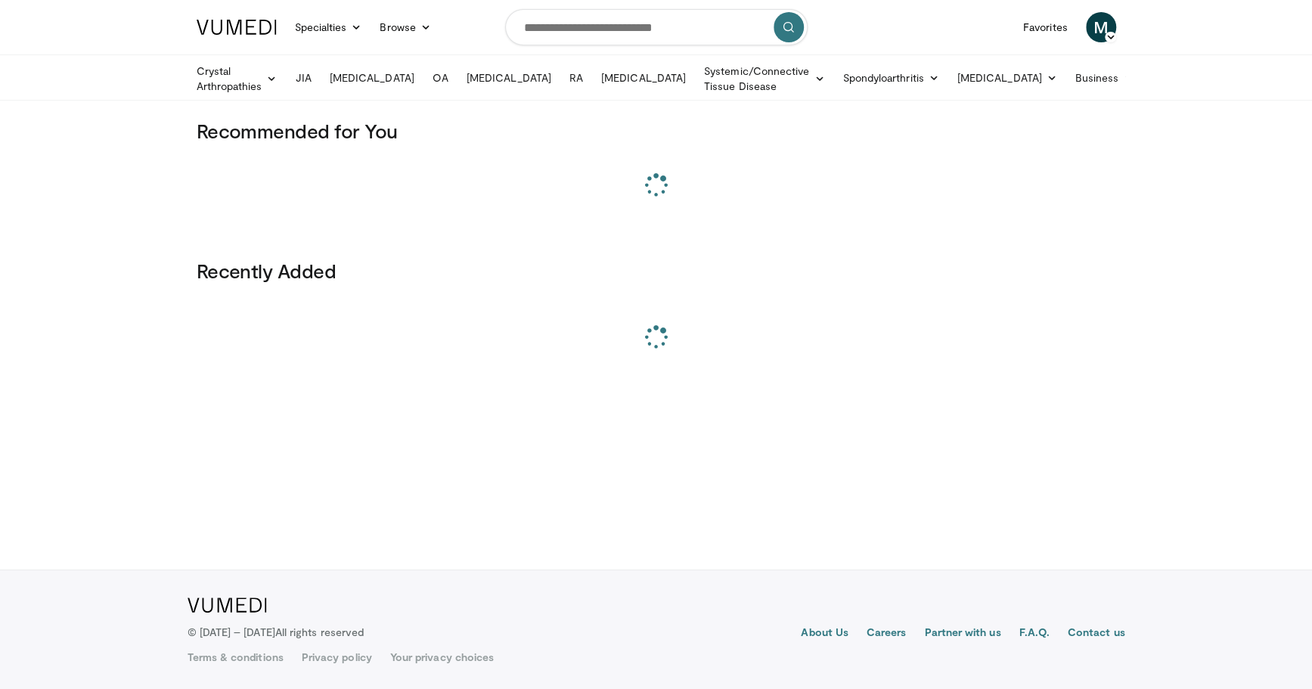
click at [334, 17] on link "Specialties" at bounding box center [328, 27] width 85 height 30
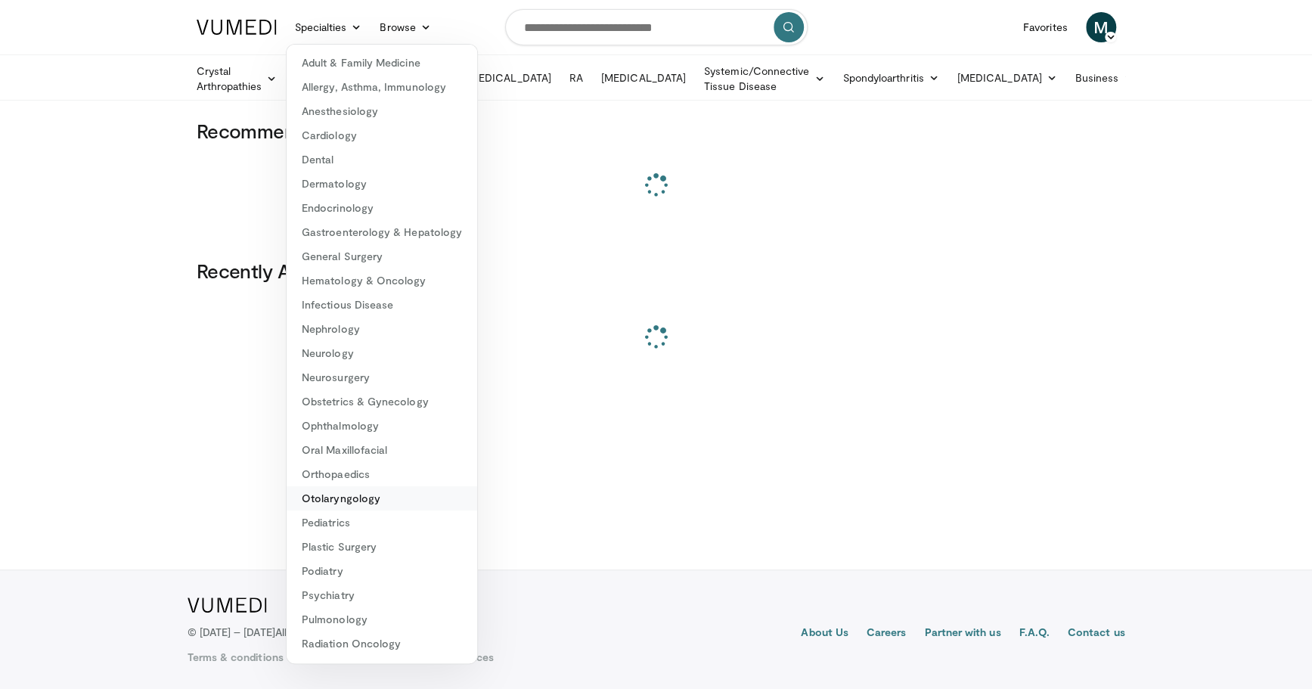
scroll to position [71, 0]
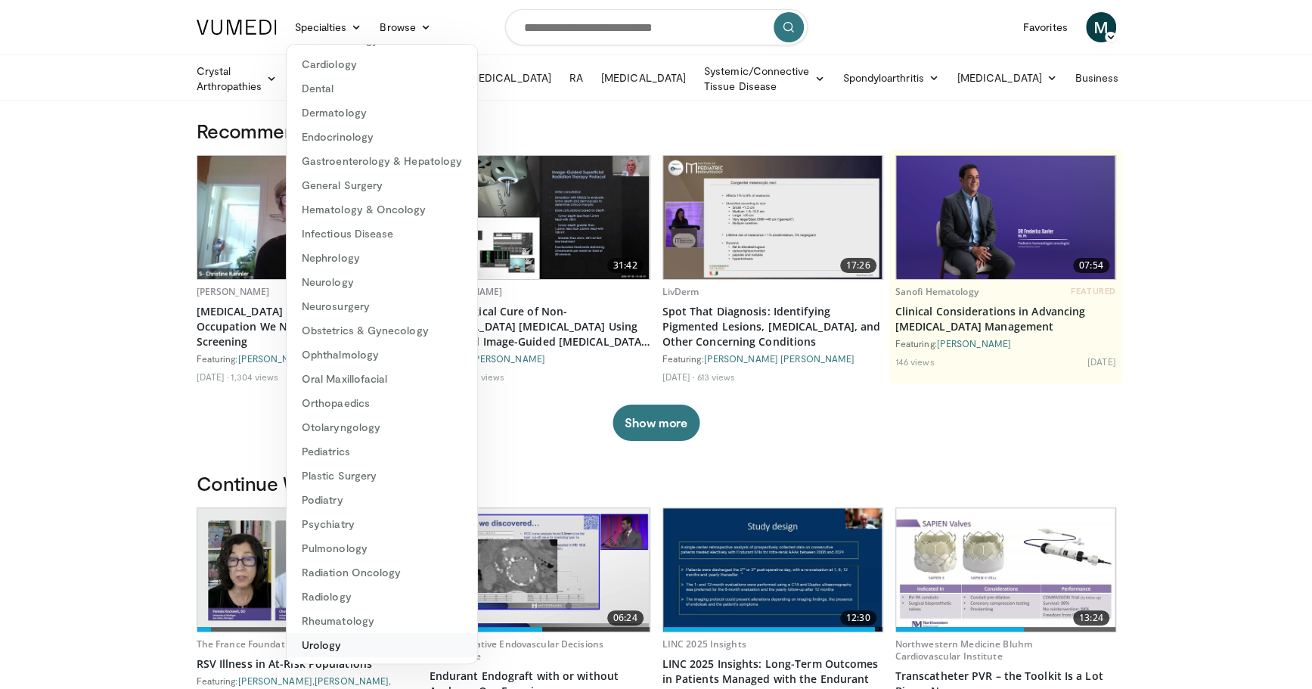
click at [340, 643] on link "Urology" at bounding box center [382, 645] width 191 height 24
